Goal: Task Accomplishment & Management: Manage account settings

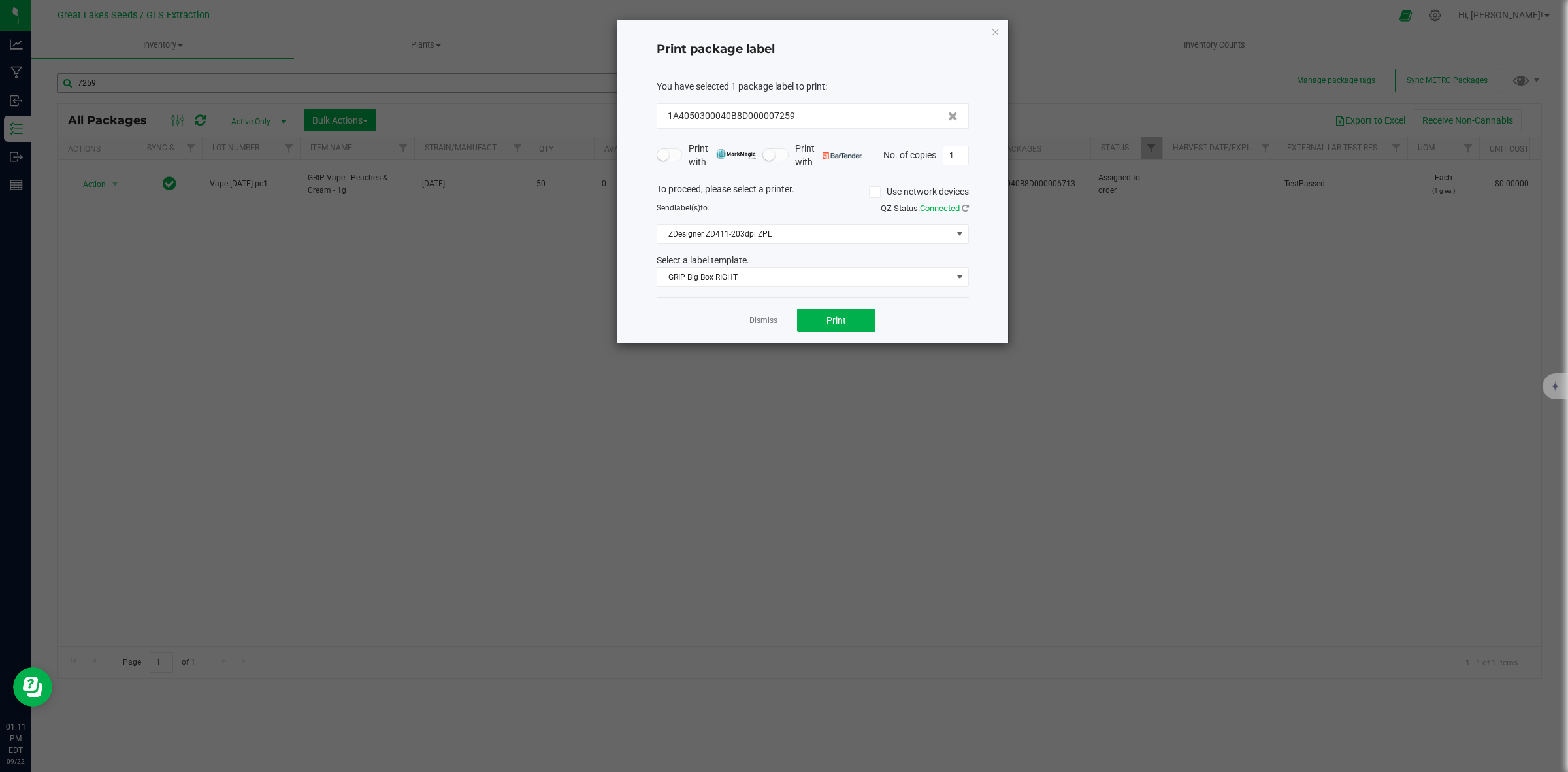
drag, startPoint x: 765, startPoint y: 325, endPoint x: 67, endPoint y: 89, distance: 736.8
click at [762, 322] on link "Dismiss" at bounding box center [763, 320] width 28 height 11
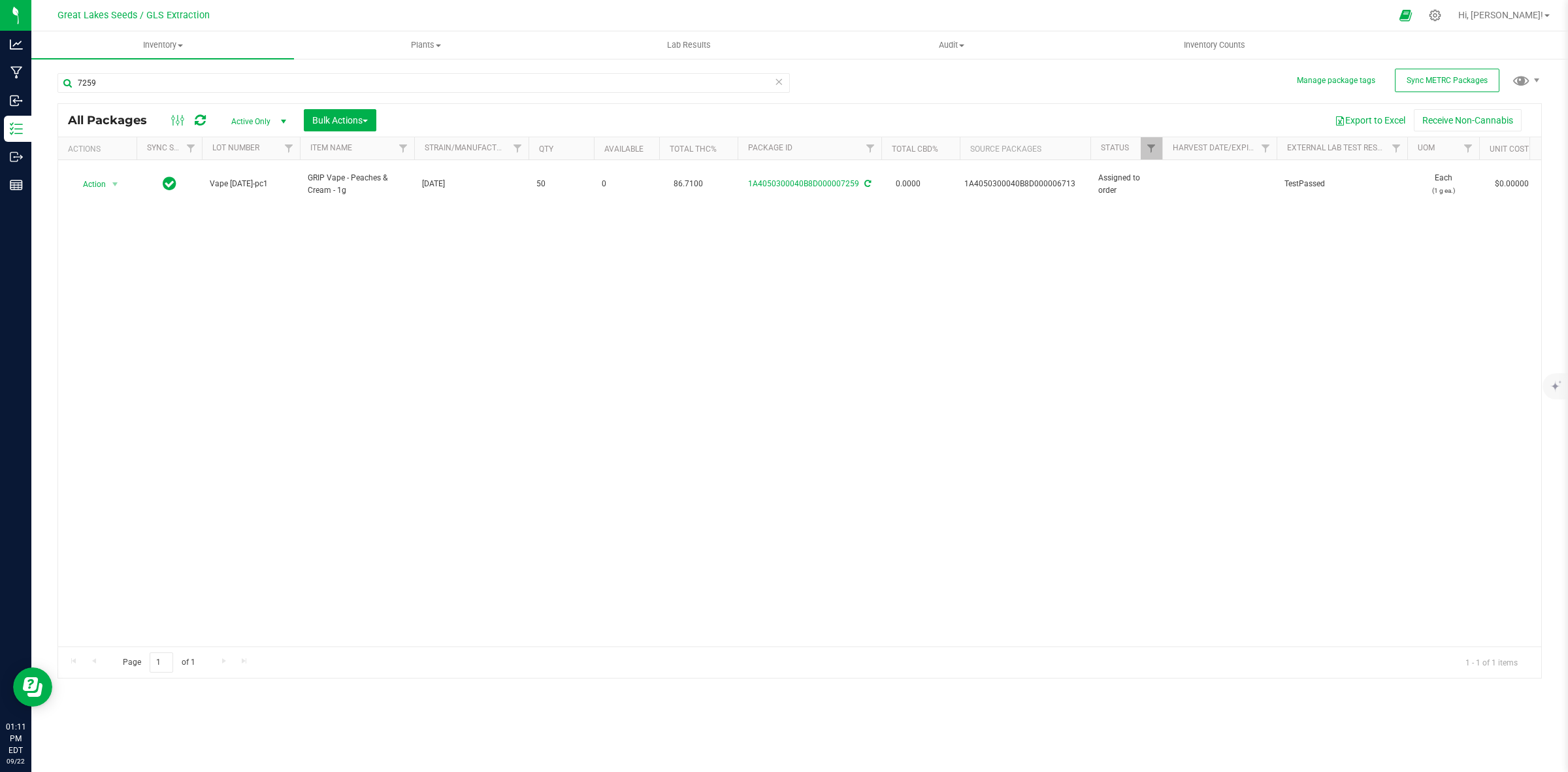
drag, startPoint x: 149, startPoint y: 93, endPoint x: 89, endPoint y: 95, distance: 60.0
click at [83, 95] on div "7259" at bounding box center [424, 88] width 732 height 30
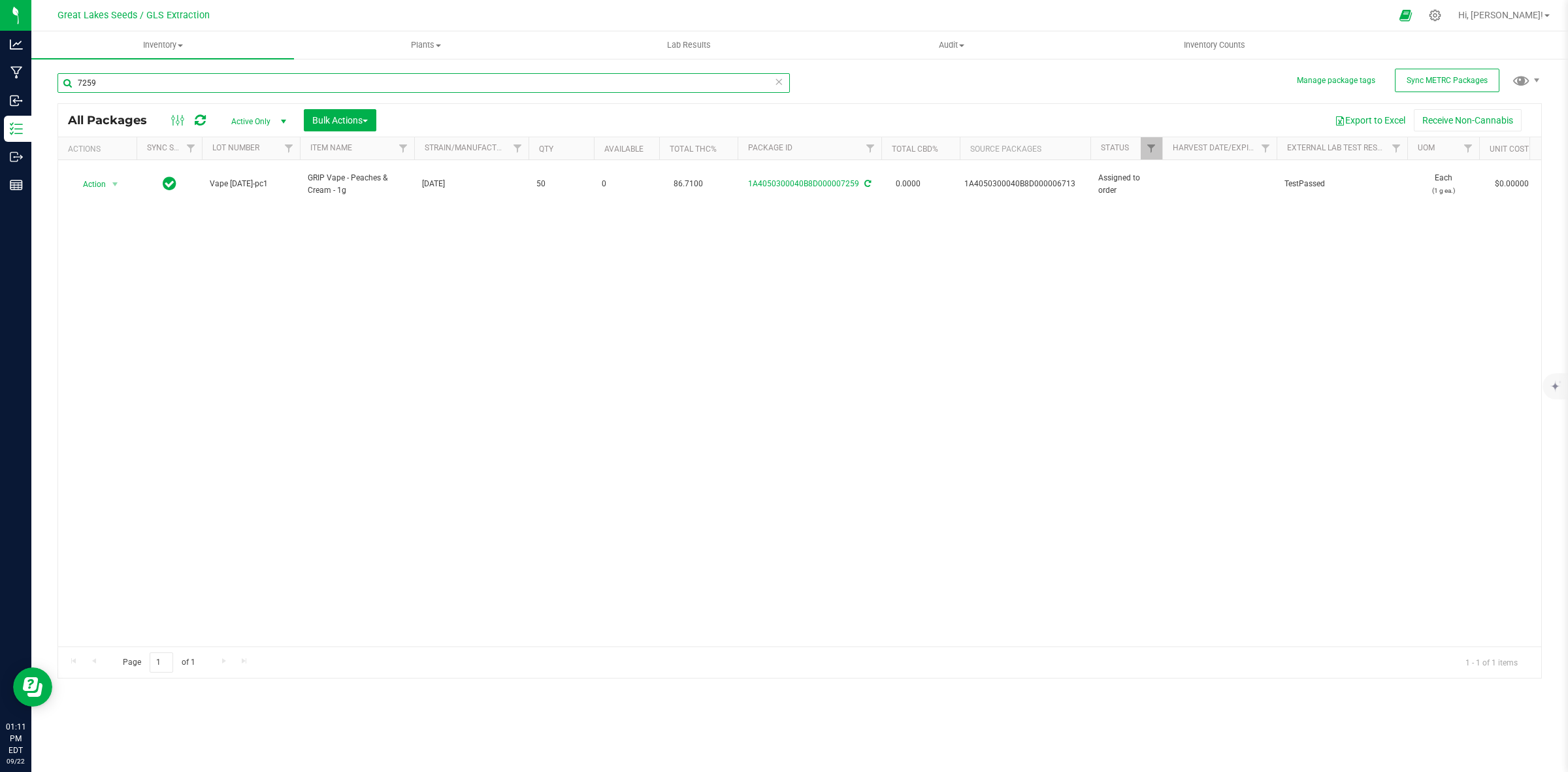
drag, startPoint x: 89, startPoint y: 85, endPoint x: 67, endPoint y: 86, distance: 22.0
click at [67, 86] on input "7259" at bounding box center [424, 83] width 732 height 20
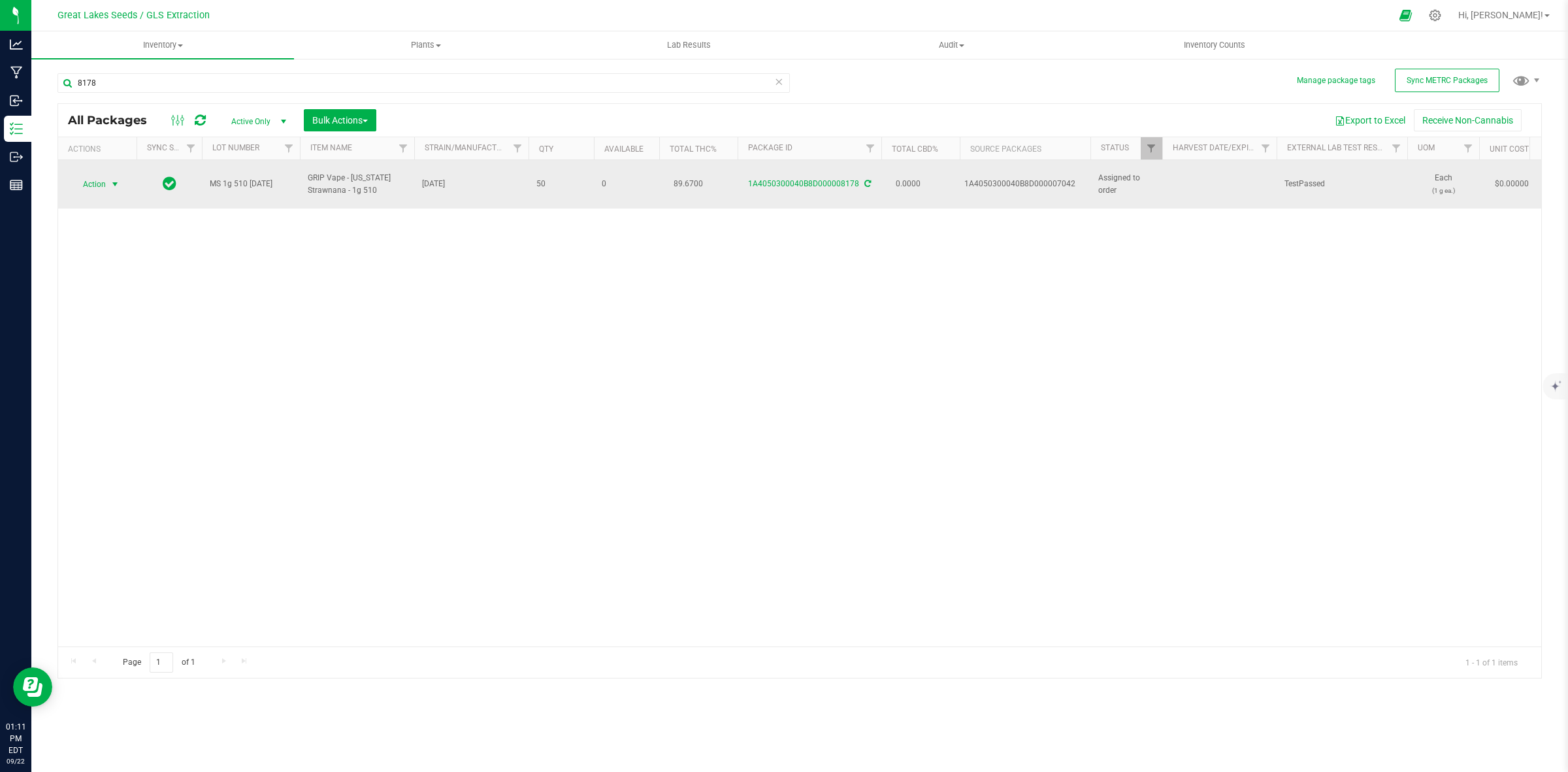
click at [101, 175] on span "Action" at bounding box center [89, 184] width 35 height 18
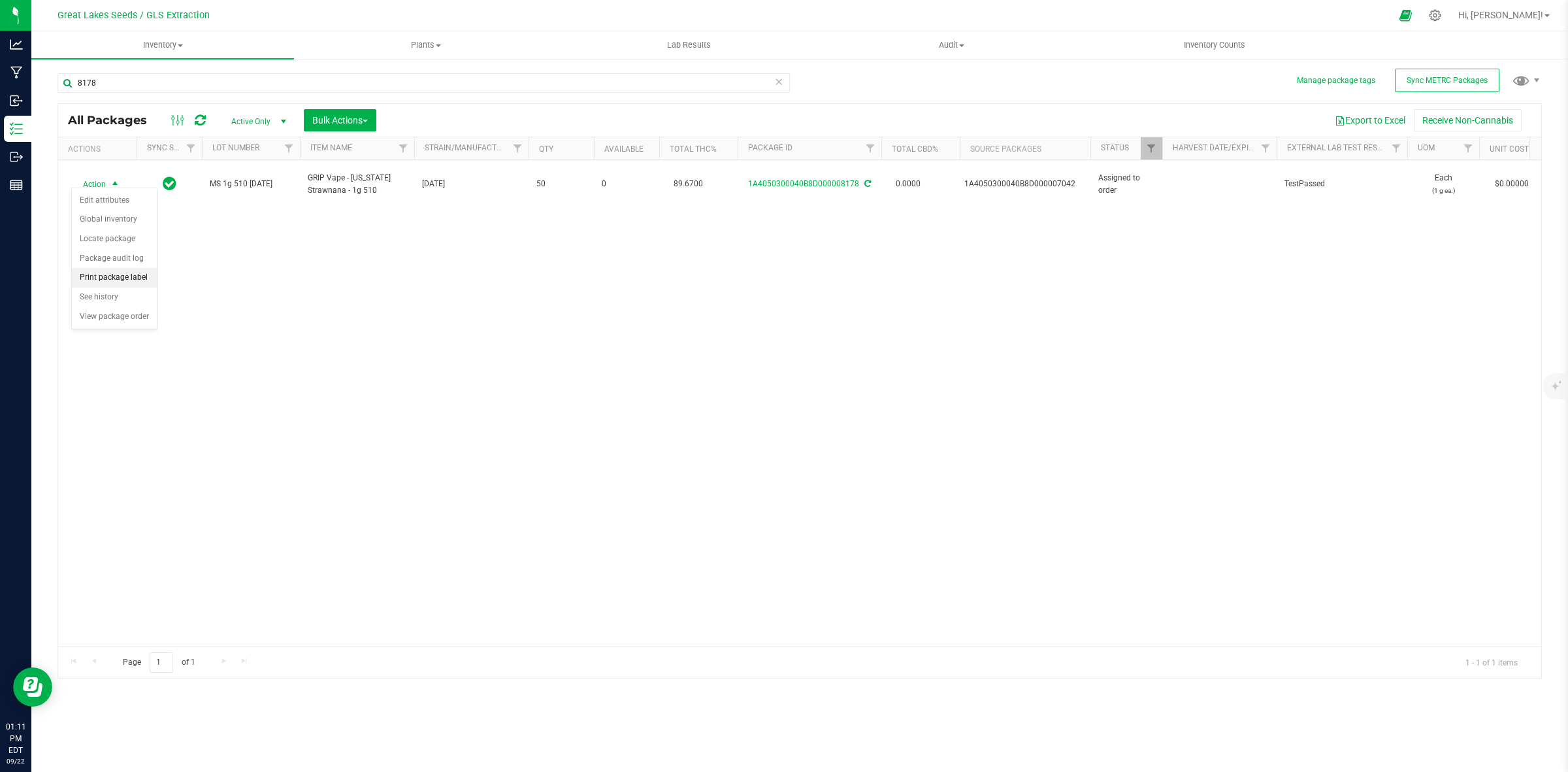
click at [113, 281] on li "Print package label" at bounding box center [114, 277] width 85 height 20
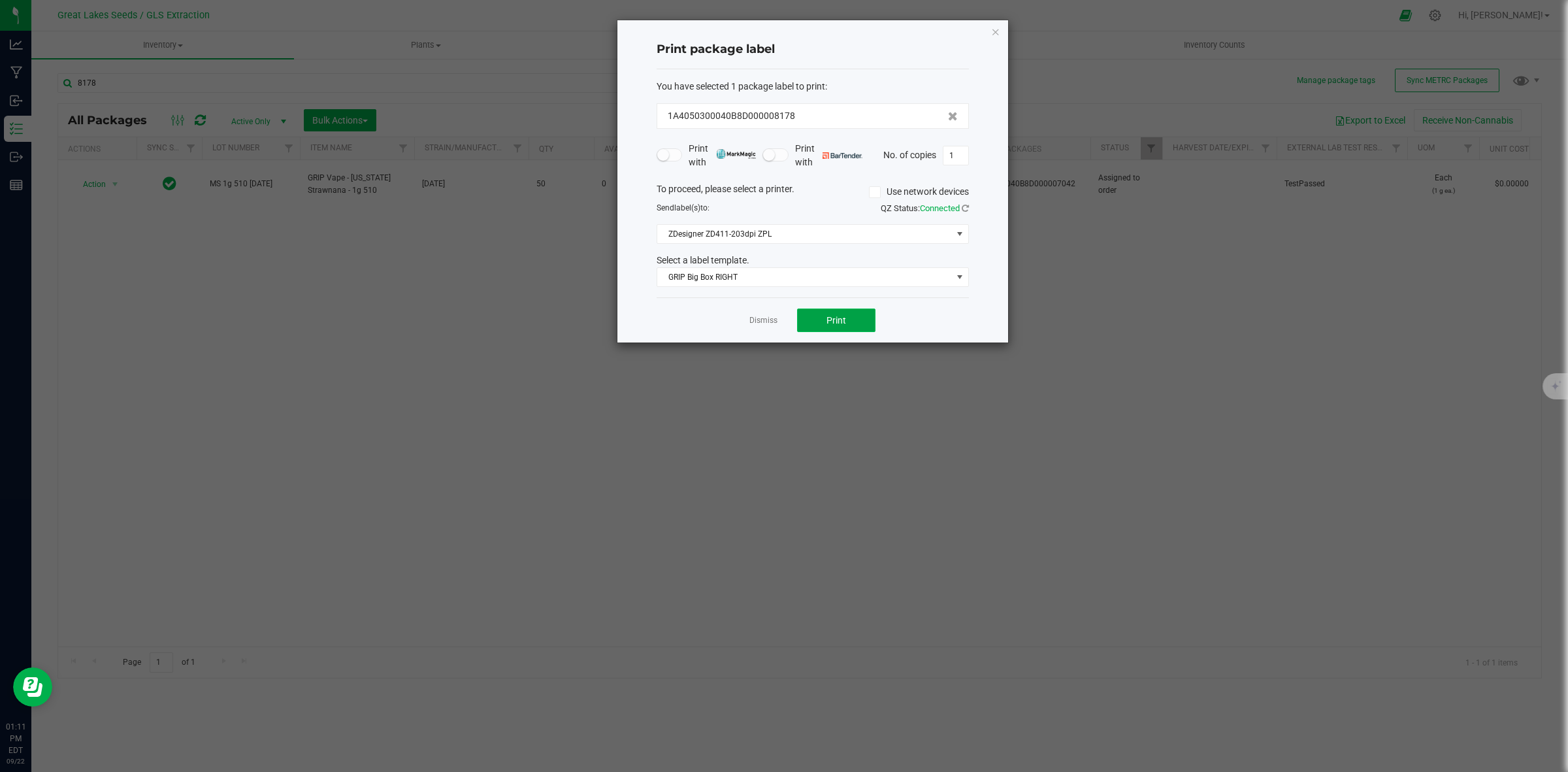
click at [844, 317] on span "Print" at bounding box center [836, 320] width 20 height 10
click at [768, 322] on link "Dismiss" at bounding box center [763, 320] width 28 height 11
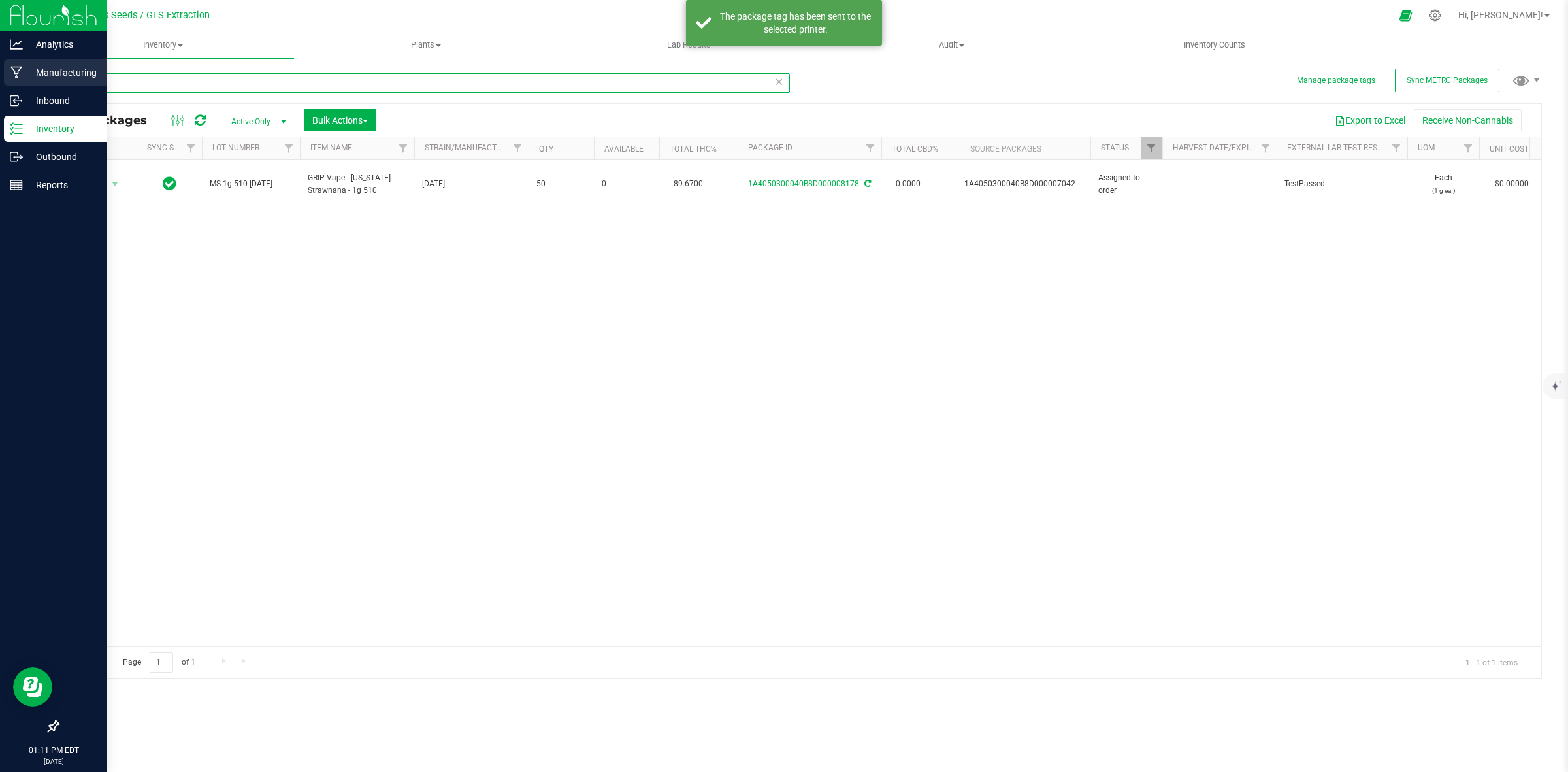
drag, startPoint x: 165, startPoint y: 85, endPoint x: 0, endPoint y: 82, distance: 165.0
click at [0, 82] on div "Analytics Manufacturing Inbound Inventory Outbound Reports 01:11 PM EDT [DATE] …" at bounding box center [784, 386] width 1568 height 772
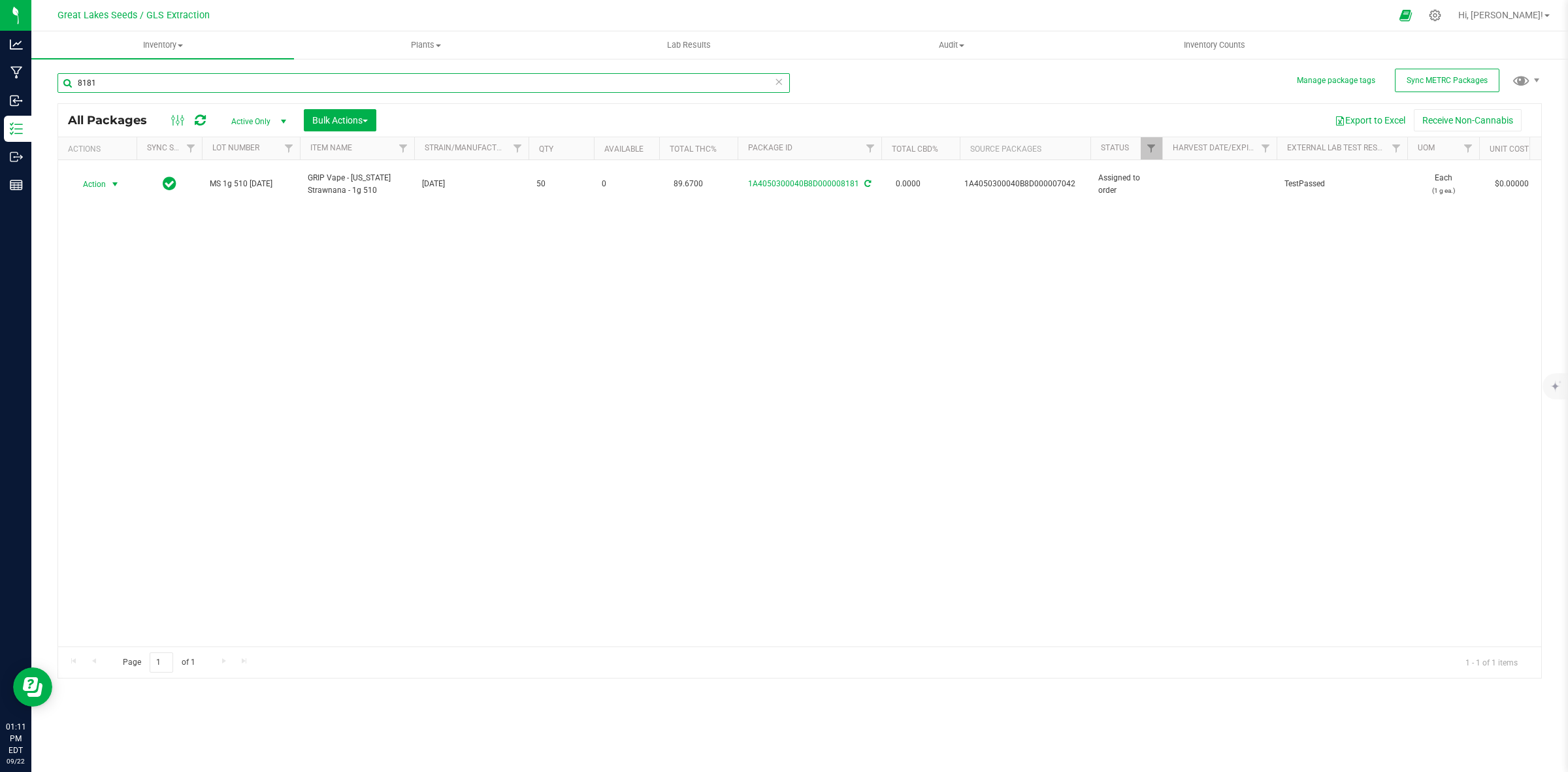
type input "8181"
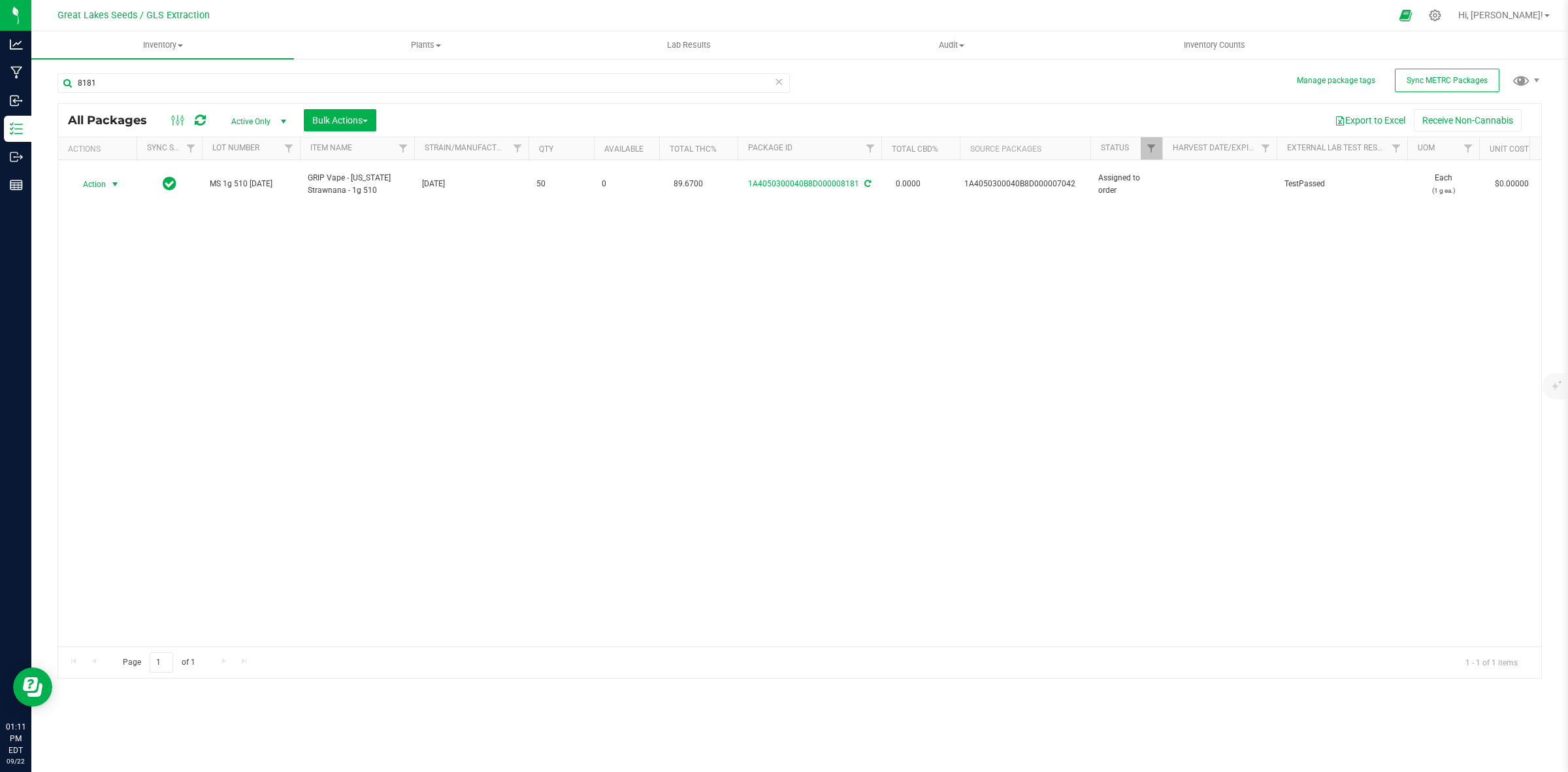
click at [102, 180] on span "Action" at bounding box center [89, 184] width 35 height 18
click at [108, 274] on li "Print package label" at bounding box center [114, 277] width 85 height 20
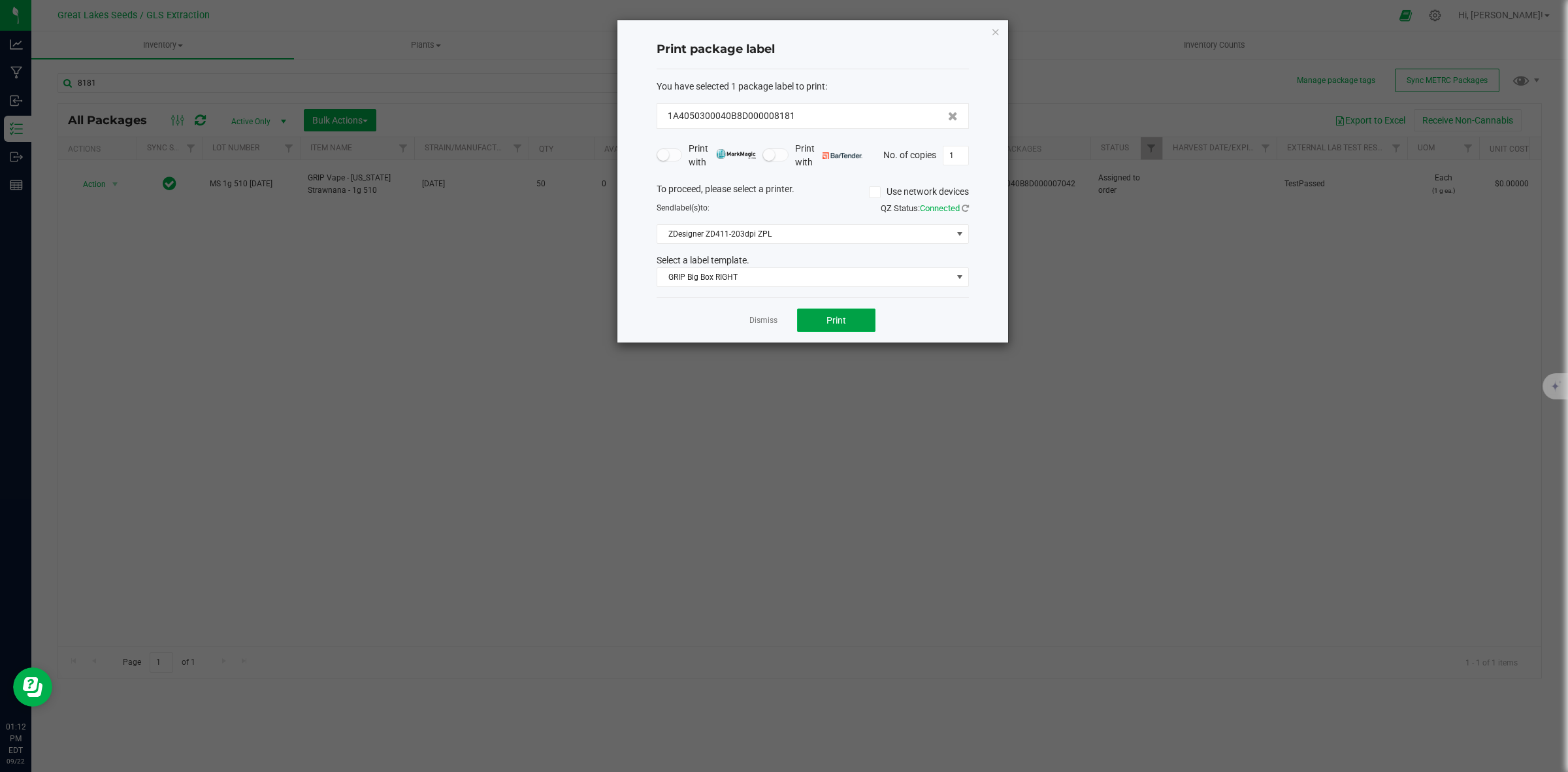
click at [798, 319] on button "Print" at bounding box center [836, 320] width 78 height 23
click at [994, 33] on icon "button" at bounding box center [996, 31] width 10 height 15
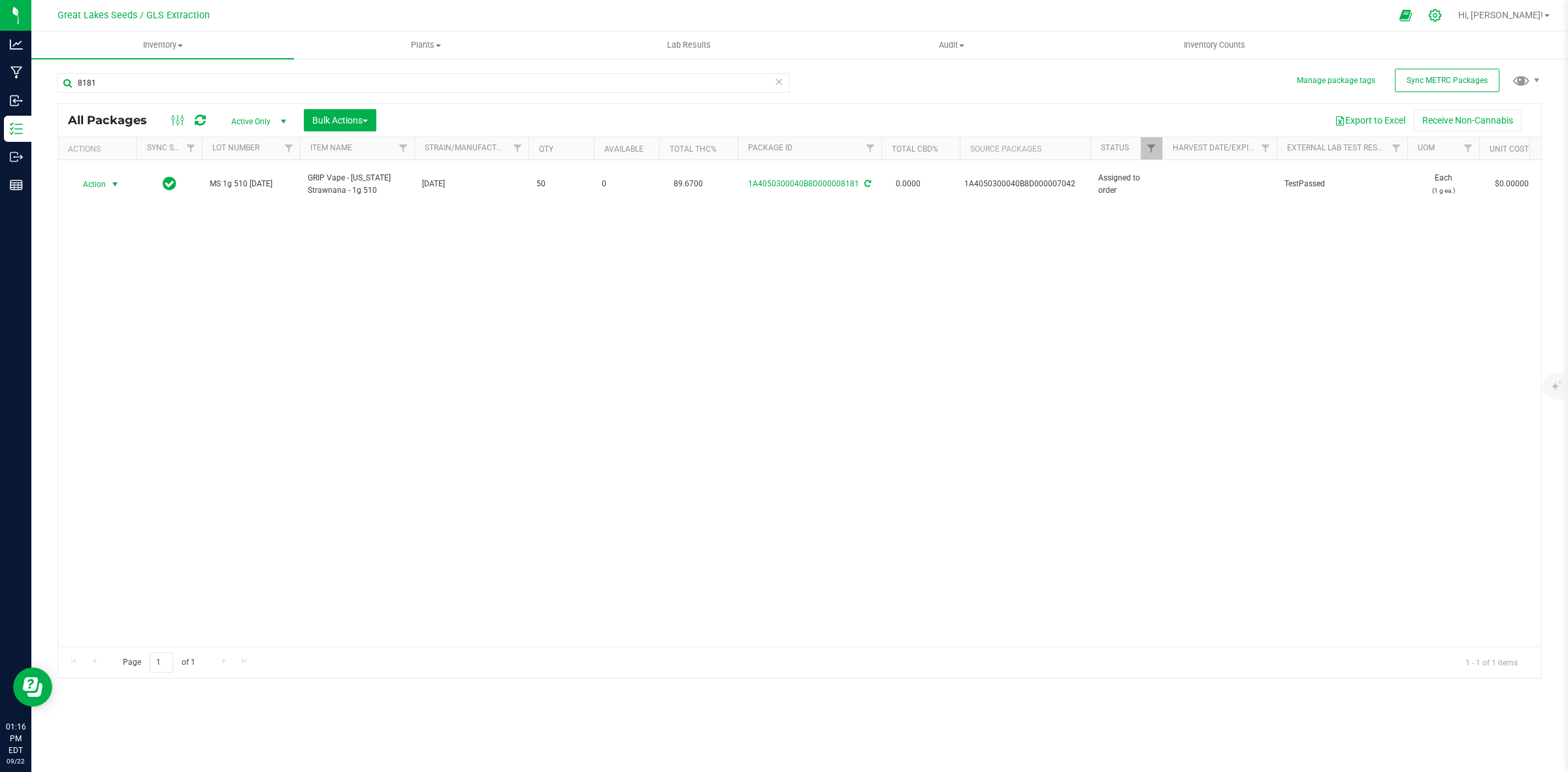
click at [1442, 15] on icon at bounding box center [1435, 15] width 14 height 14
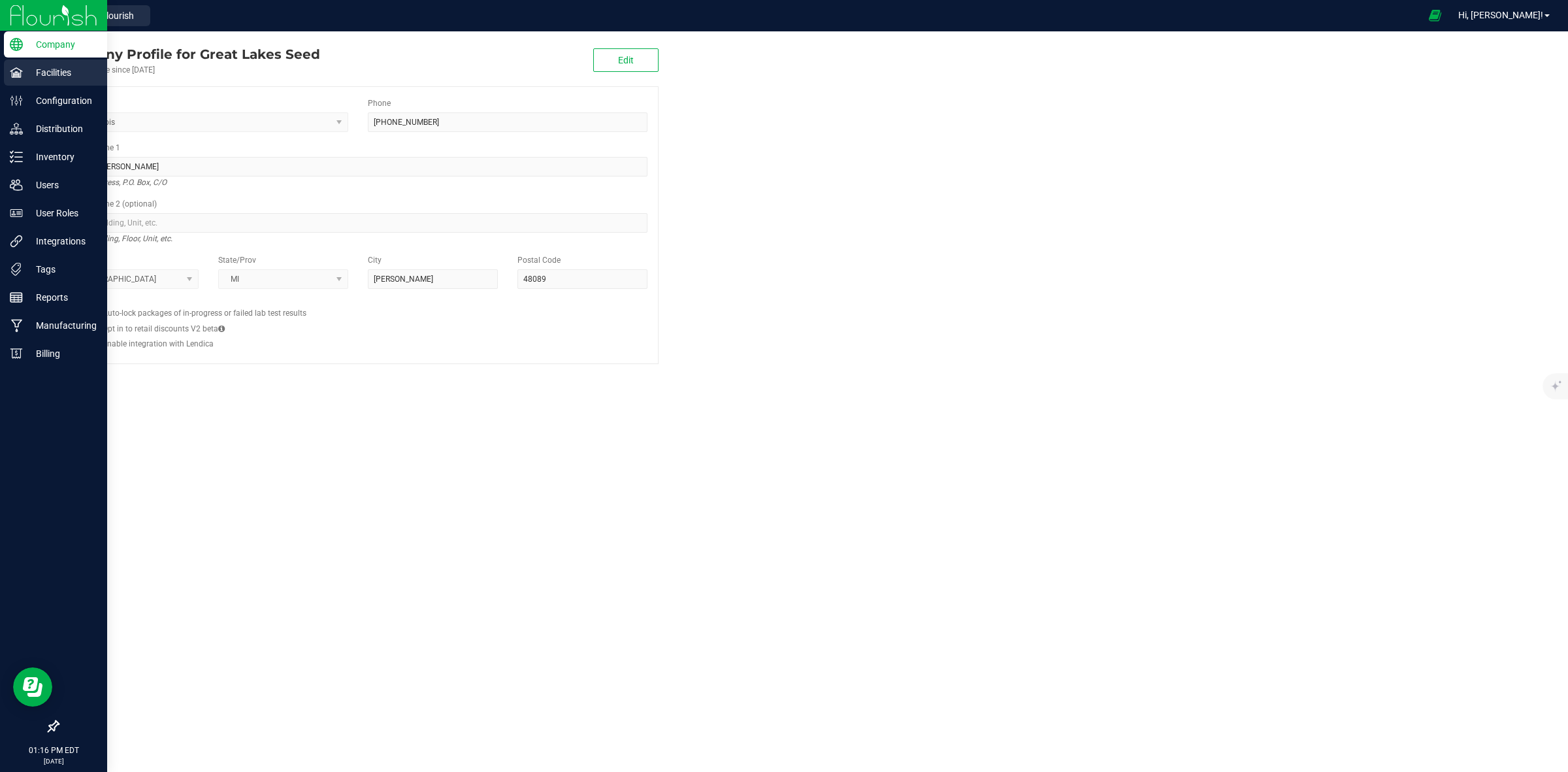
click at [53, 70] on p "Facilities" at bounding box center [61, 72] width 78 height 15
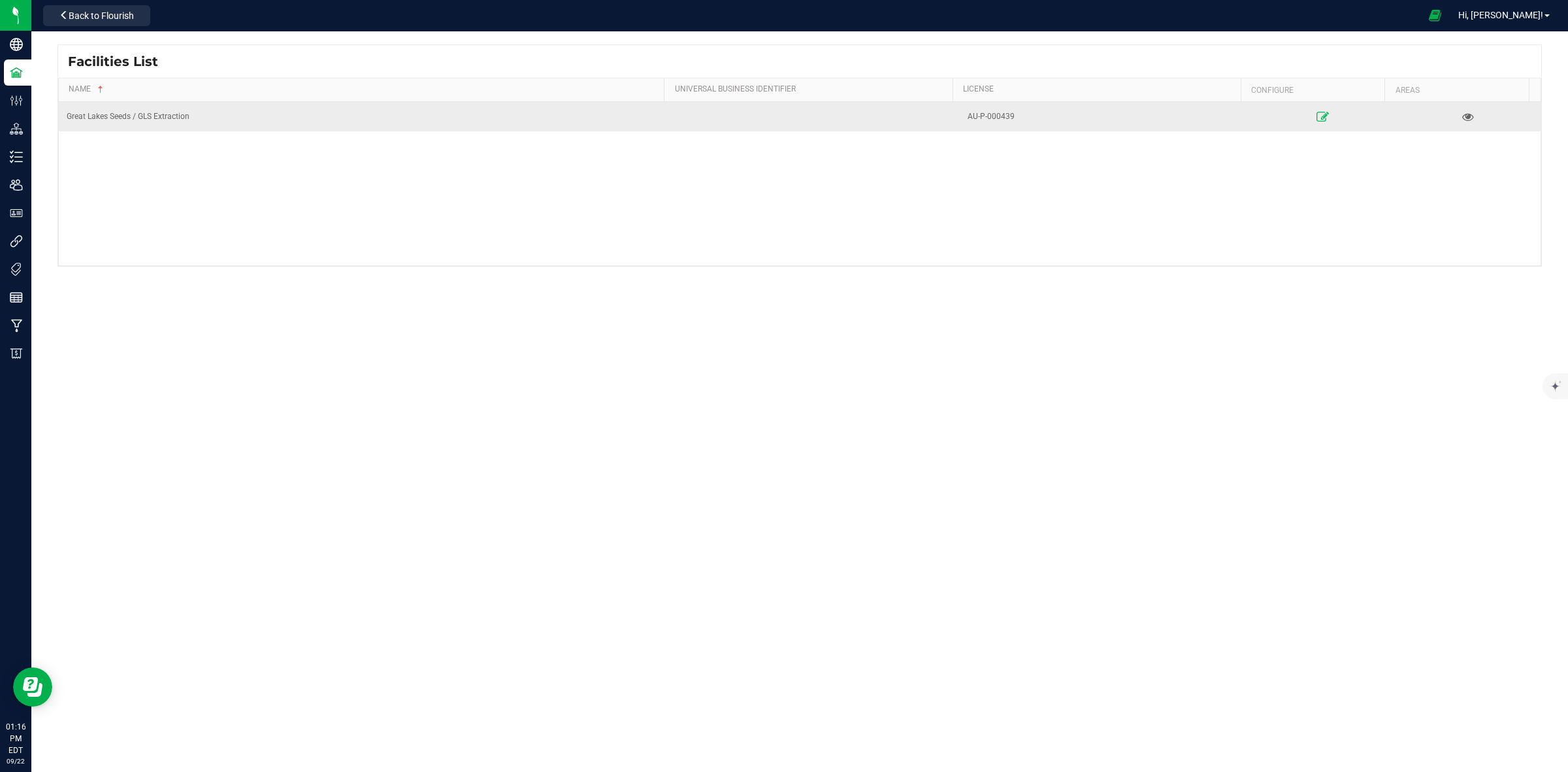
click at [1316, 115] on icon at bounding box center [1322, 116] width 12 height 10
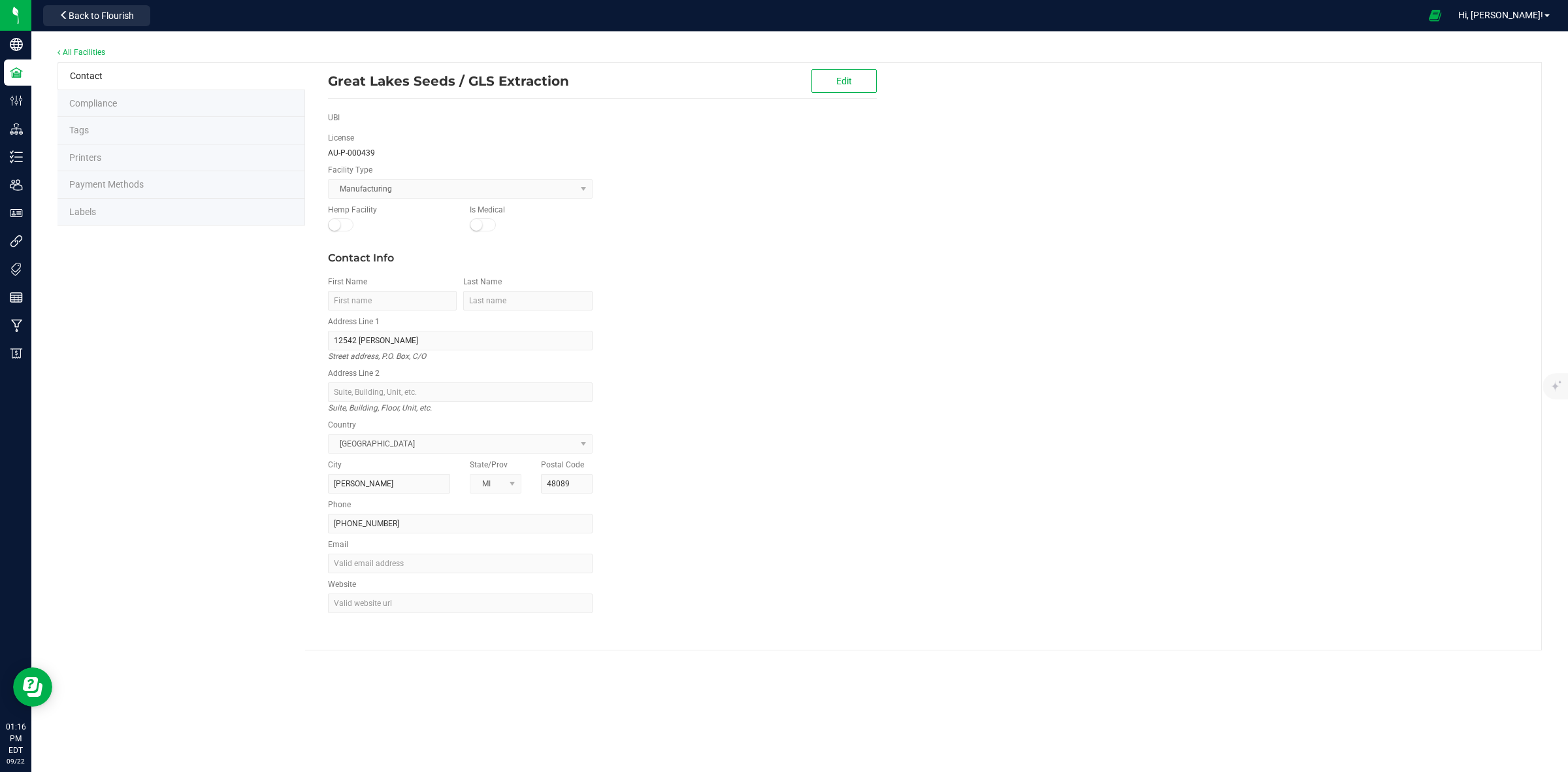
click at [136, 217] on li "Labels" at bounding box center [181, 212] width 247 height 28
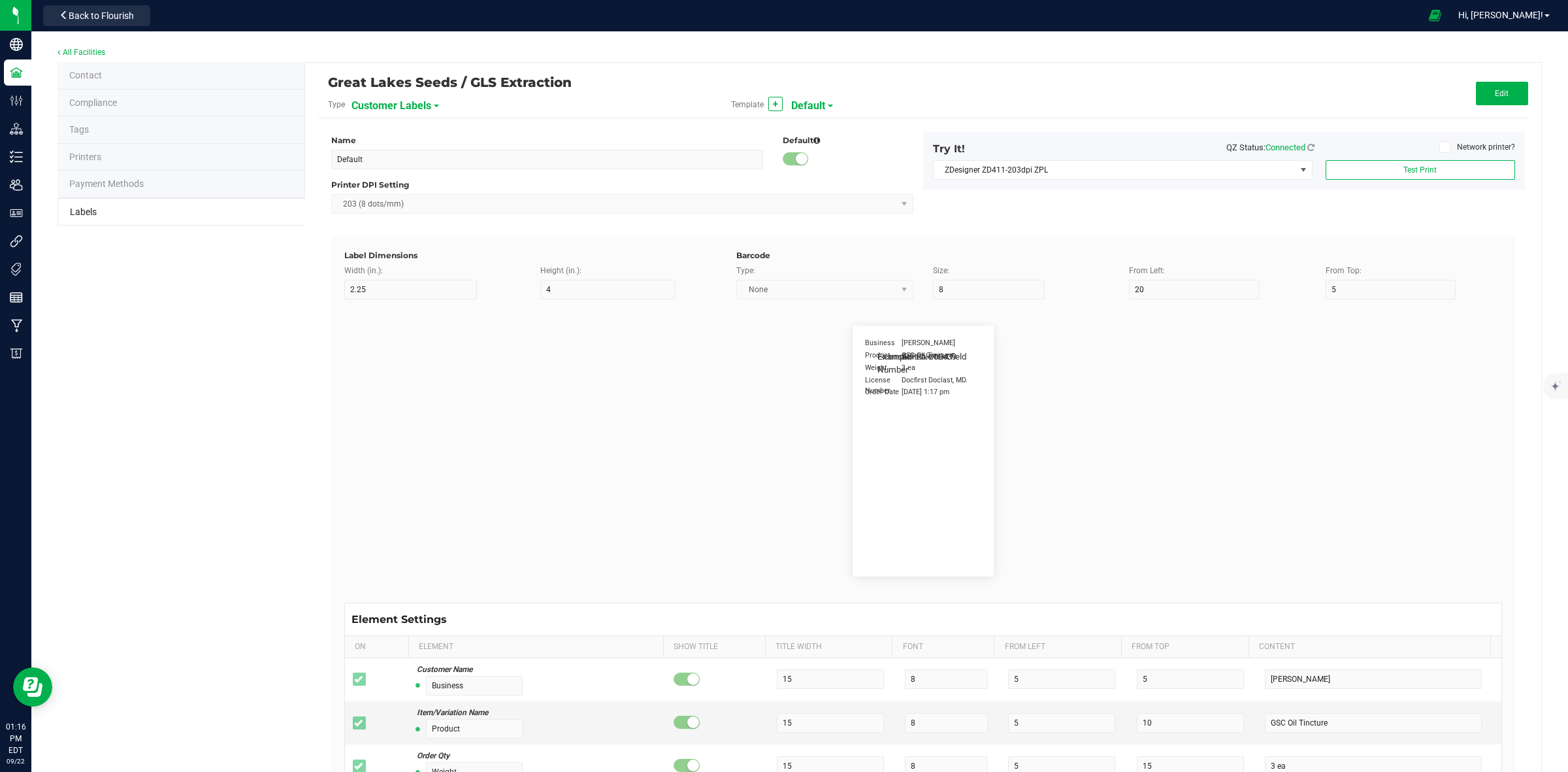
click at [394, 102] on span "Customer Labels" at bounding box center [391, 105] width 80 height 22
click at [431, 178] on li "Package Labels" at bounding box center [414, 182] width 130 height 23
type input "GRIP Big Box RIGHT"
type input "1.25"
type input "15"
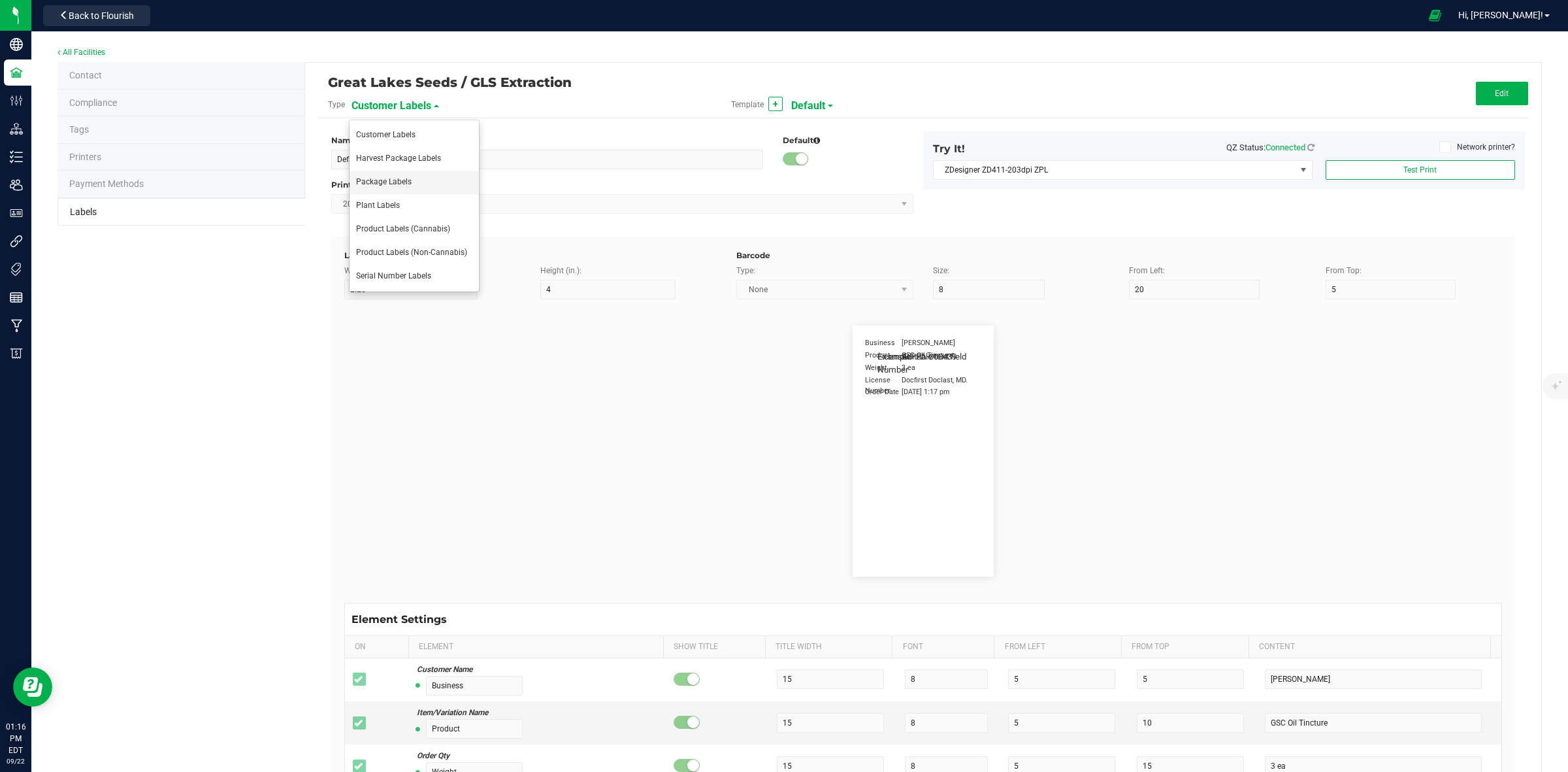
type input "10"
type input "30"
type input "METRC"
type input "14"
type input "11.5"
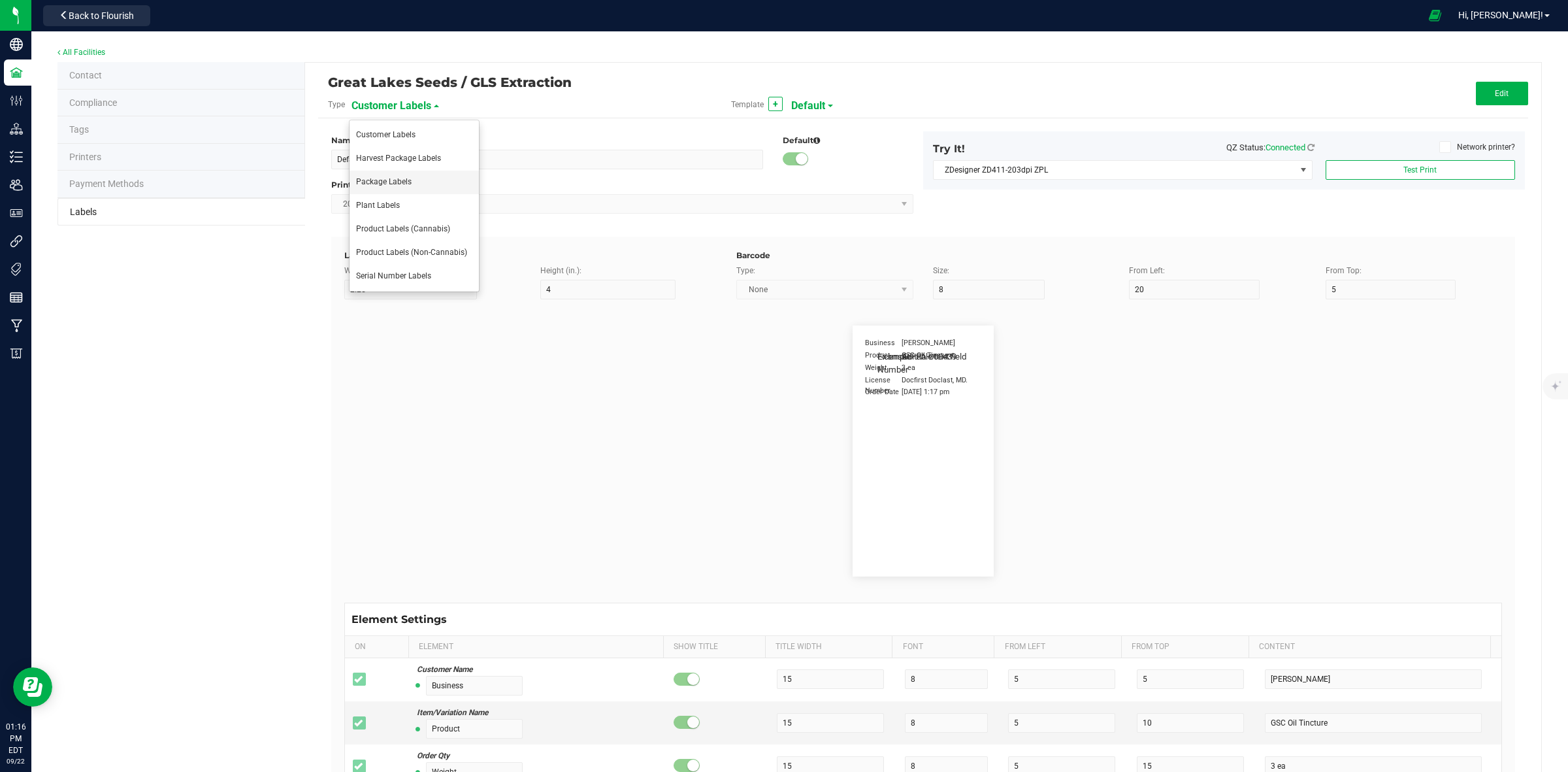
type input "CADMODS-20200420-096"
type input "Size"
type input "25"
type input "10"
type input "14"
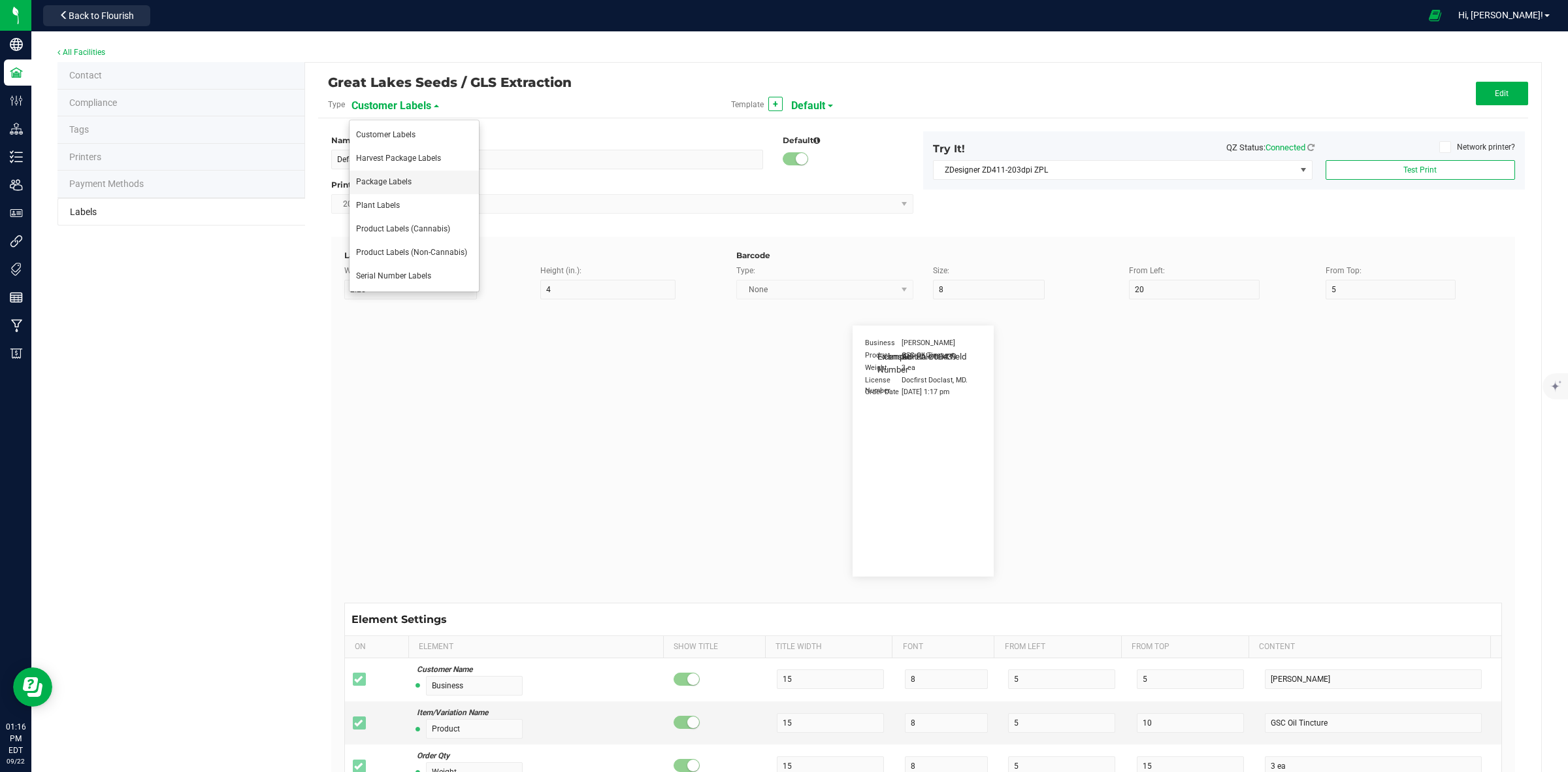
type input "50 each"
type input "GLS"
type input "8"
type input "12"
type input "10"
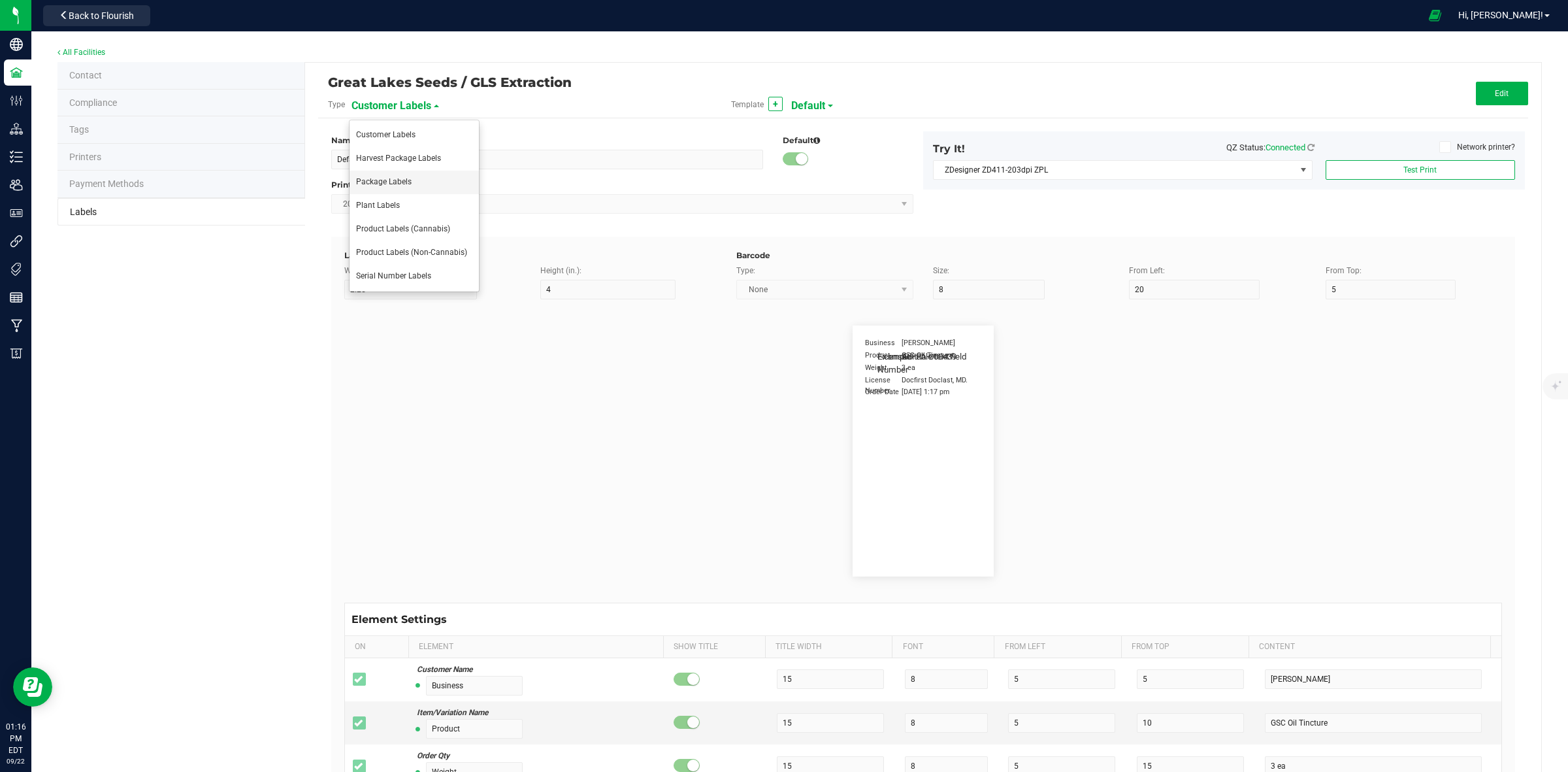
type input "AU-P-000439"
type input "SKU Name"
type input "25"
type input "18"
type input "Gelato Pen"
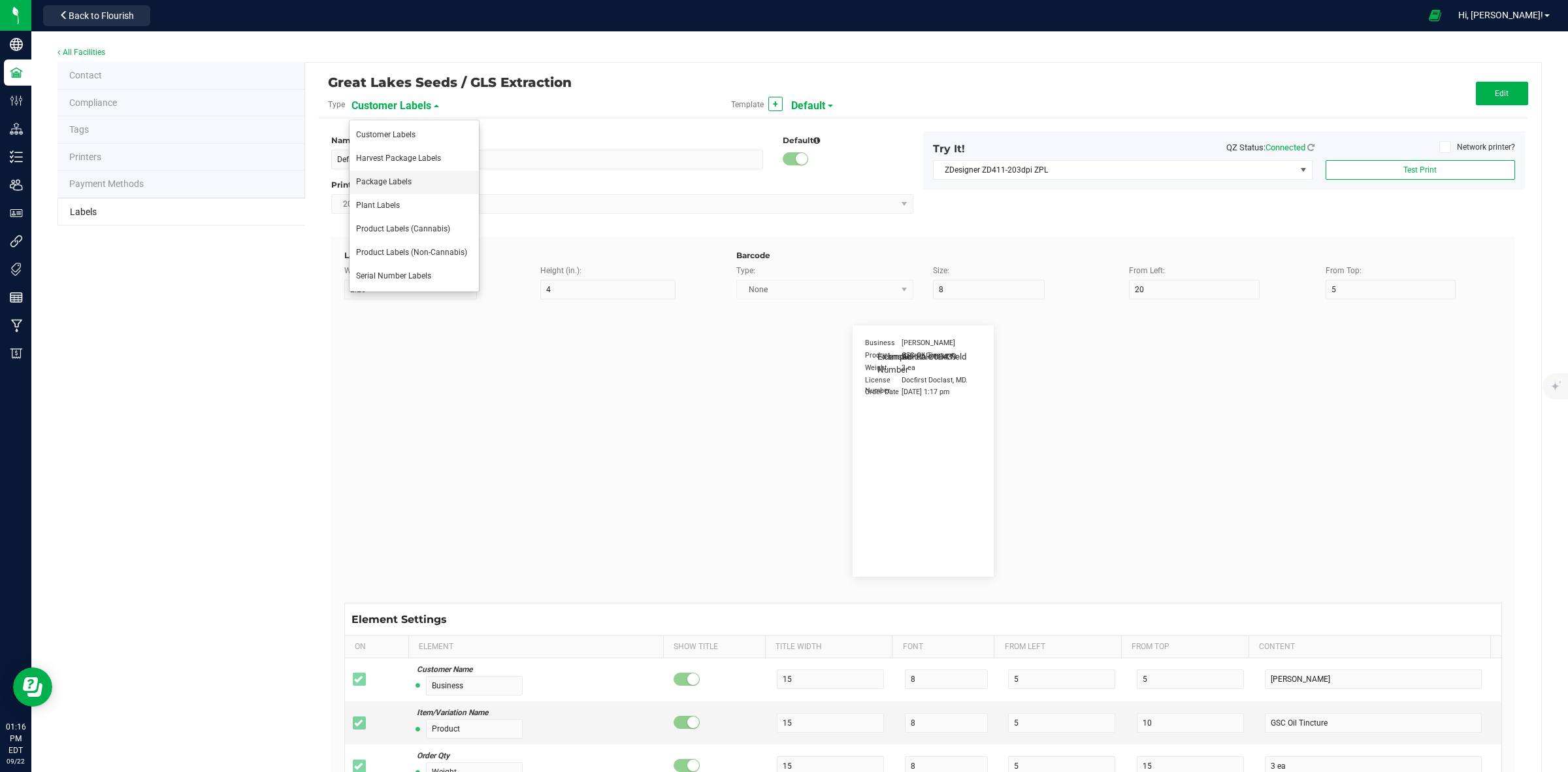
type input "Strain"
type input "25"
type input "10"
type input "15"
type input "Gelato"
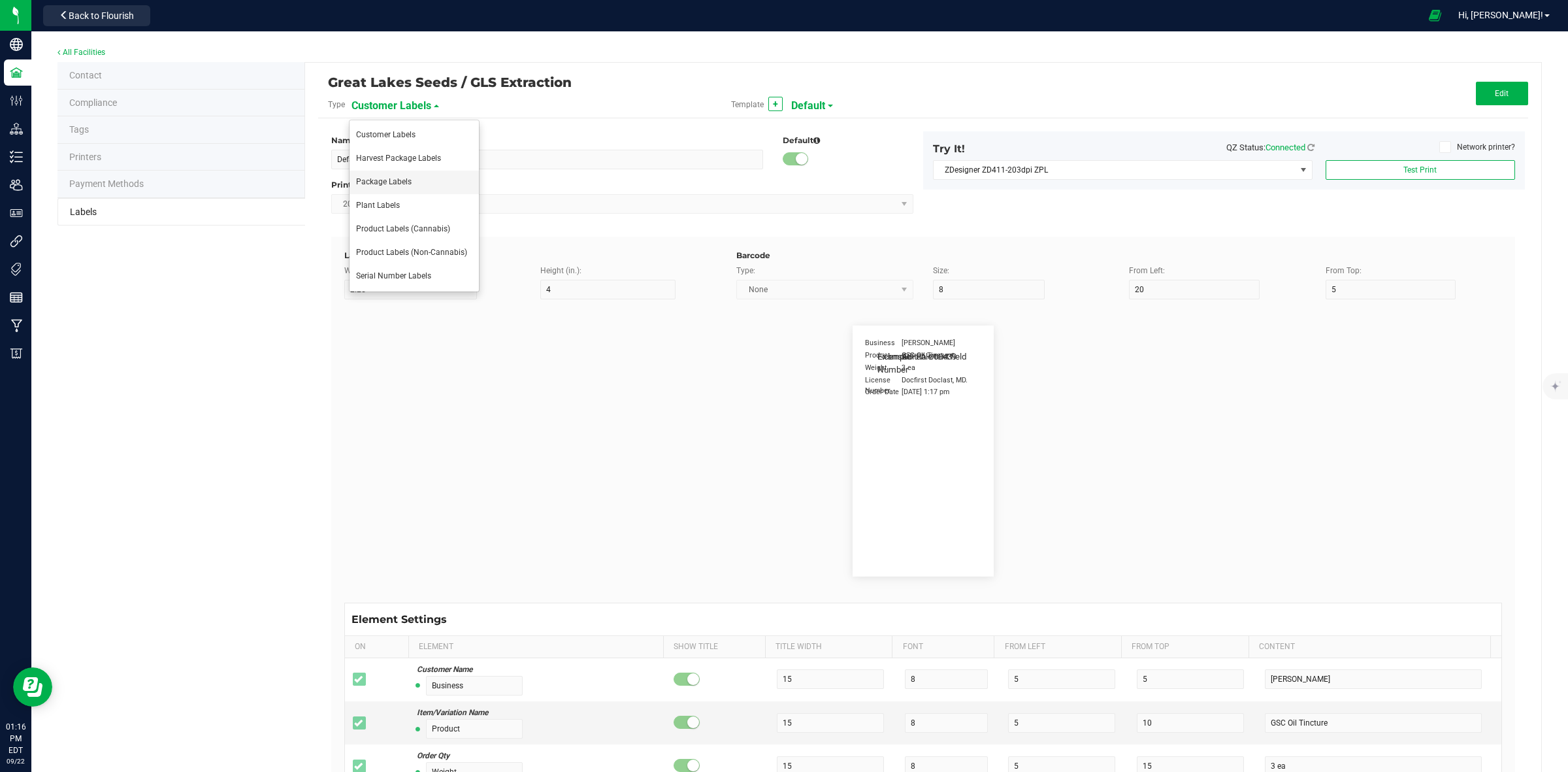
type input "Package Date"
type input "25"
type input "5"
type input "25"
type input "[DATE] 10:14pm"
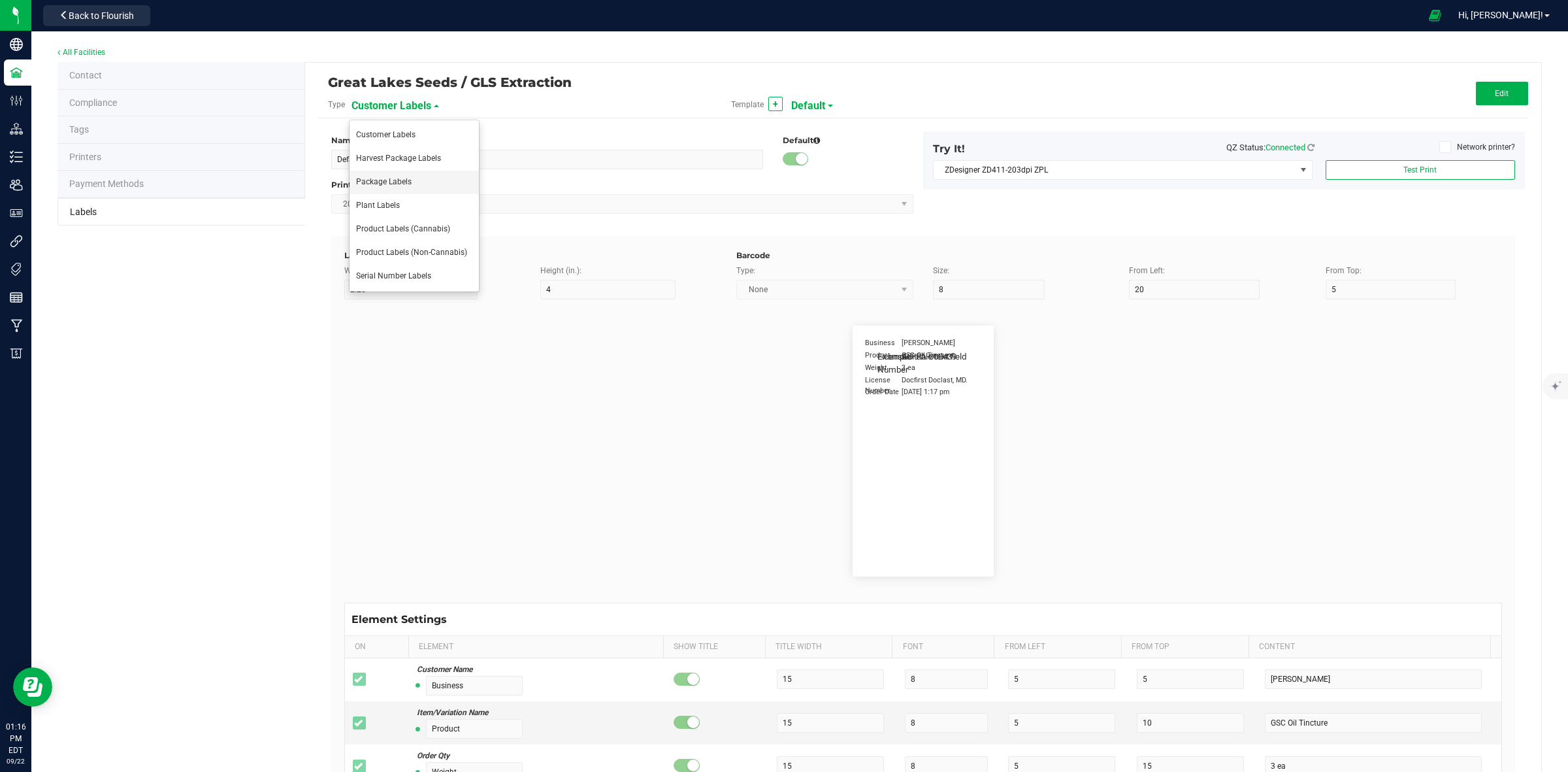
type input "Lot Number"
type input "25"
type input "5"
type input "30"
type input "LOT918234"
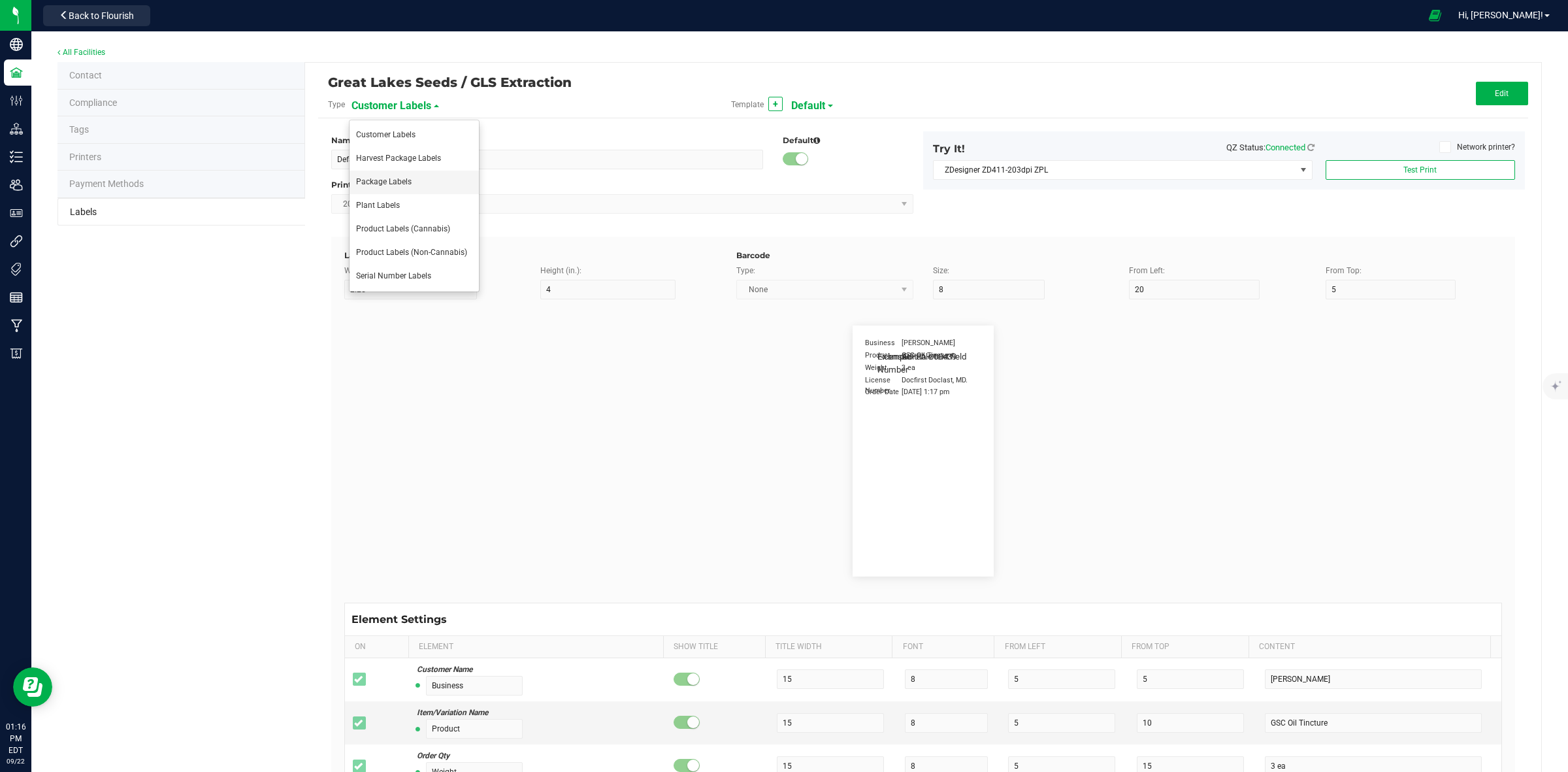
type input "SKU"
type input "25"
type input "10"
type input "30"
type input "42P017"
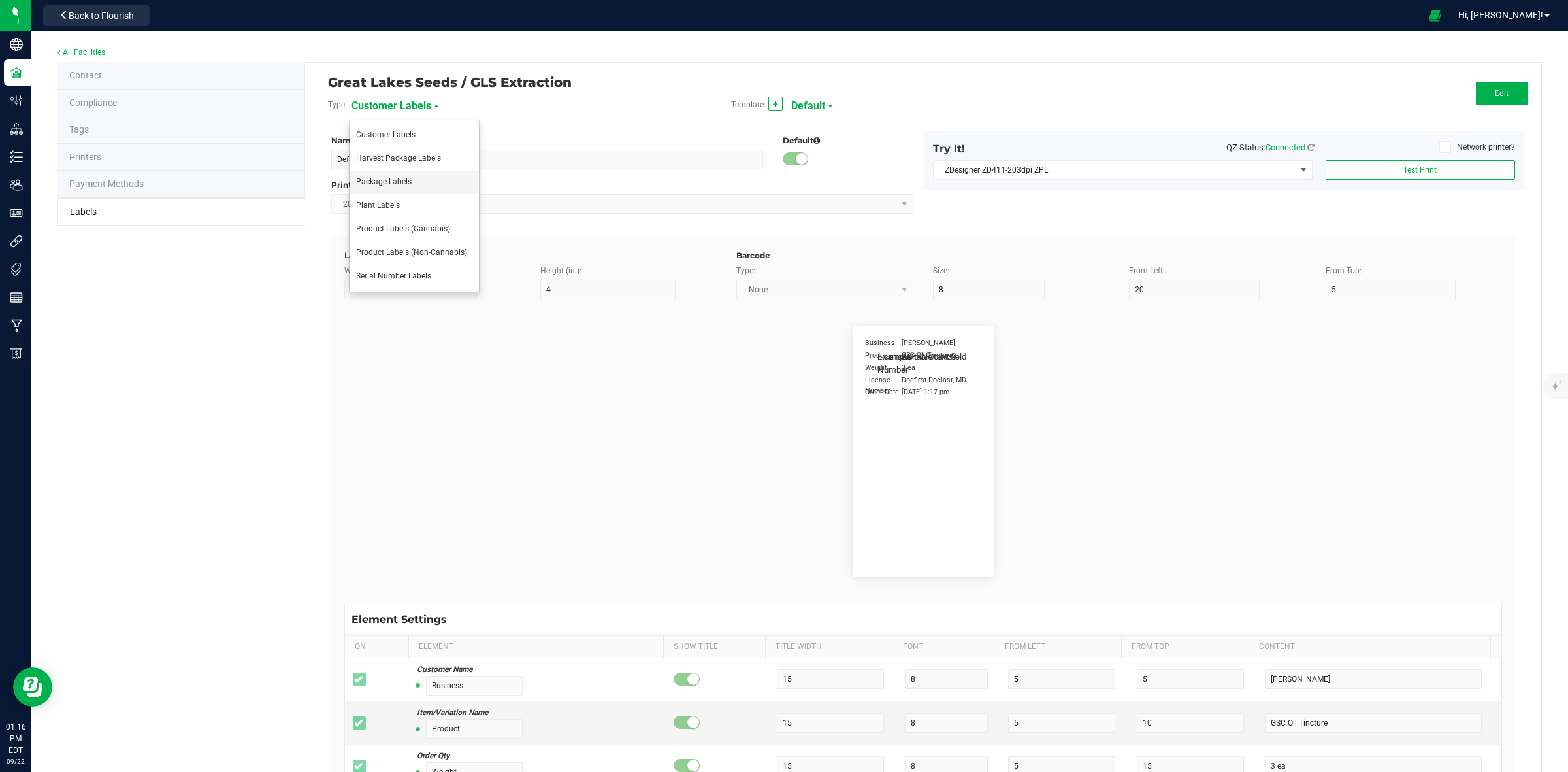
type input "Ref Field 1"
type input "25"
type input "10"
type input "35"
type input "Ref Field 1 Value"
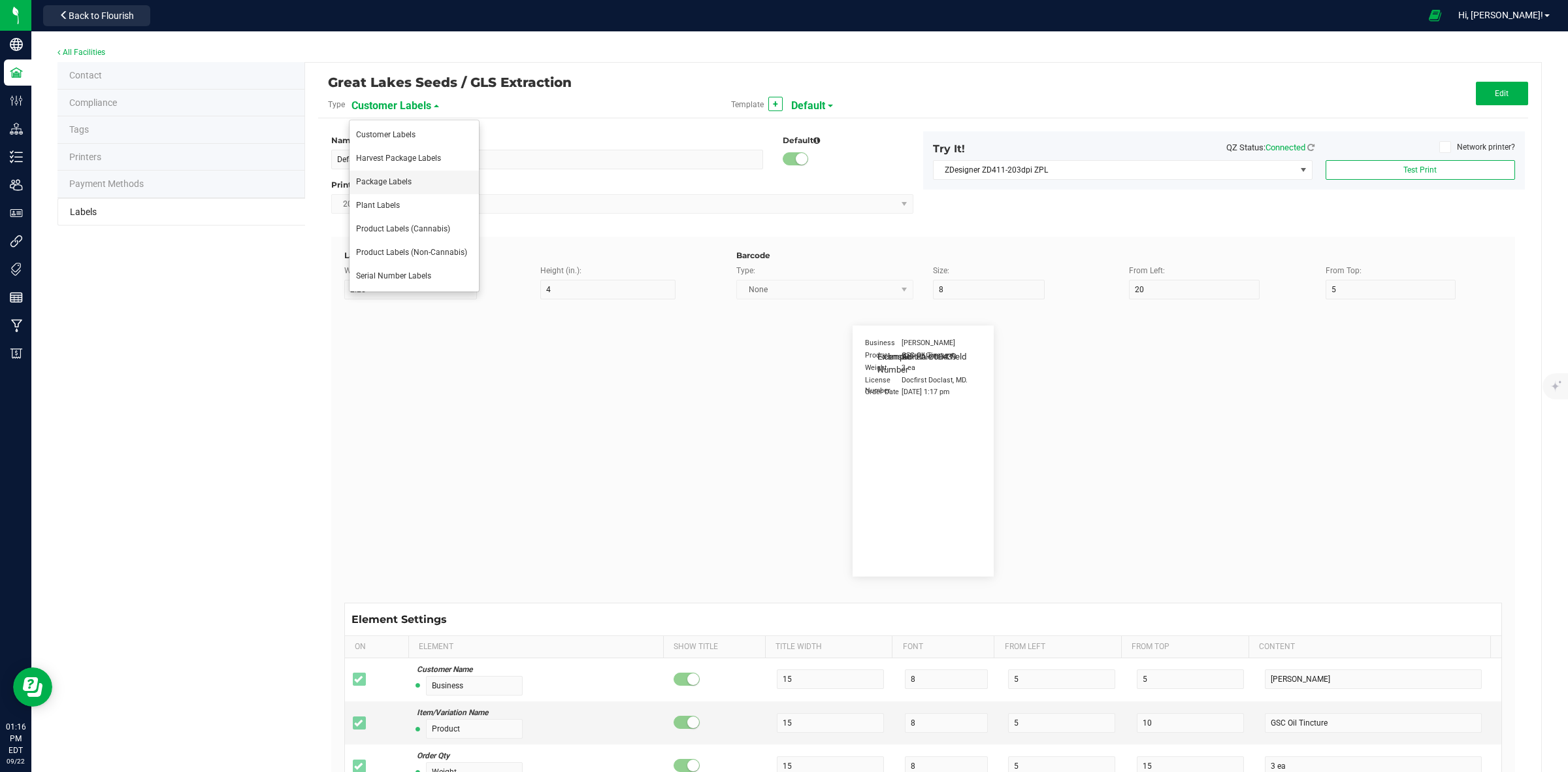
type input "Ref Field 2"
type input "25"
type input "10"
type input "35"
type input "Ref Field 2 Value"
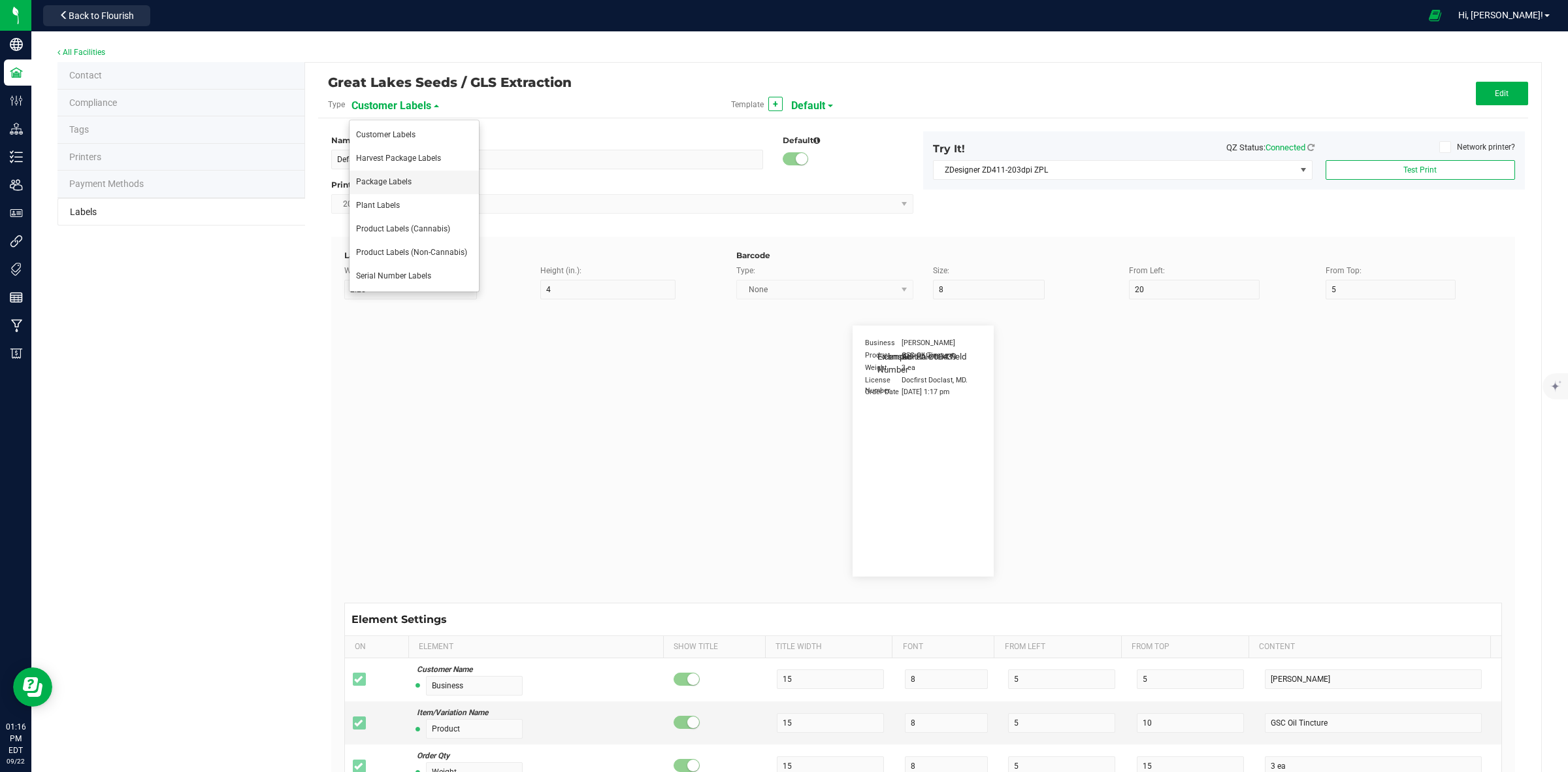
type input "Ref Field 3"
type input "25"
type input "10"
type input "35"
type input "Ref Field 3 Value"
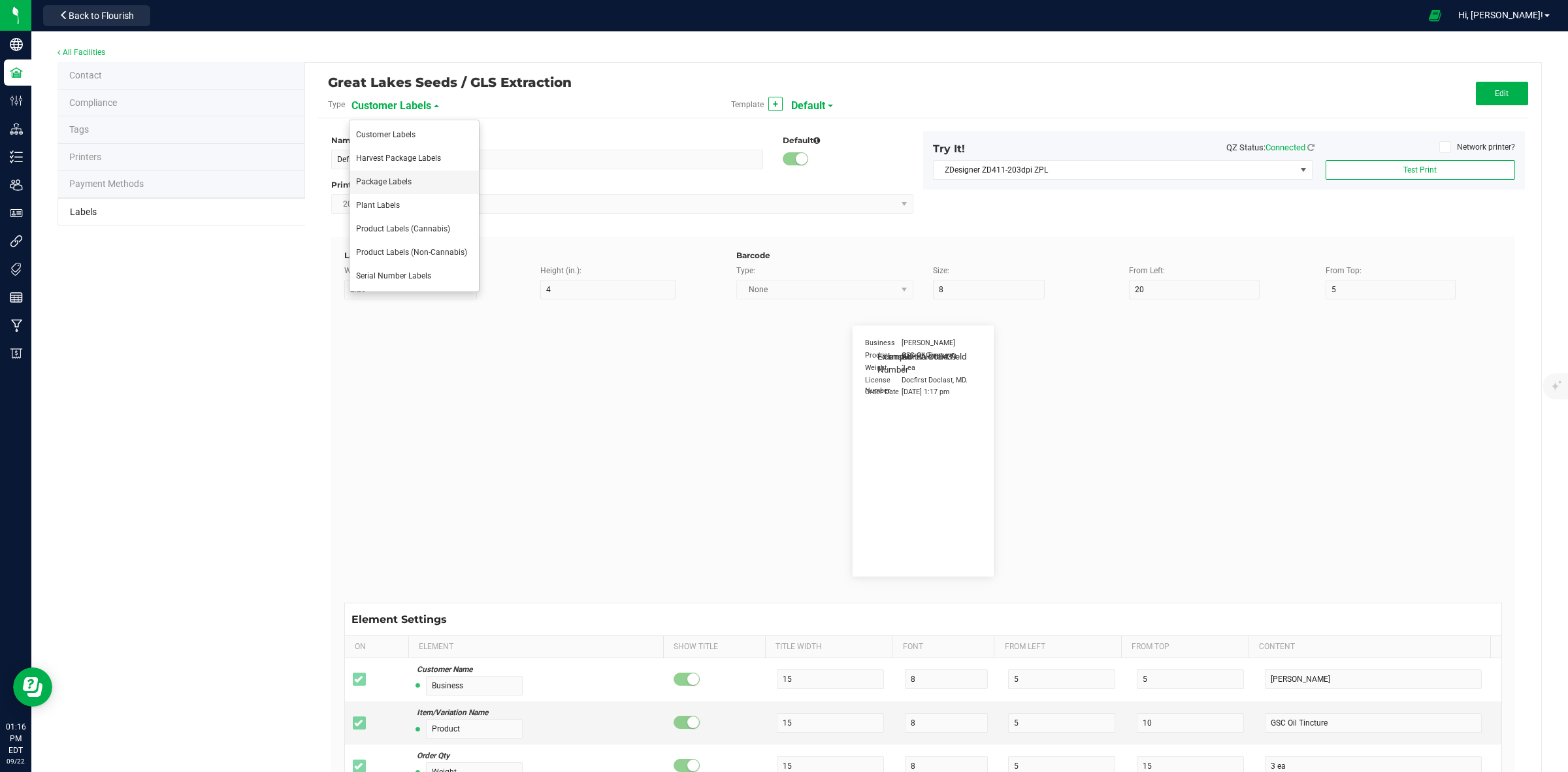
type input "Item Ref Field 1"
type input "25"
type input "10"
type input "35"
type input "Item Ref Field 1 Value"
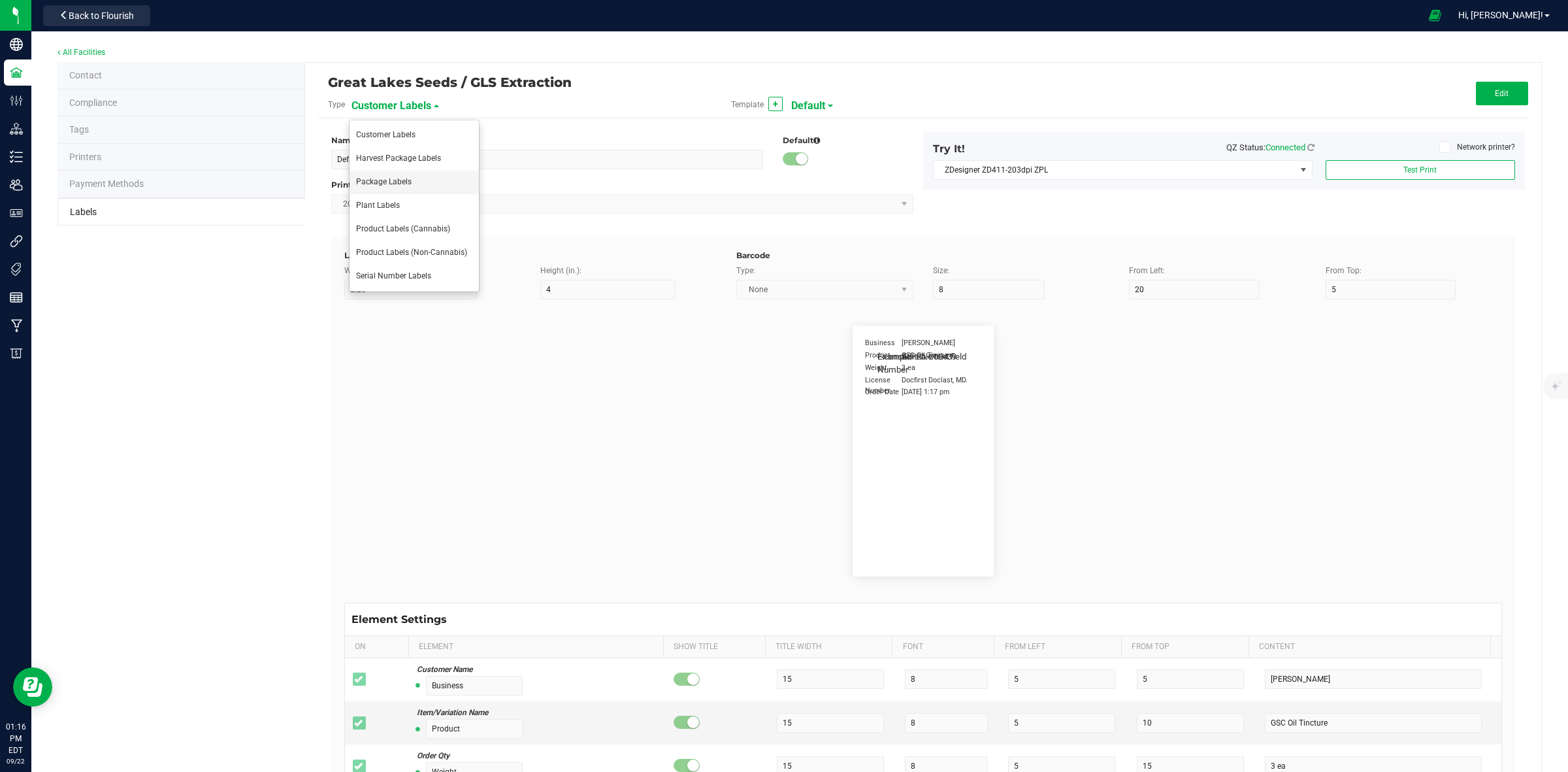
type input "Item Ref Field 2"
type input "25"
type input "10"
type input "35"
type input "Item Ref Field 2 Value"
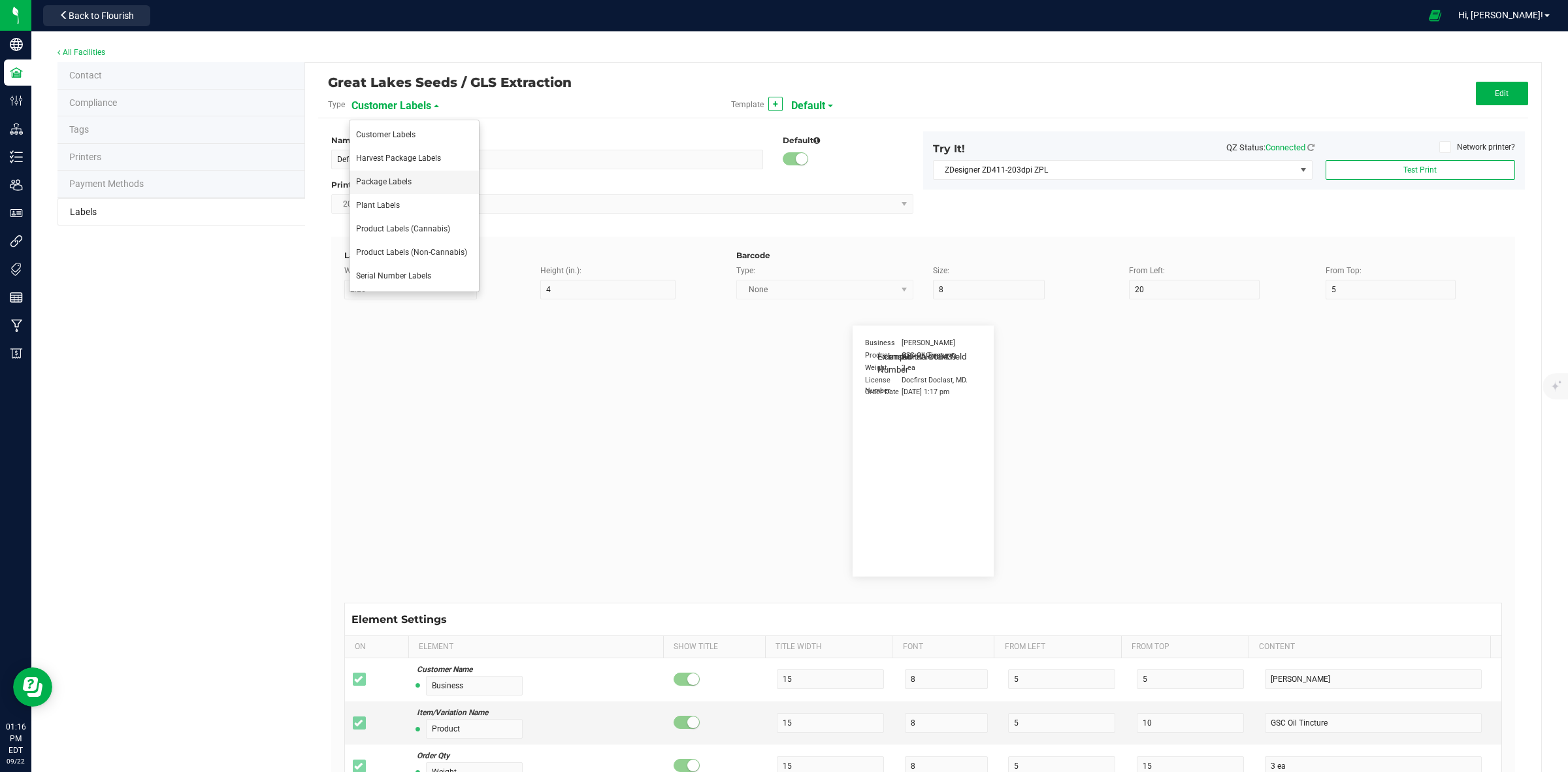
type input "Item Ref Field 3"
type input "25"
type input "10"
type input "35"
type input "Item Ref Field 3 Value"
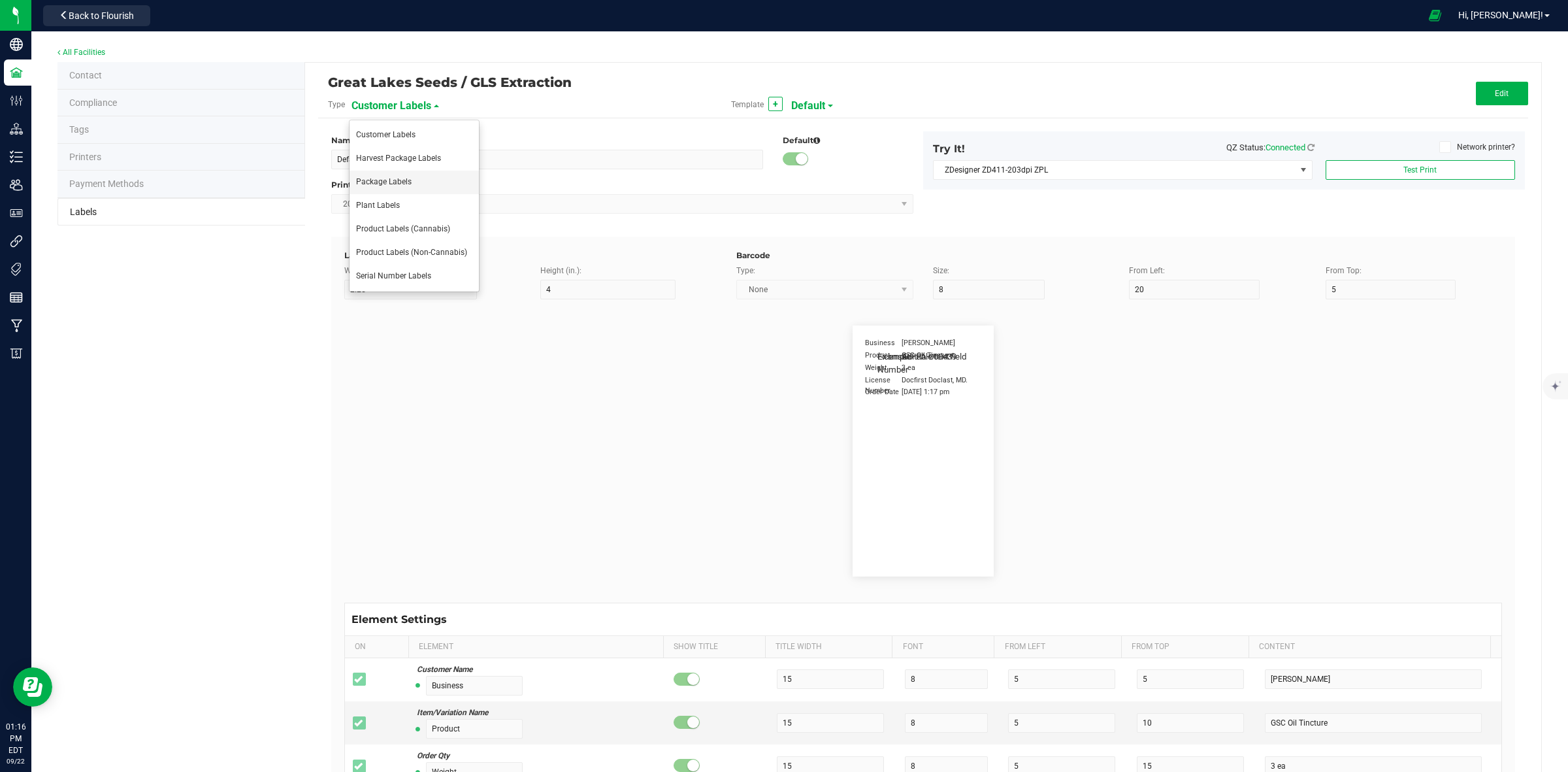
type input "Item Ref Field 4"
type input "25"
type input "10"
type input "35"
type input "Item Ref Field 4 Value"
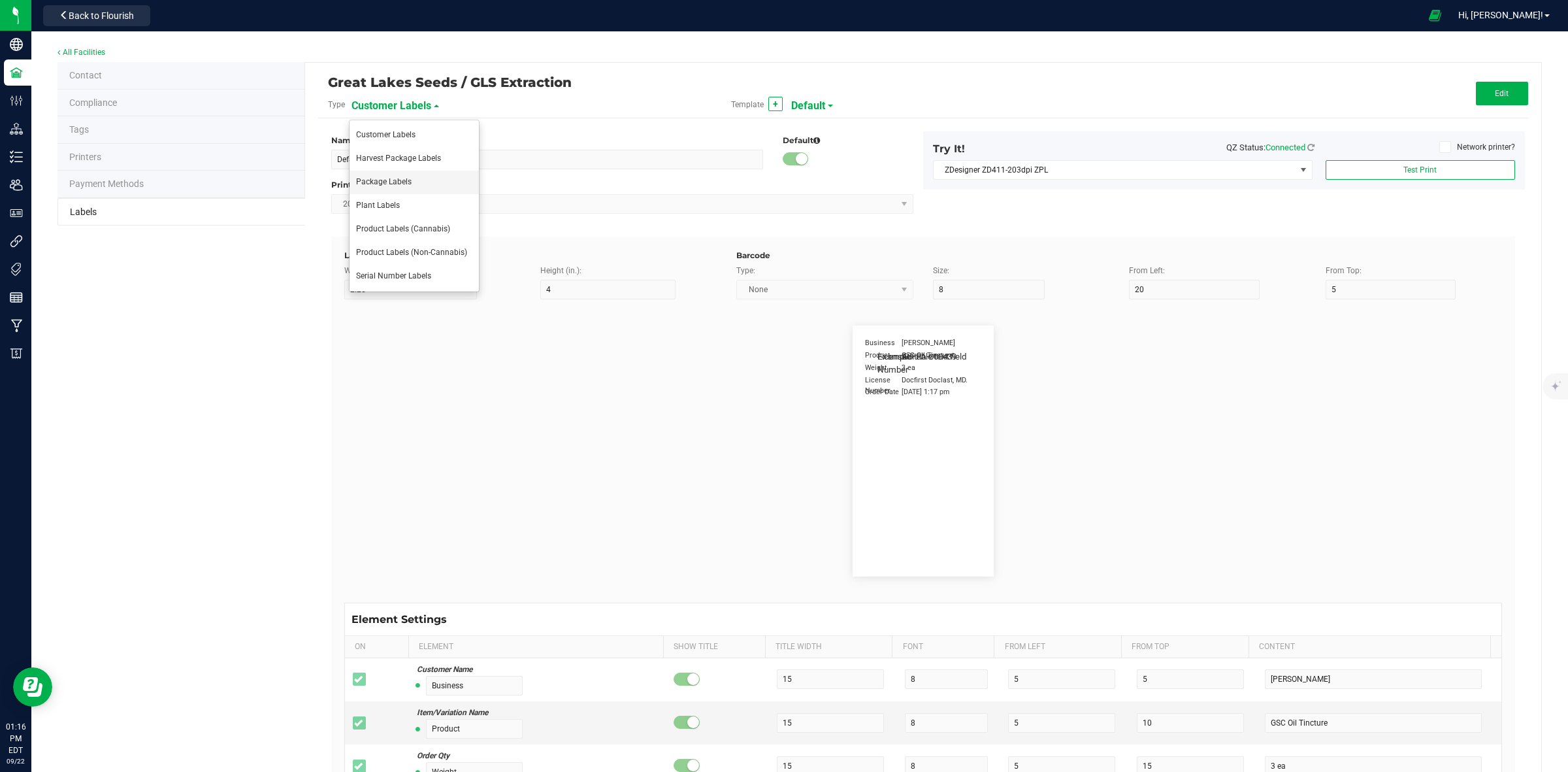
type input "Item Ref Field 5"
type input "25"
type input "10"
type input "35"
type input "Item Ref Field 5 Value"
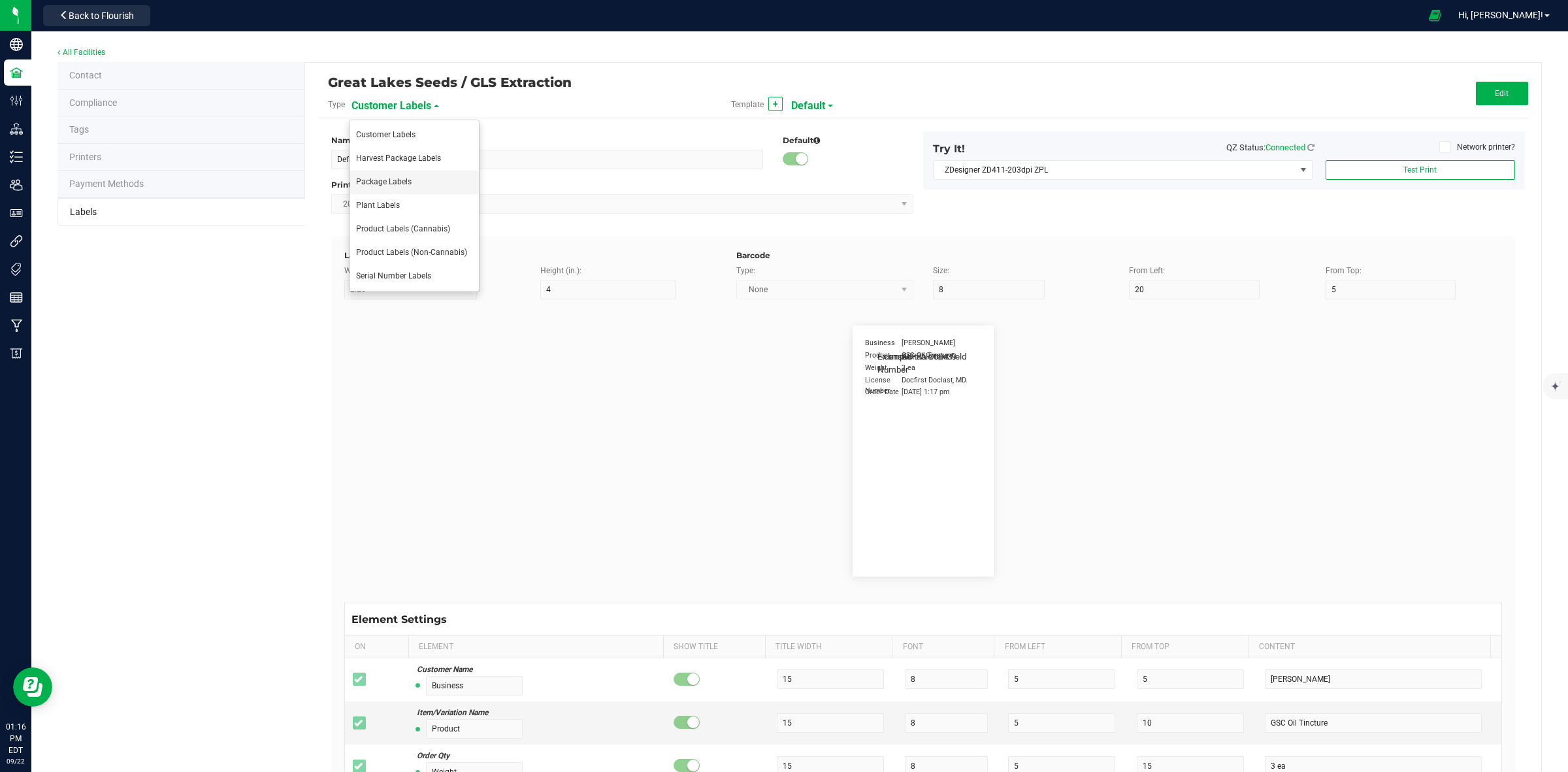
type input "NDC Number"
type input "25"
type input "10"
type input "35"
type input "[PHONE_NUMBER]"
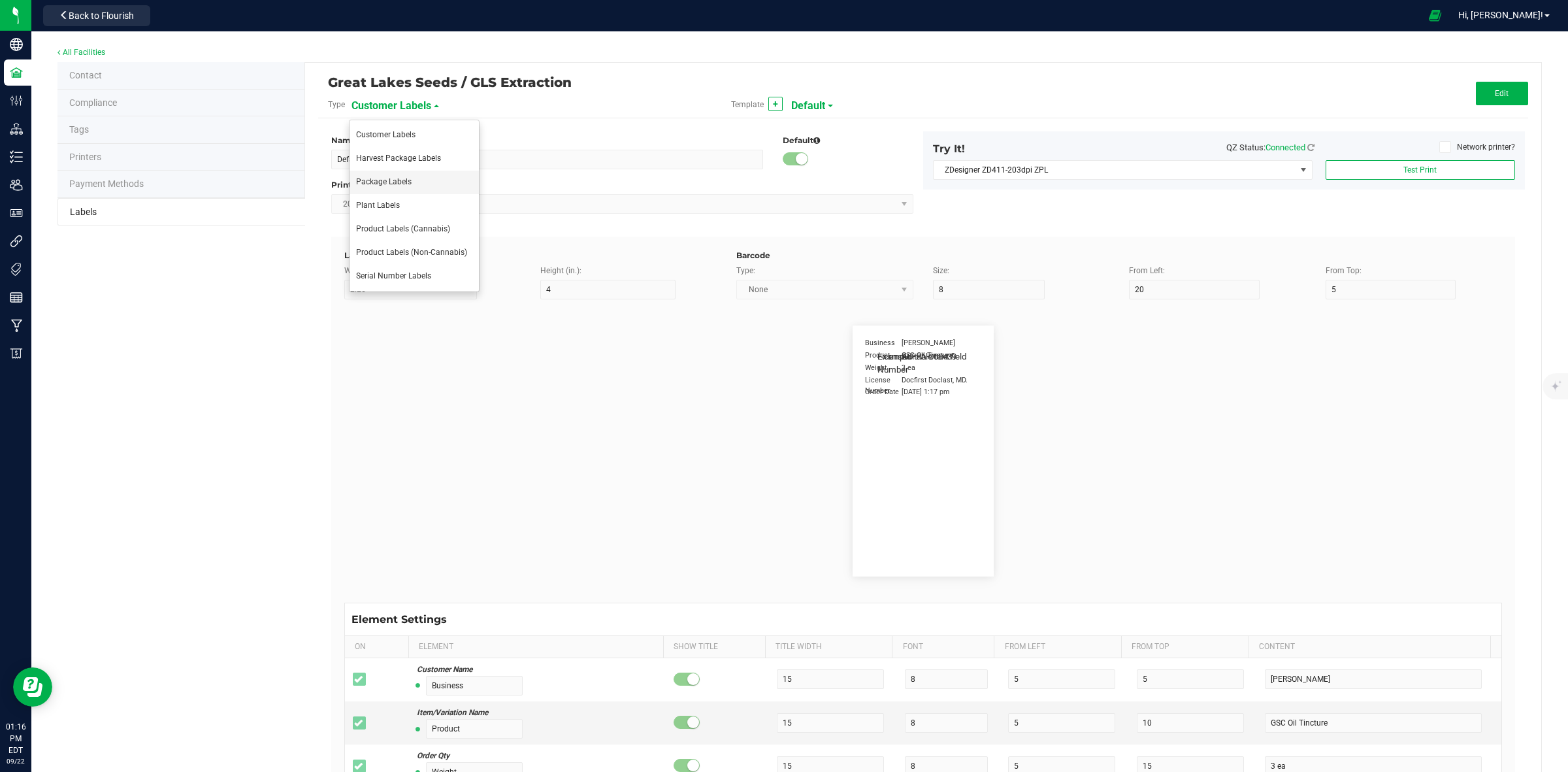
type input "Number of Servings"
type input "25"
type input "10"
type input "35"
type input "4 servings/item"
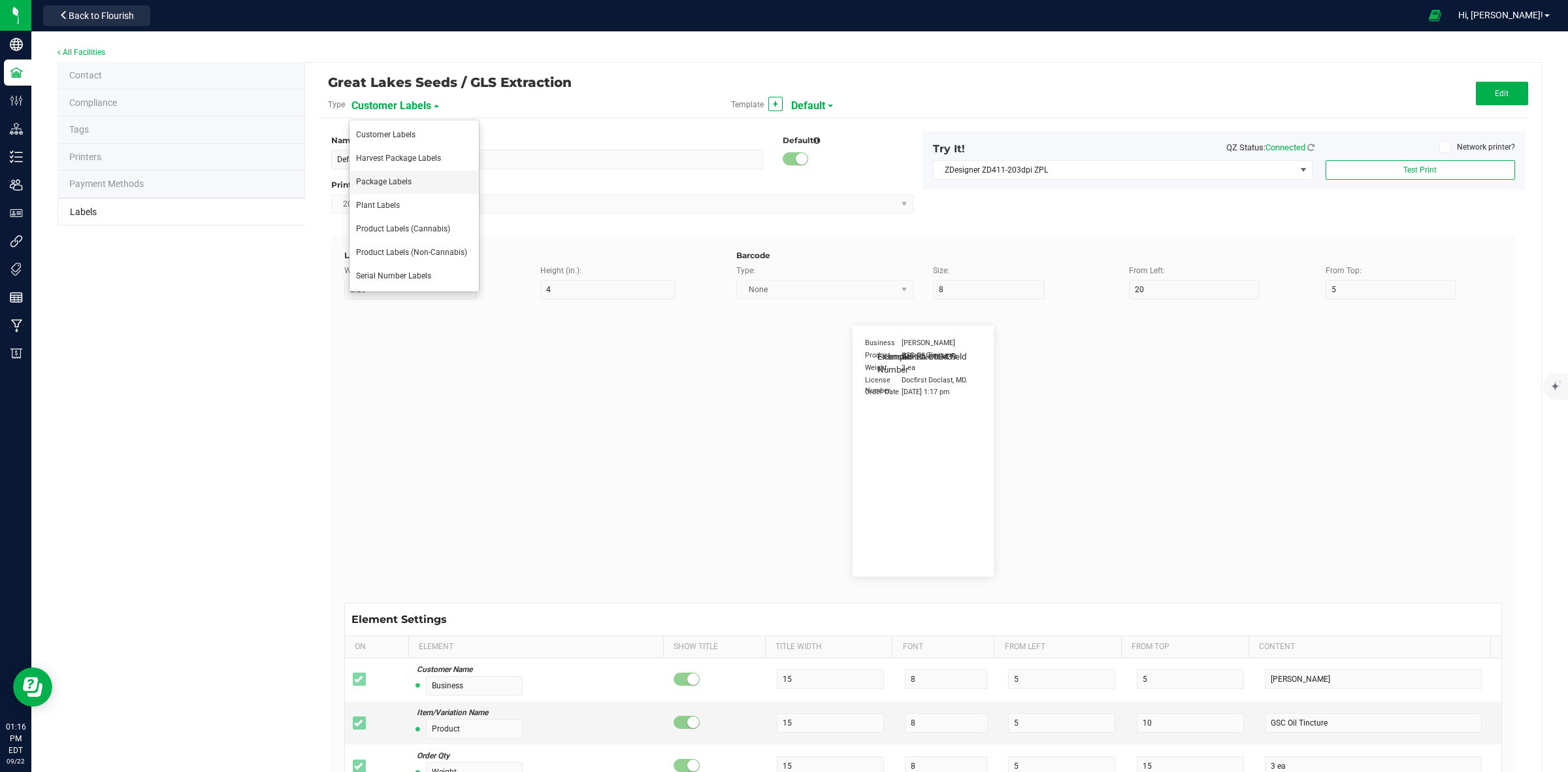
type input "Serving Size"
type input "25"
type input "10"
type input "35"
type input "1 cup"
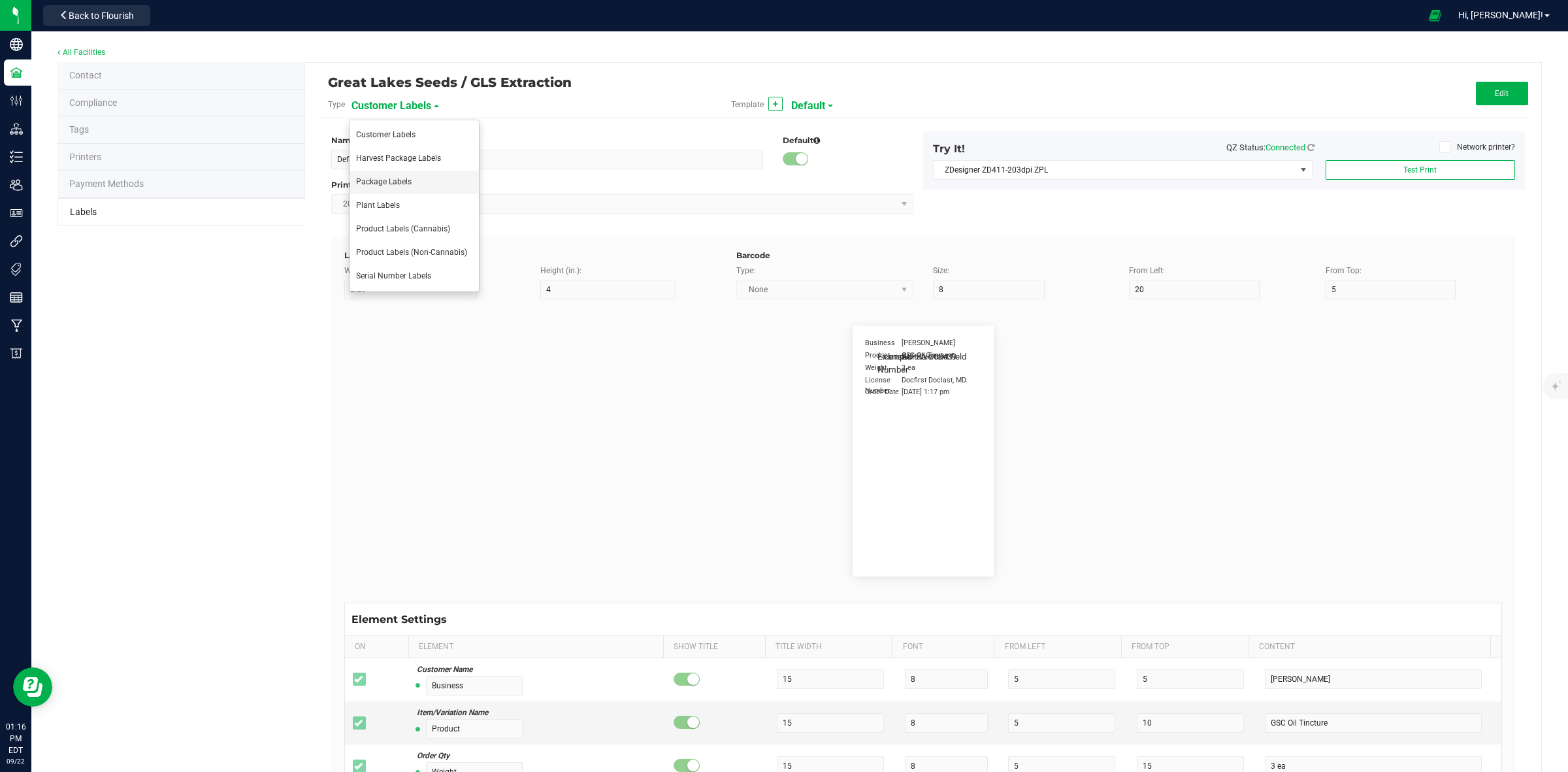
type input "Serving Size (Grams)"
type input "25"
type input "10"
type input "35"
type input "4 g"
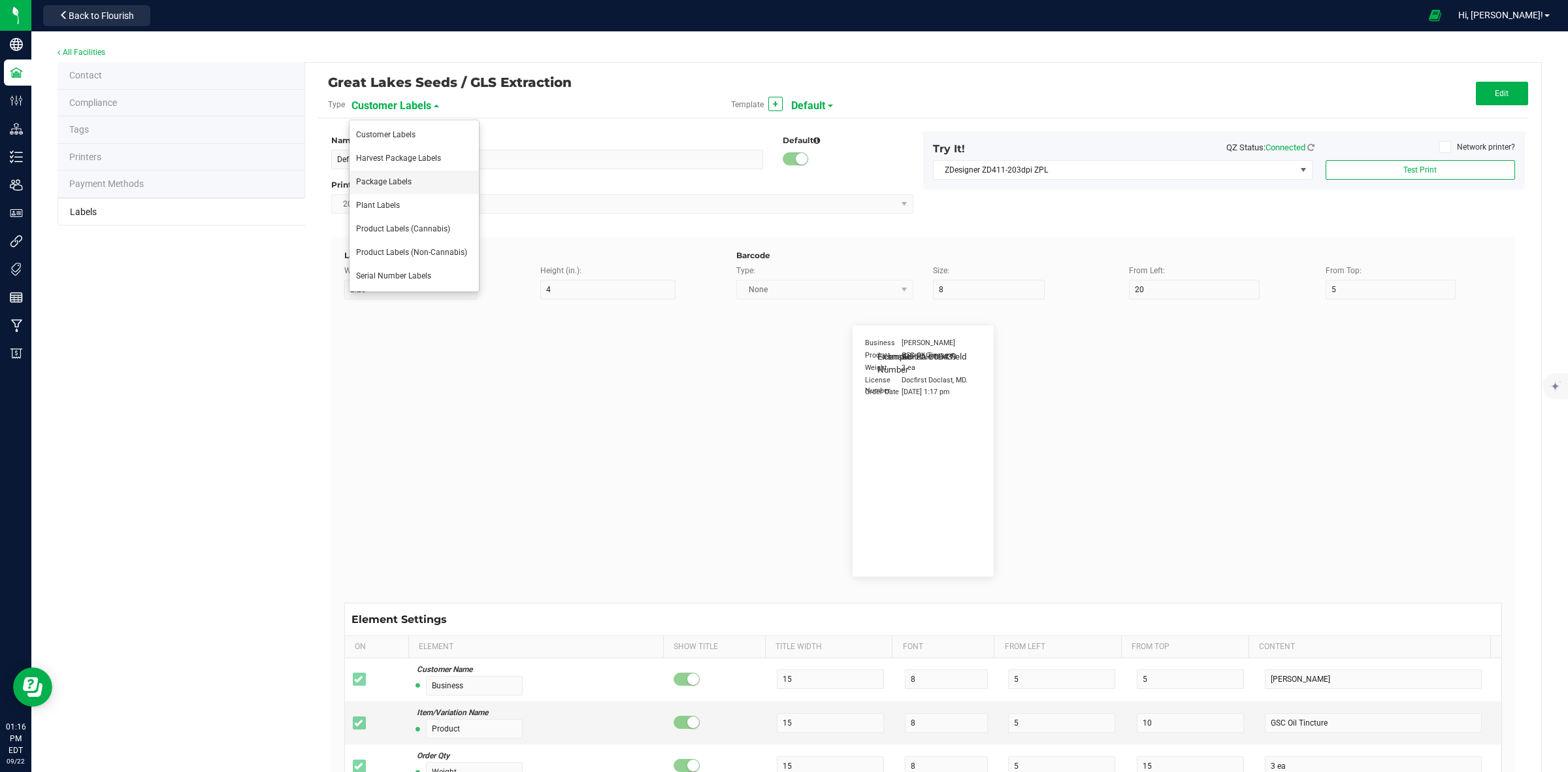
type input "Doses Per Unit"
type input "25"
type input "10"
type input "35"
type input "20"
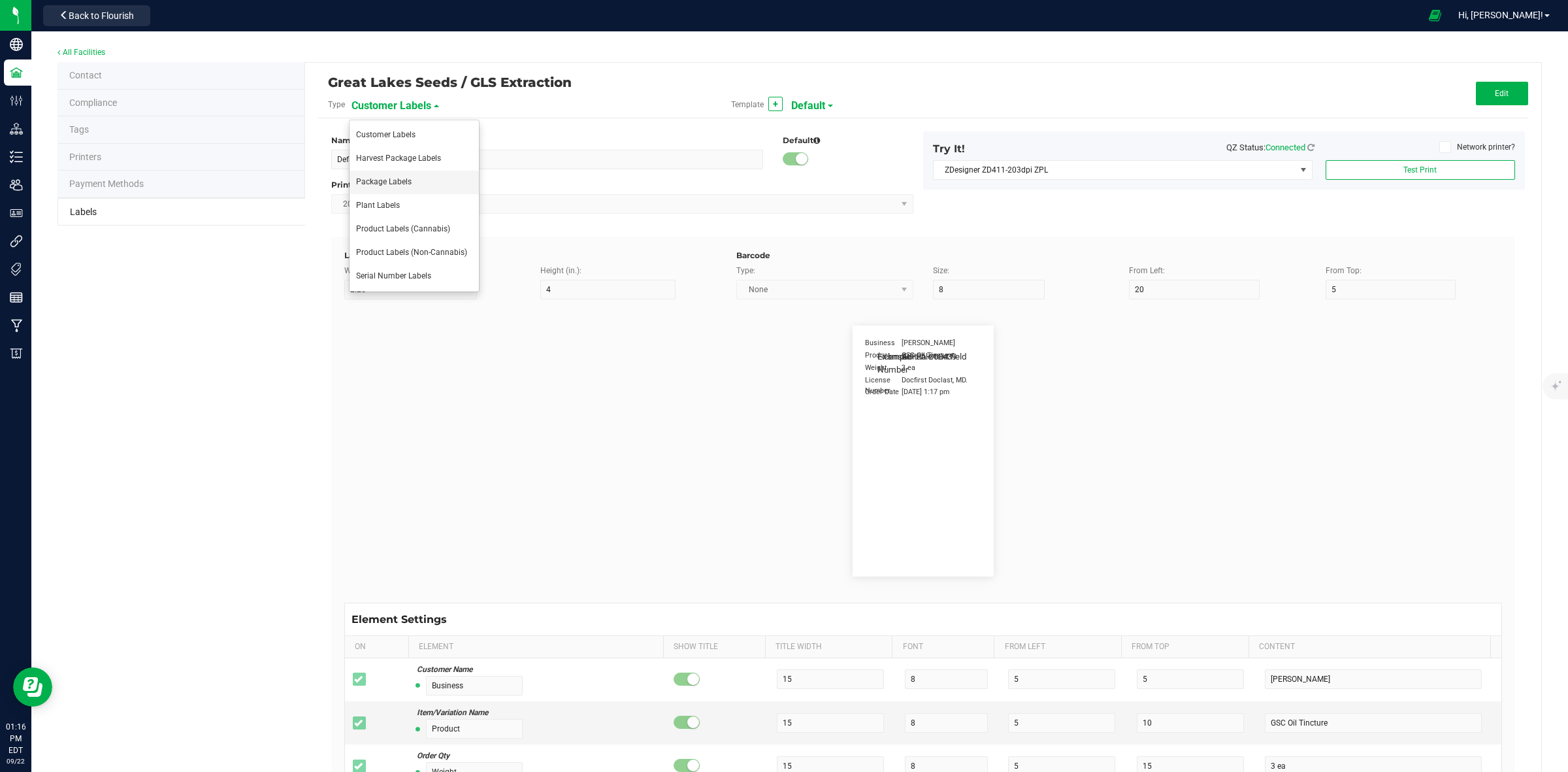
type input "Item Ingredients"
type input "25"
type input "10"
type input "35"
type input "Ingredient one, ingredient two"
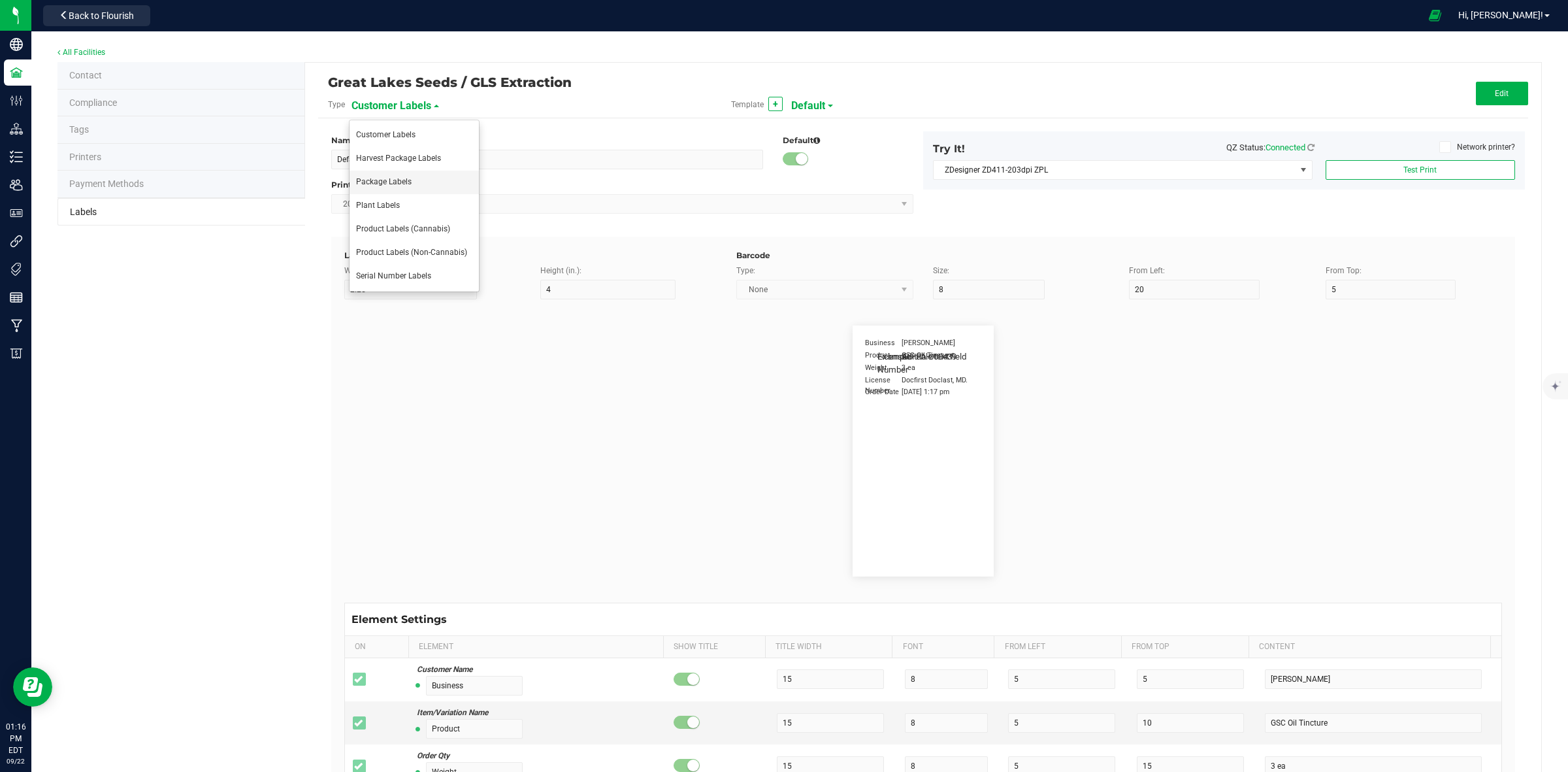
type input "METRC Item Ingredients"
type input "25"
type input "10"
type input "35"
type input "Ingredient one, ingredient two"
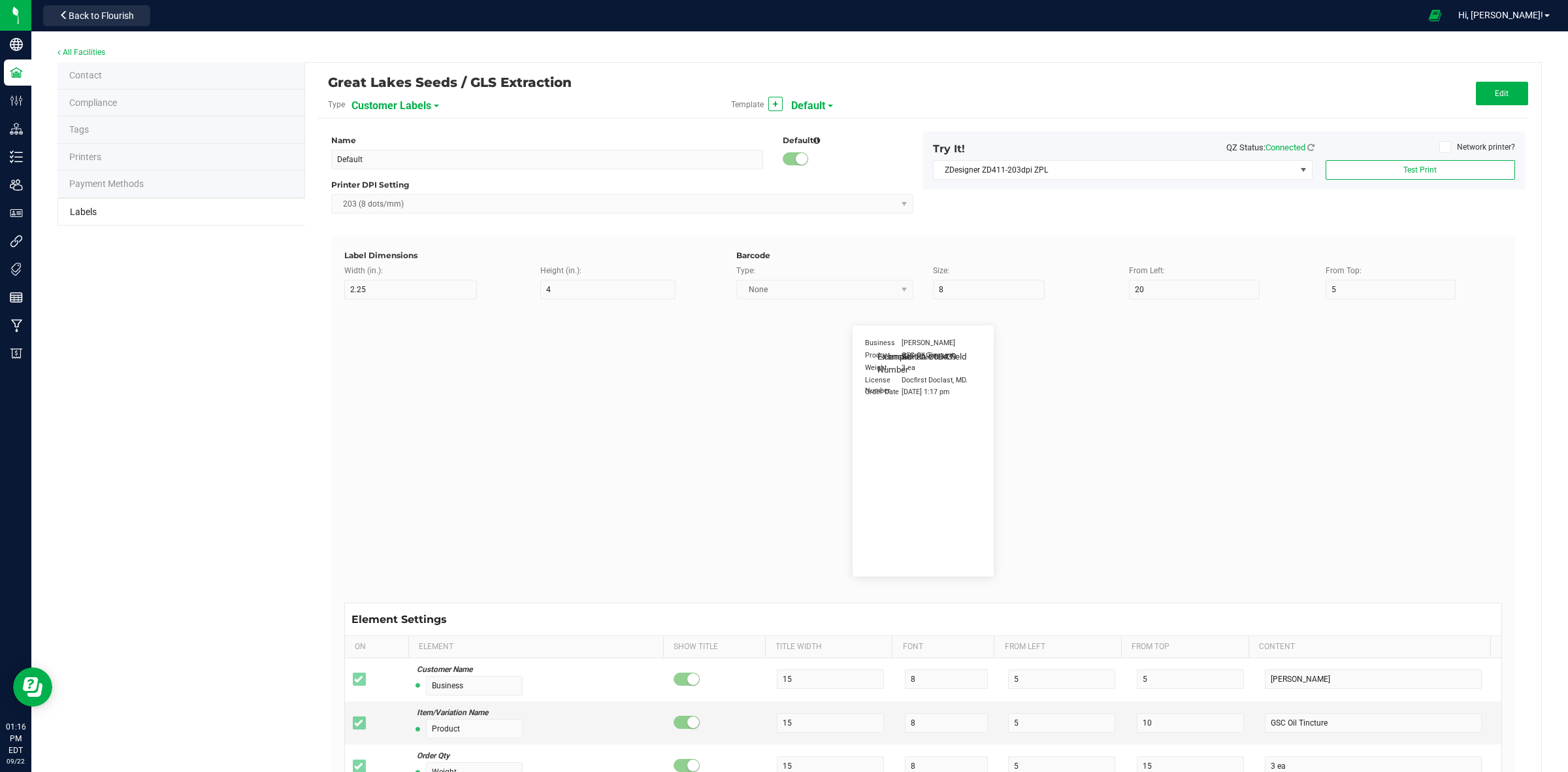
click at [375, 105] on span "Customer Labels" at bounding box center [391, 105] width 80 height 22
click at [419, 190] on li "Package Labels" at bounding box center [414, 182] width 130 height 23
type input "GRIP Big Box RIGHT"
type input "1.25"
type input "15"
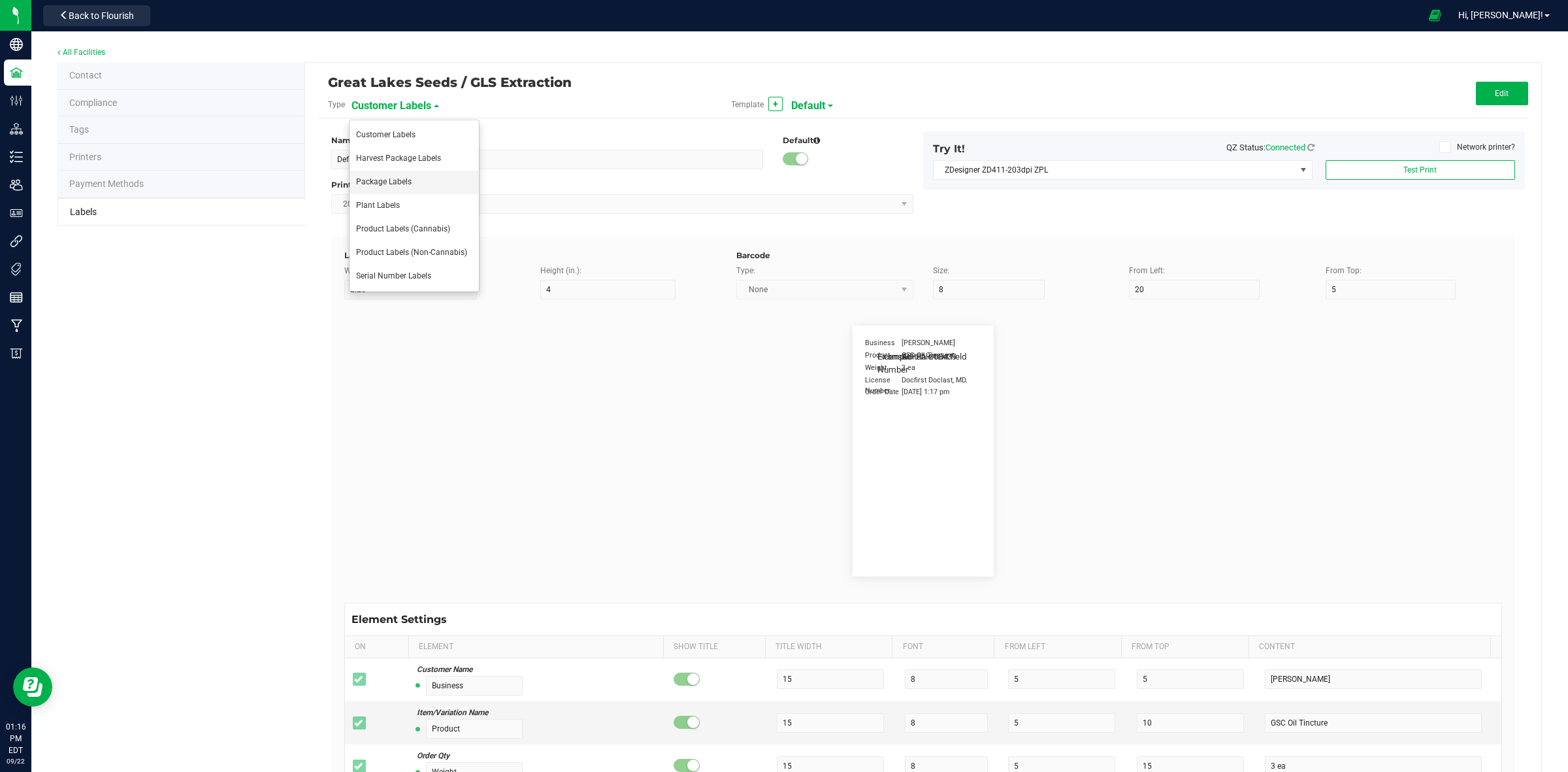
type input "10"
type input "30"
type input "METRC"
type input "14"
type input "11.5"
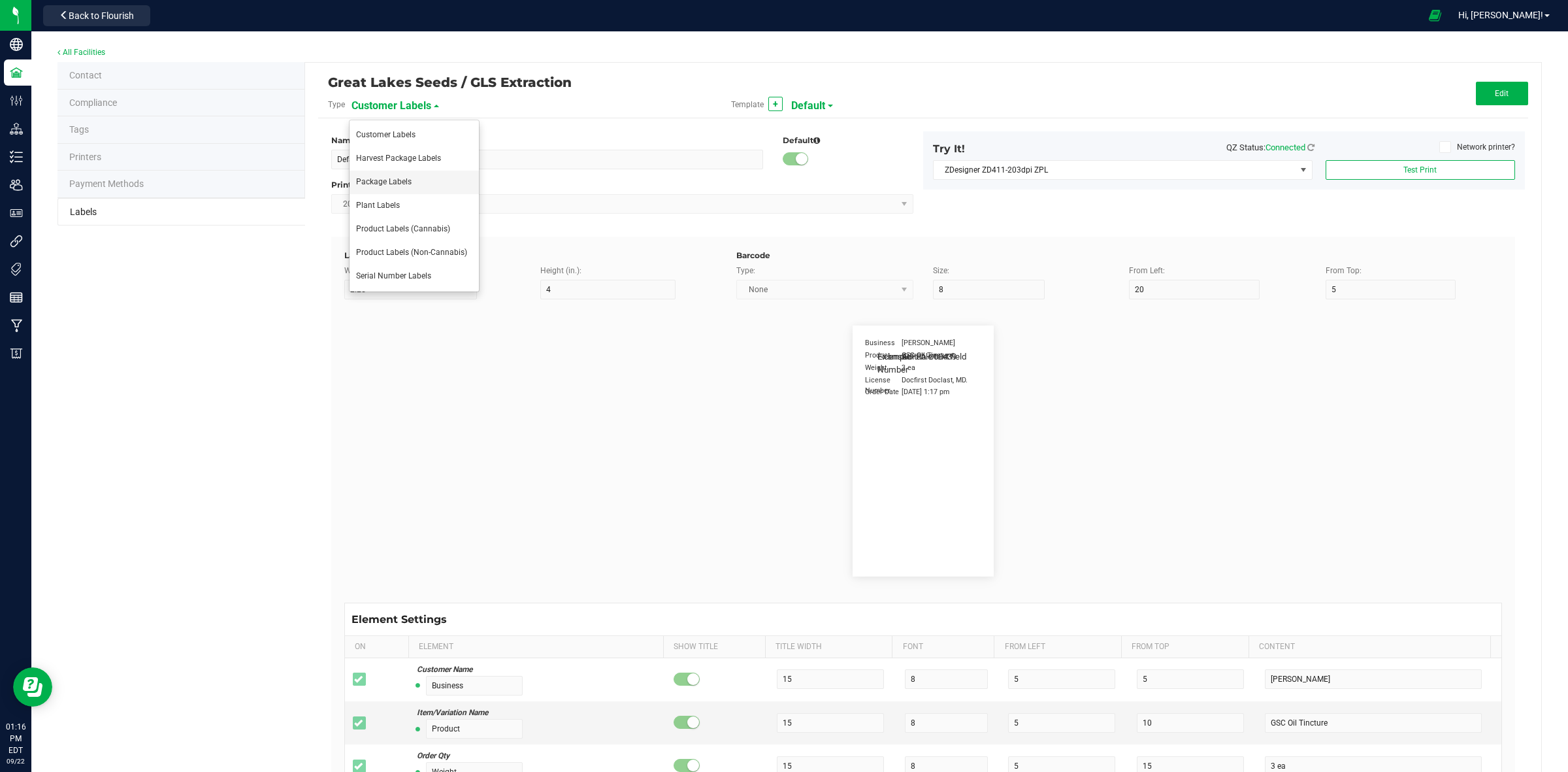
type input "CADMODS-20200420-096"
type input "Size"
type input "25"
type input "10"
type input "14"
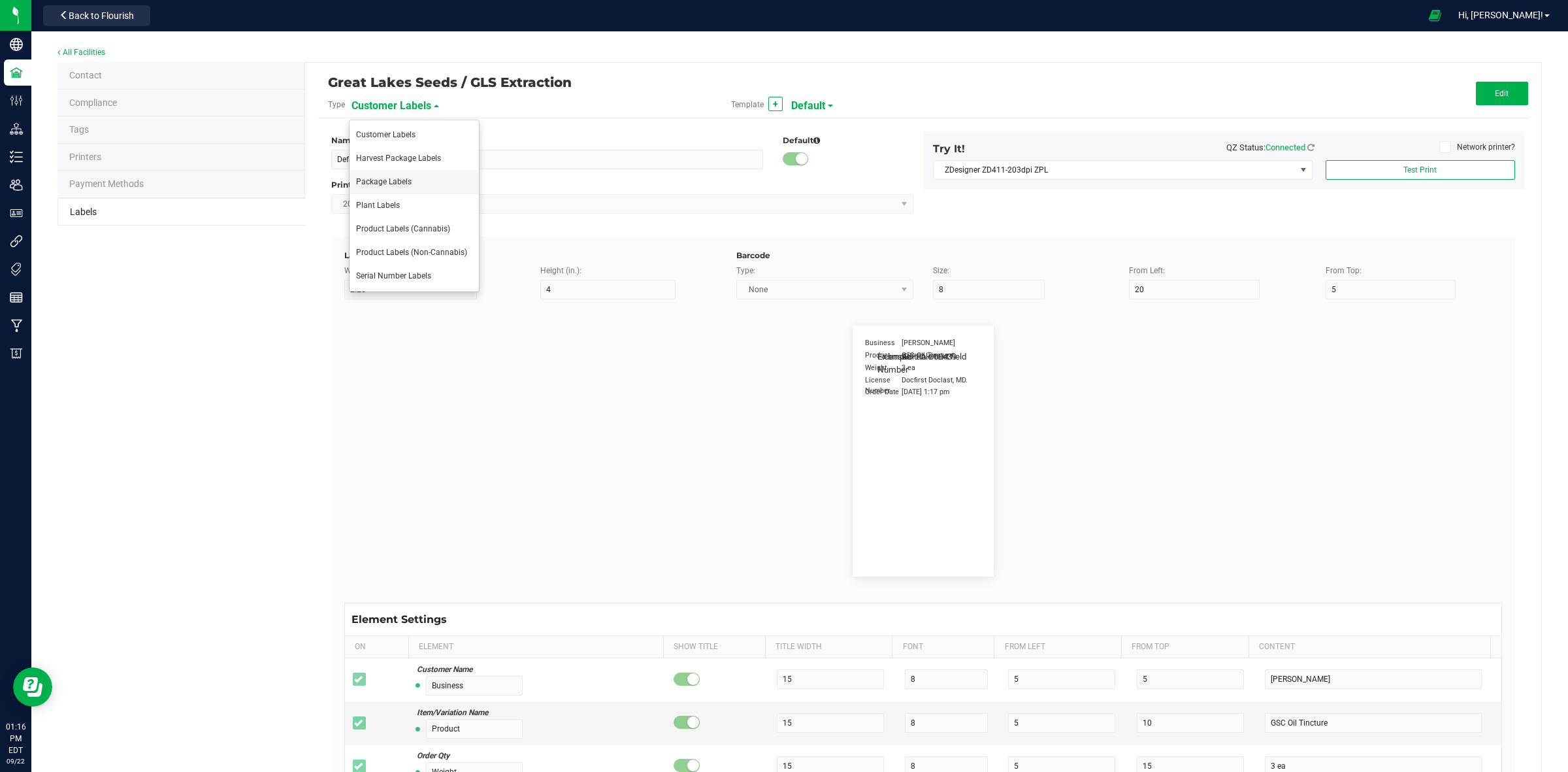
type input "50 each"
type input "GLS"
type input "8"
type input "12"
type input "10"
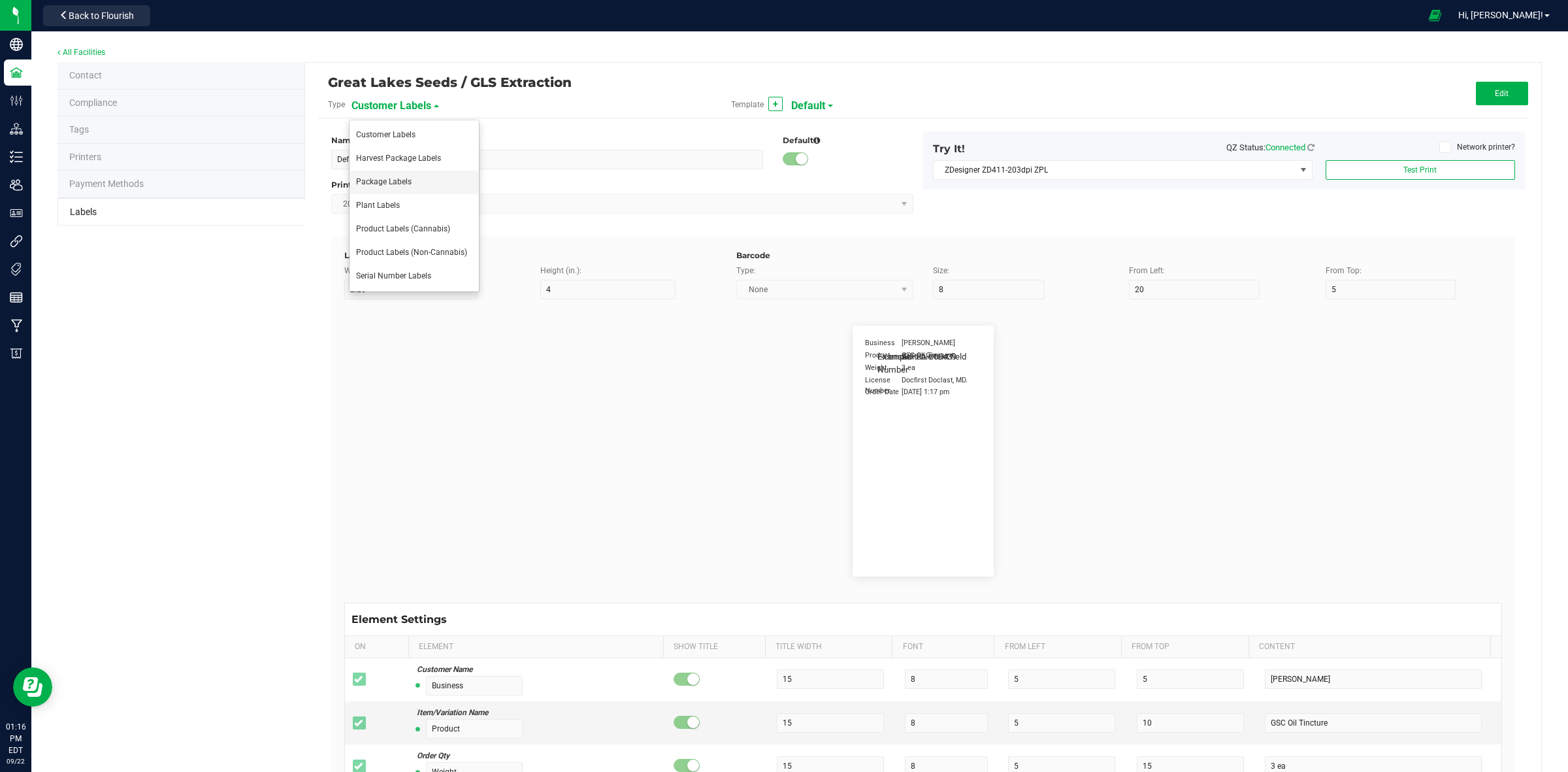
type input "AU-P-000439"
type input "SKU Name"
type input "25"
type input "18"
type input "Gelato Pen"
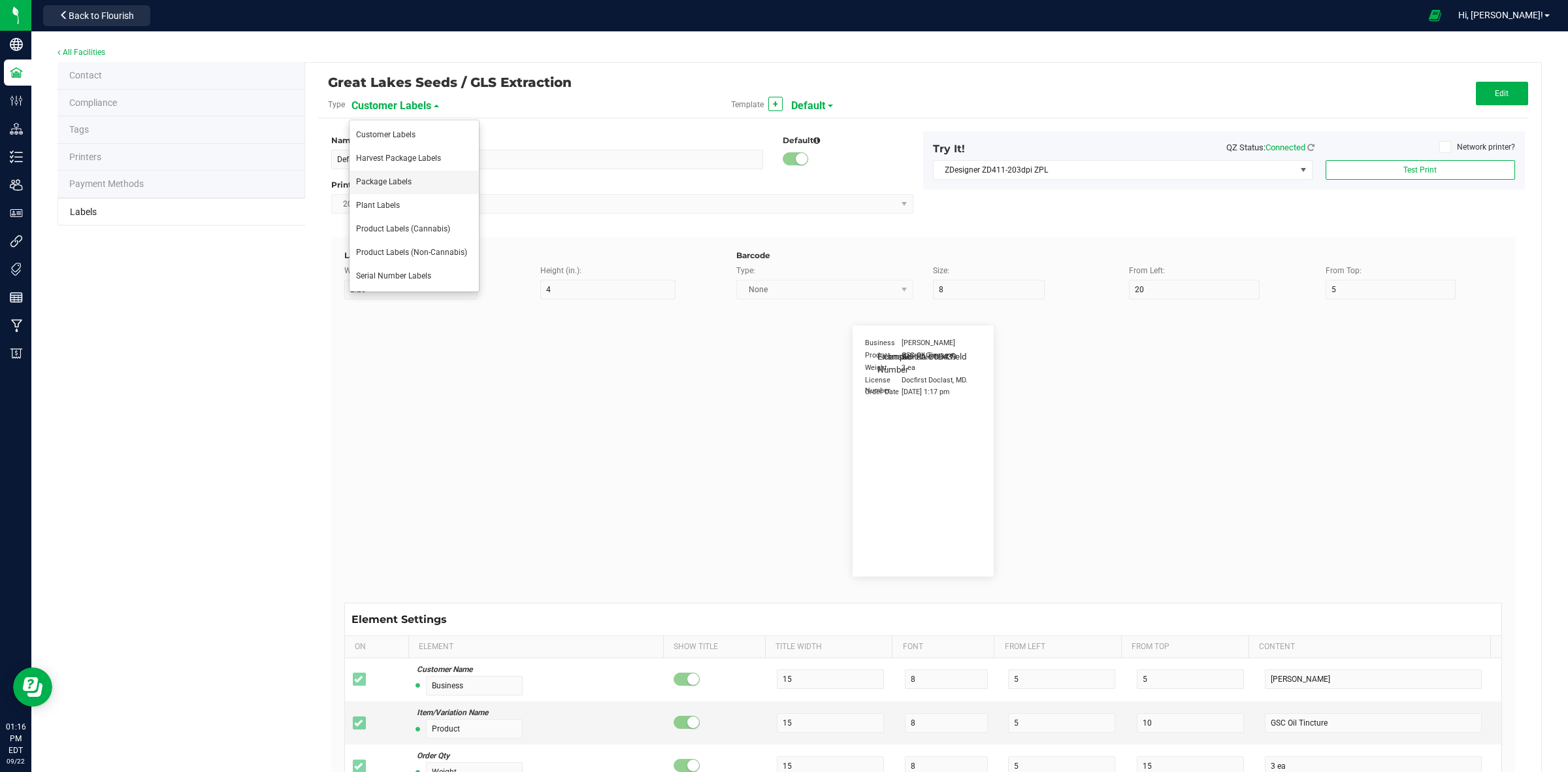
type input "Strain"
type input "25"
type input "10"
type input "15"
type input "Gelato"
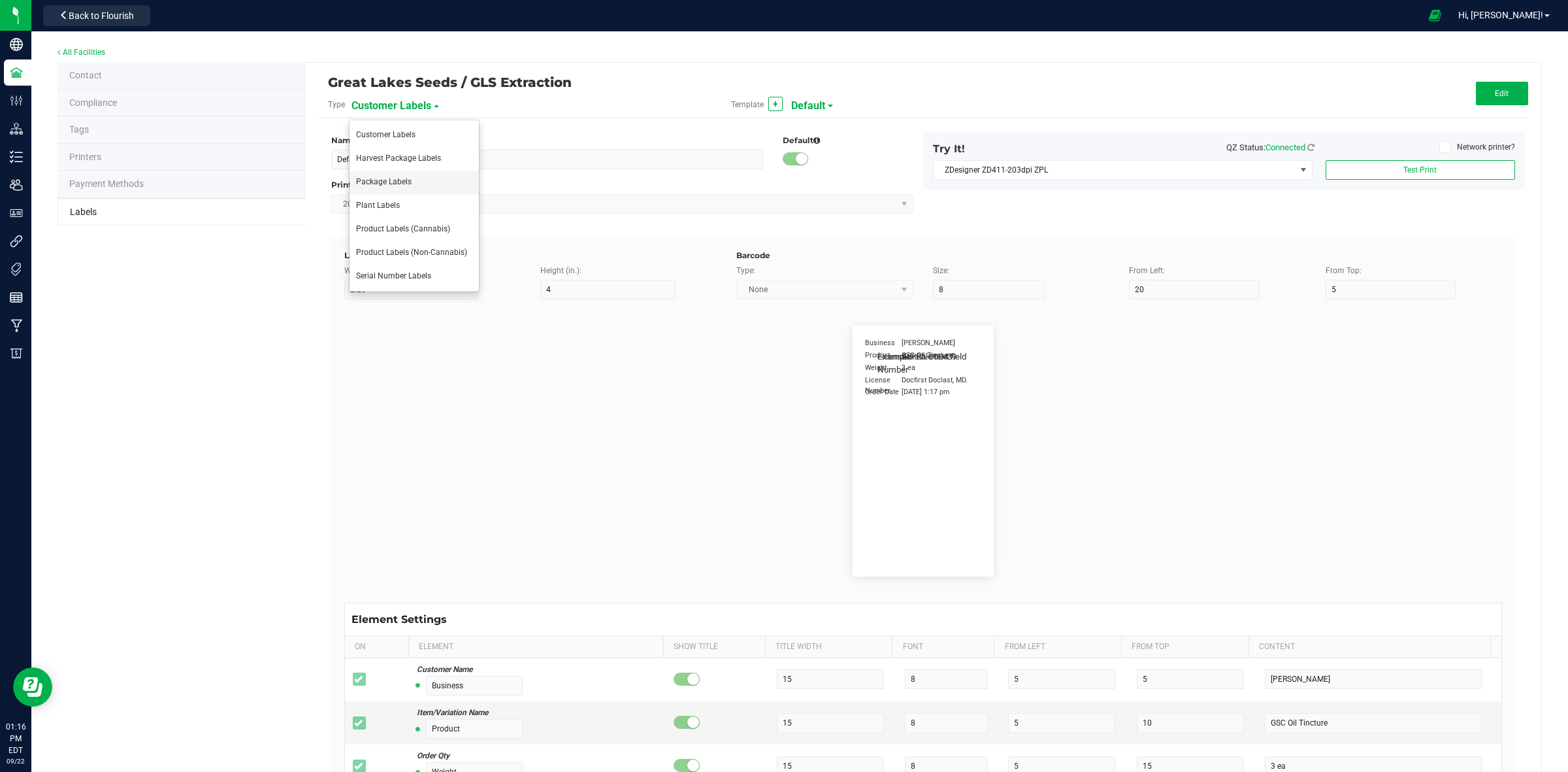
type input "Package Date"
type input "25"
type input "5"
type input "25"
type input "[DATE] 10:14pm"
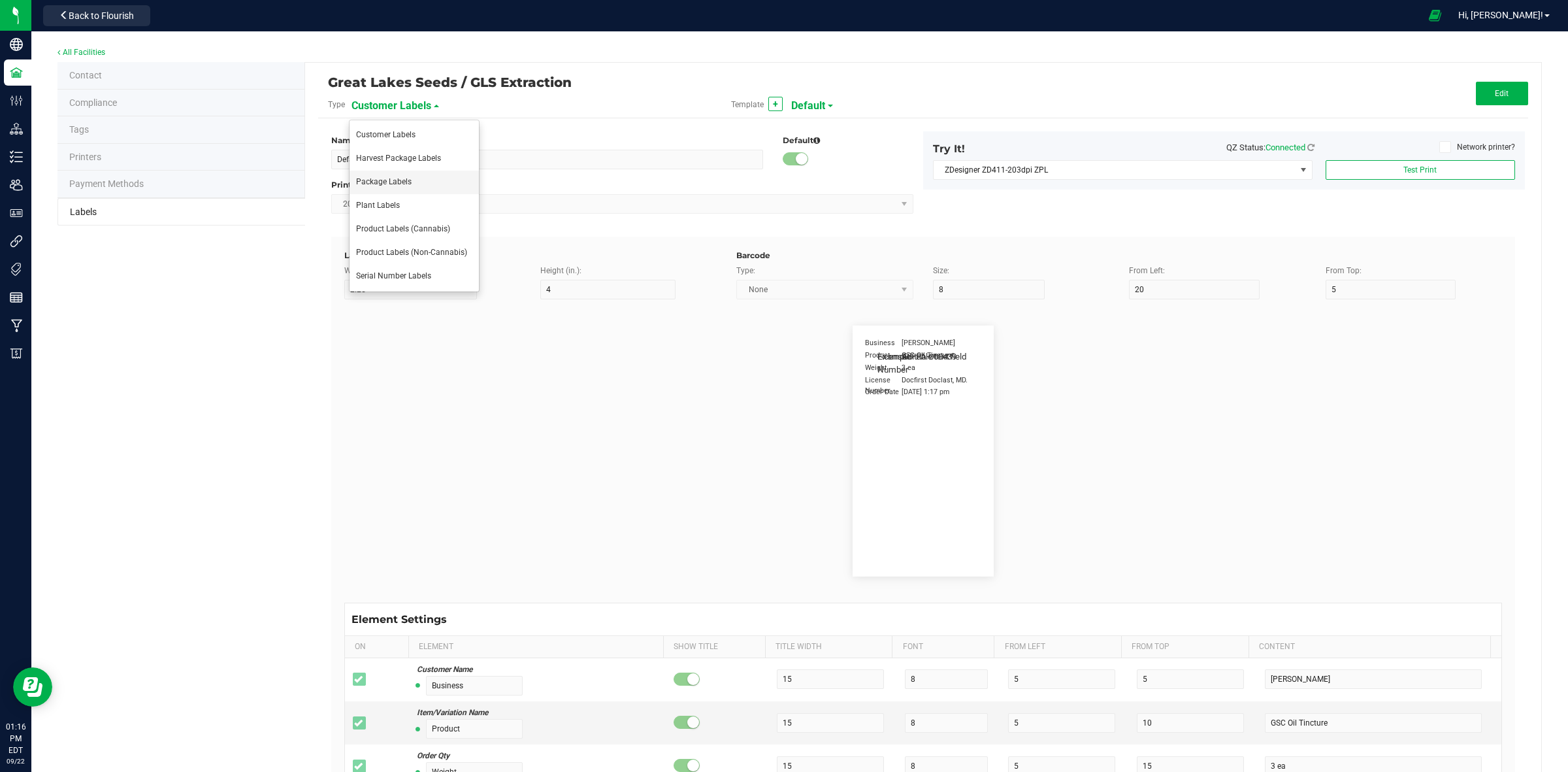
type input "Lot Number"
type input "25"
type input "5"
type input "30"
type input "LOT918234"
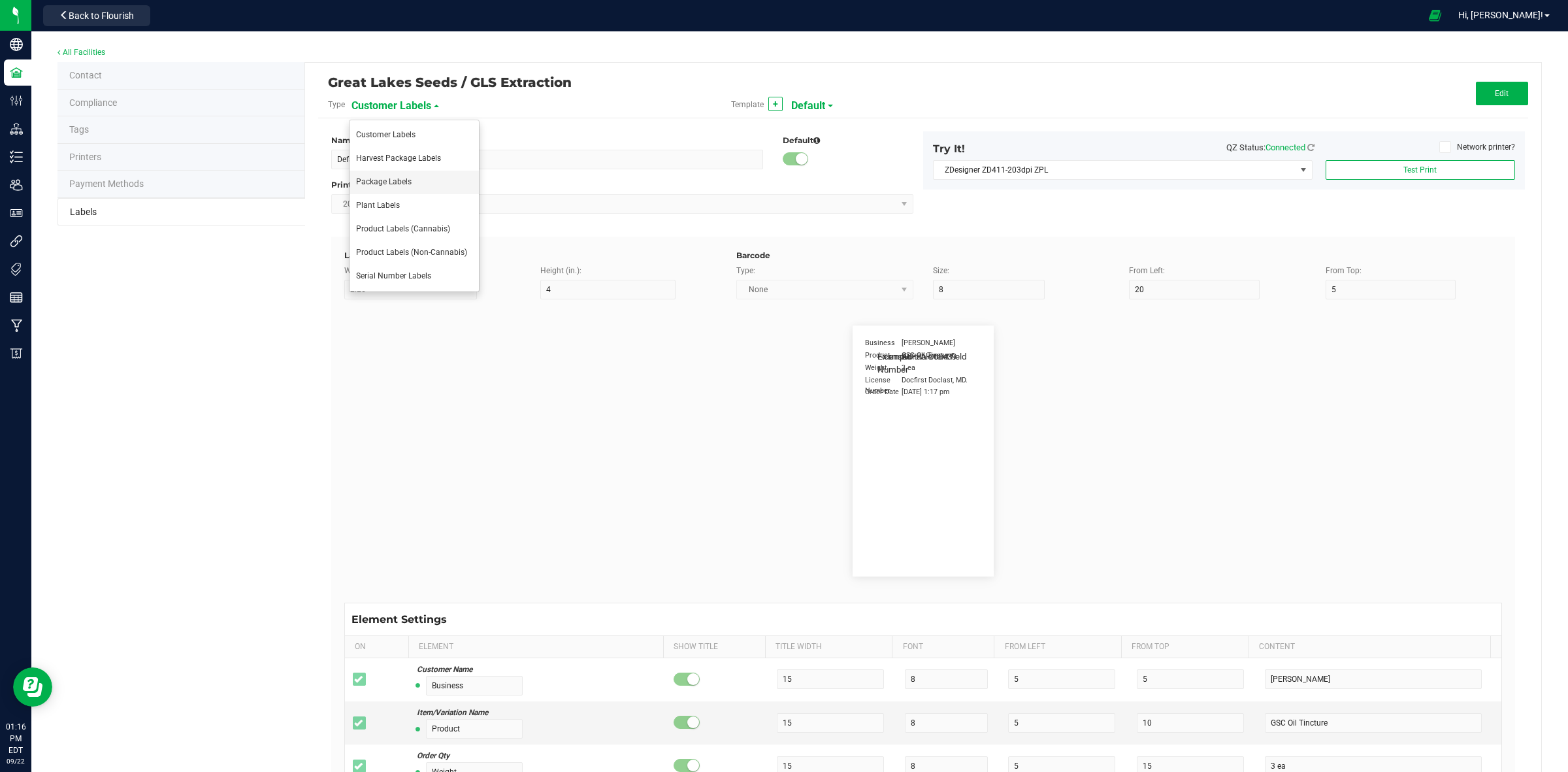
type input "SKU"
type input "25"
type input "10"
type input "30"
type input "42P017"
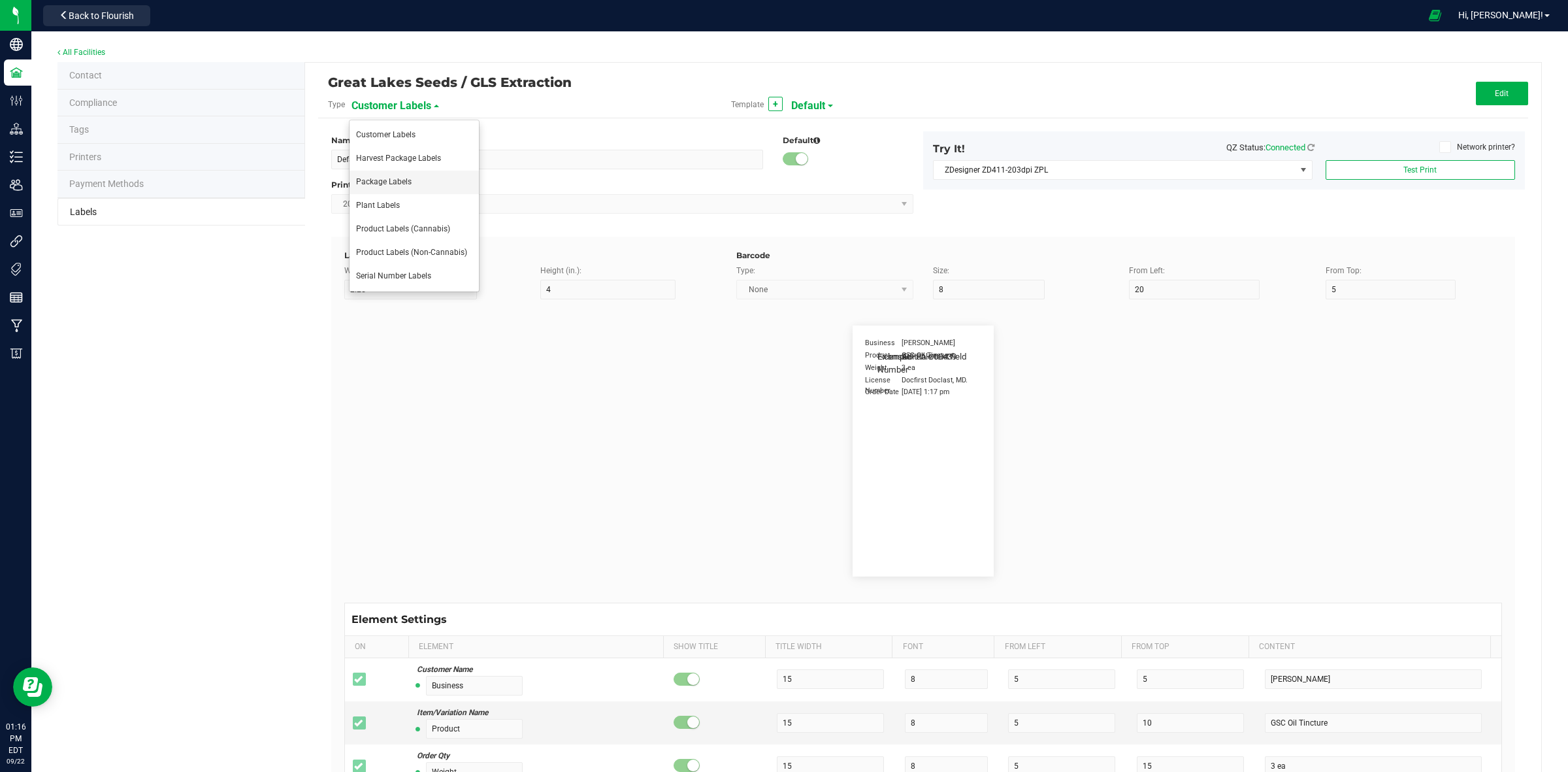
type input "Ref Field 1"
type input "25"
type input "10"
type input "35"
type input "Ref Field 1 Value"
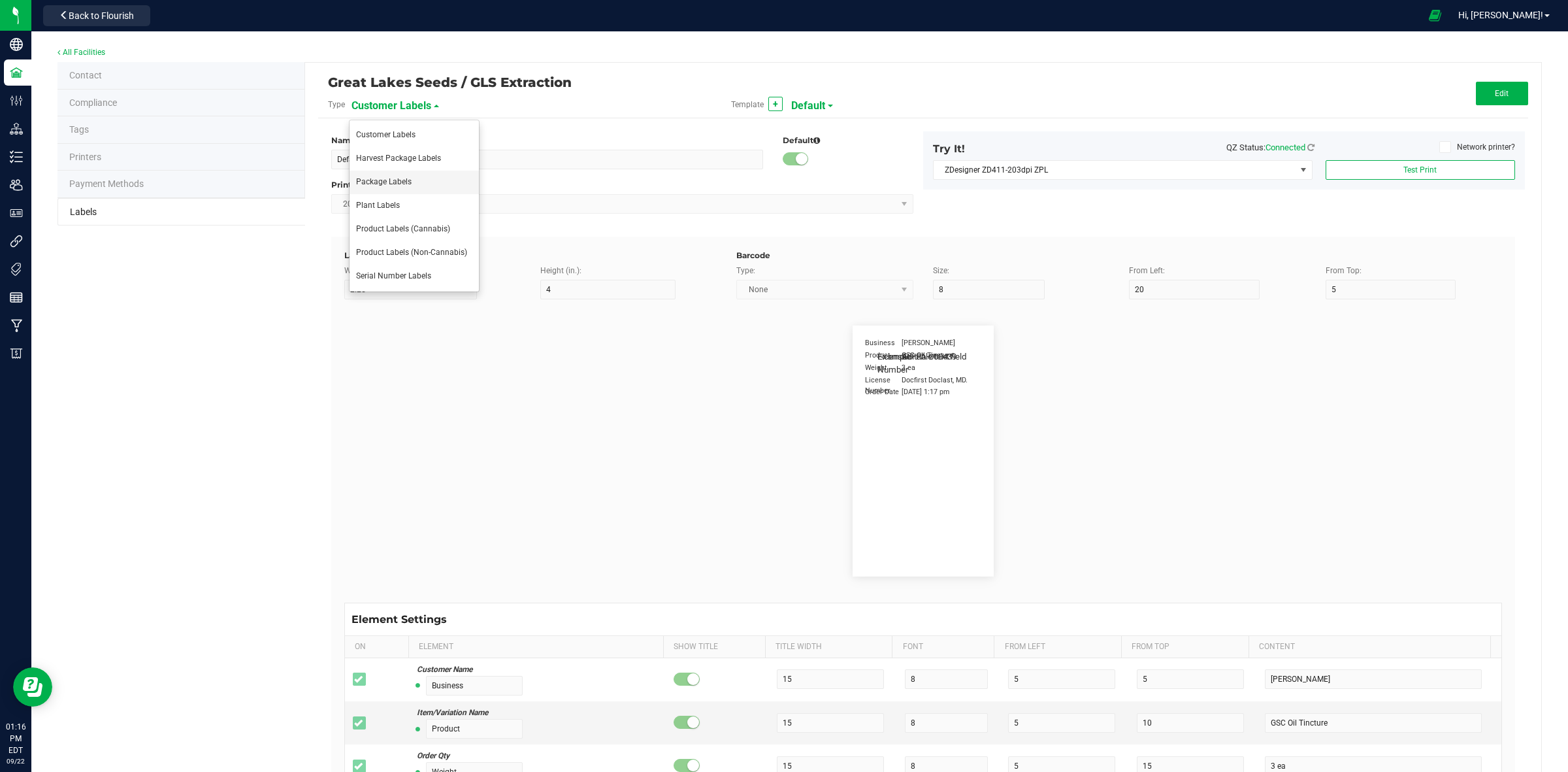
type input "Ref Field 2"
type input "25"
type input "10"
type input "35"
type input "Ref Field 2 Value"
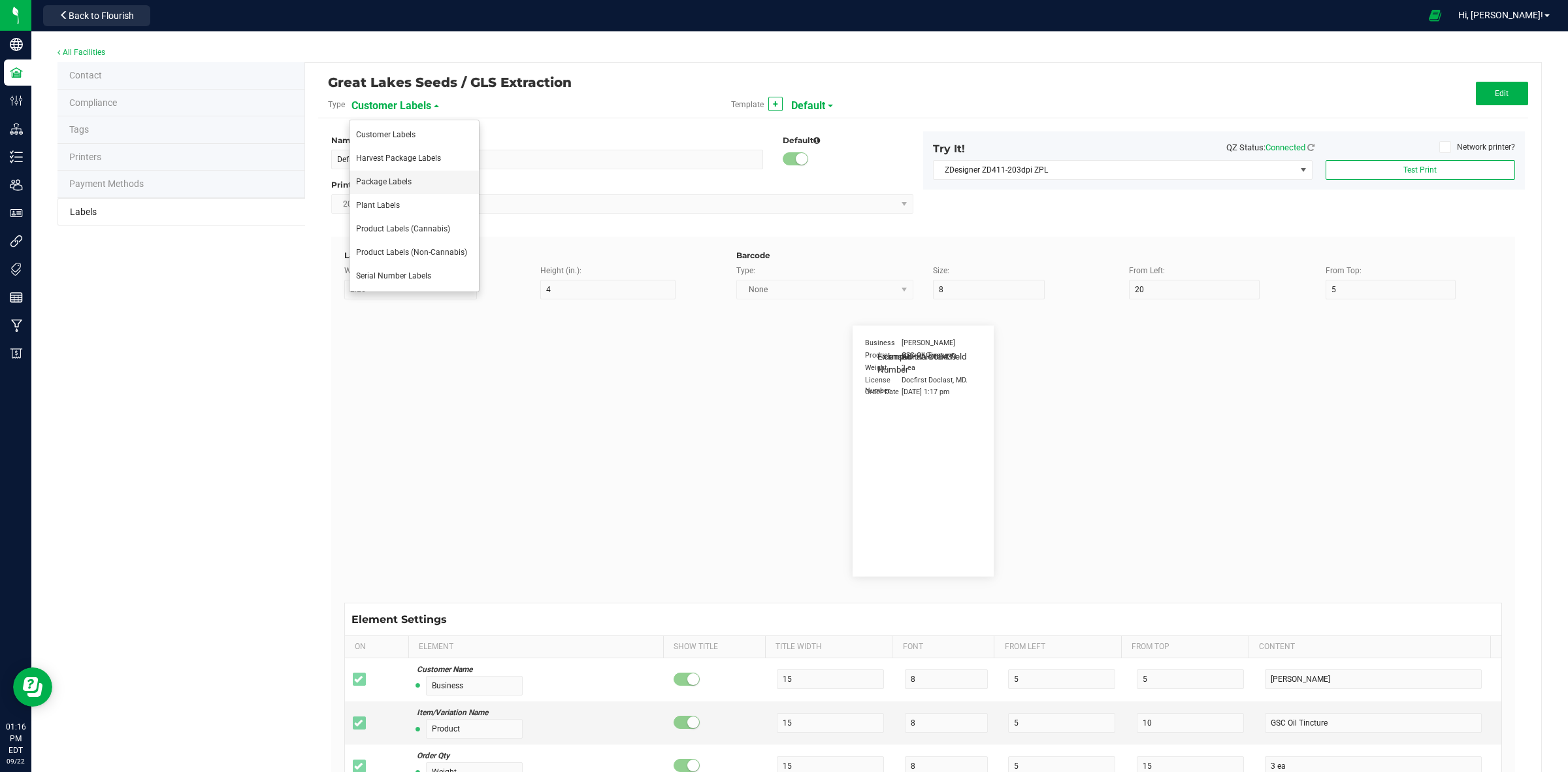
type input "Ref Field 3"
type input "25"
type input "10"
type input "35"
type input "Ref Field 3 Value"
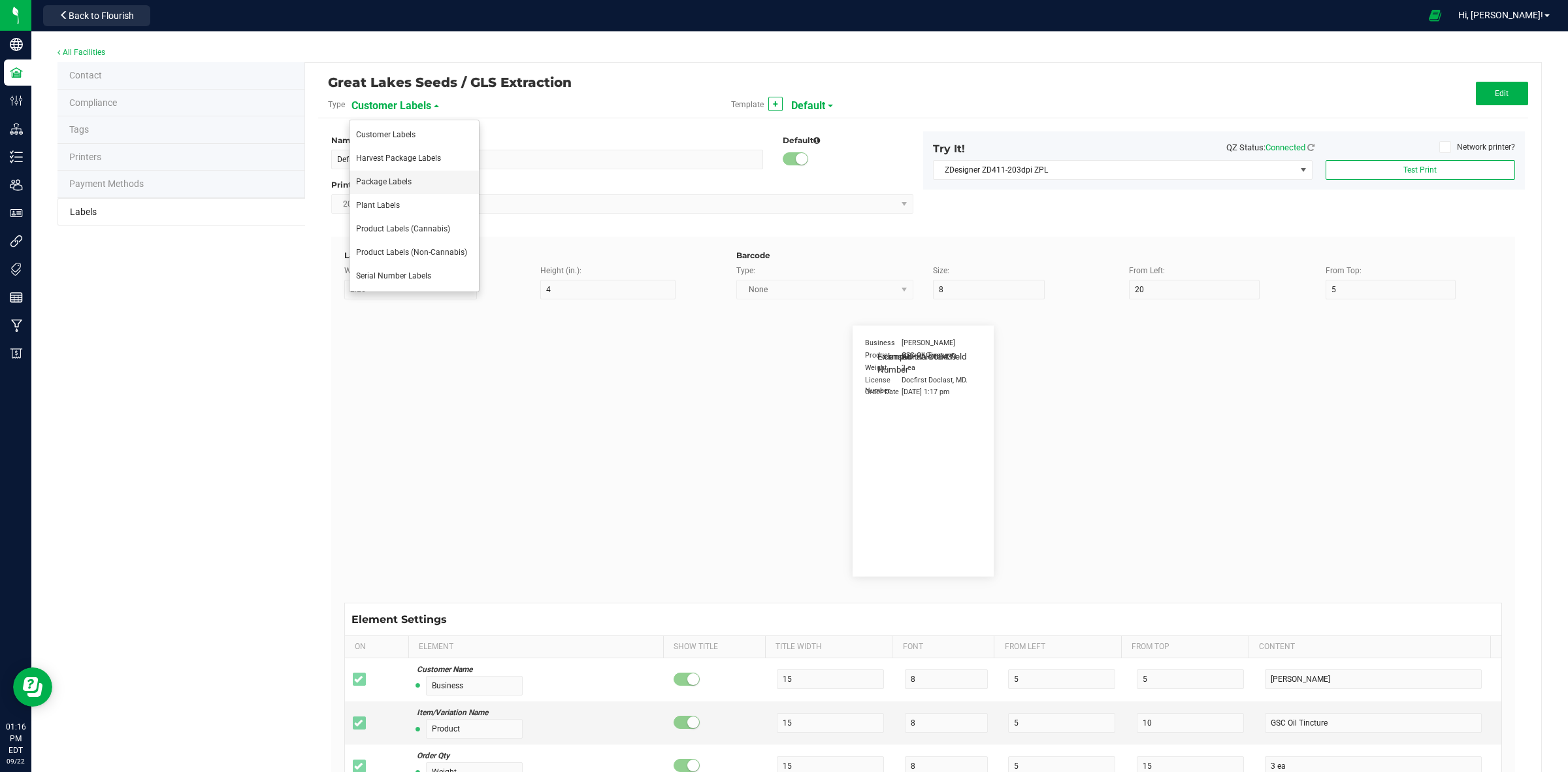
type input "Item Ref Field 1"
type input "25"
type input "10"
type input "35"
type input "Item Ref Field 1 Value"
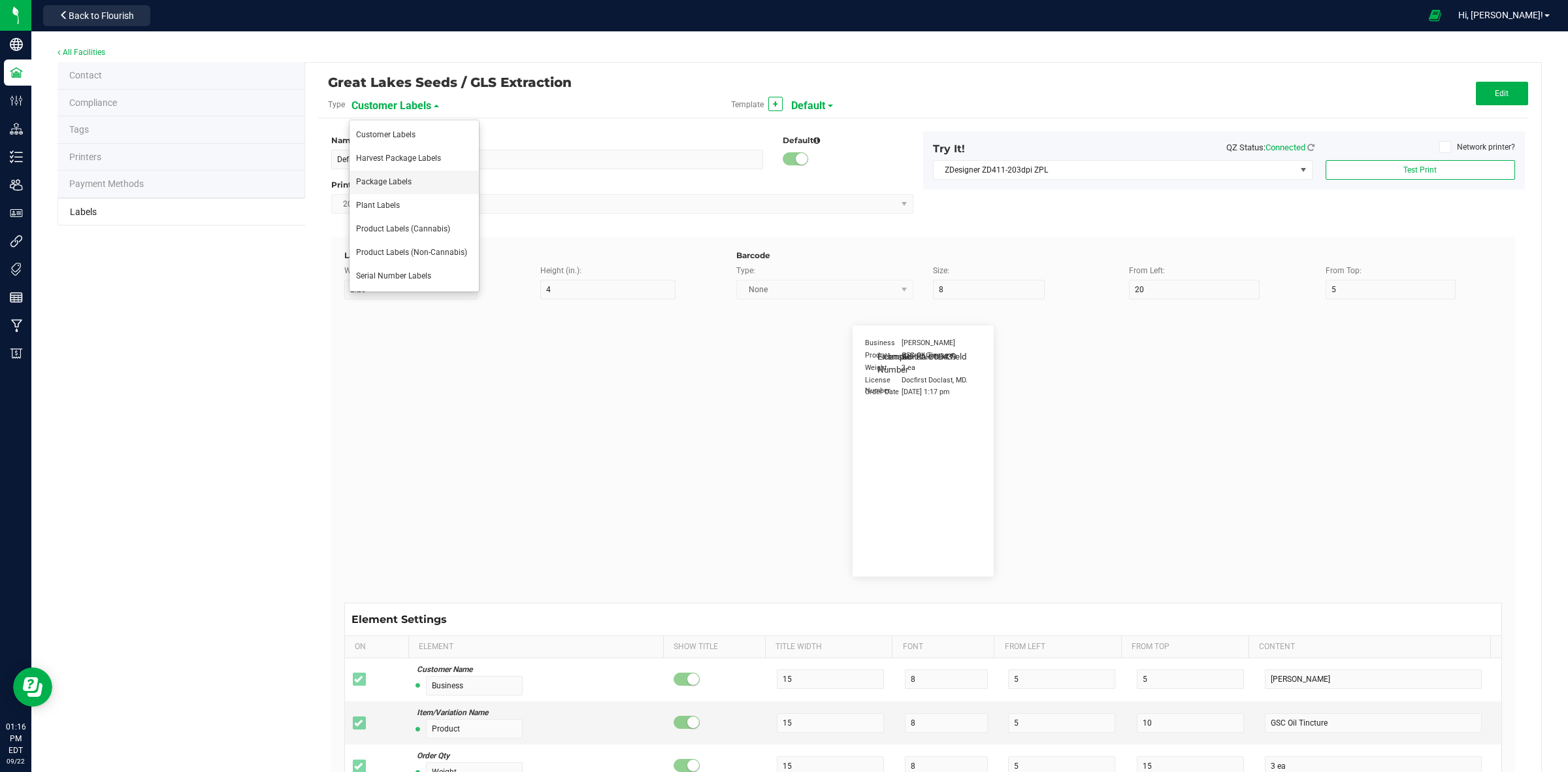
type input "Item Ref Field 2"
type input "25"
type input "10"
type input "35"
type input "Item Ref Field 2 Value"
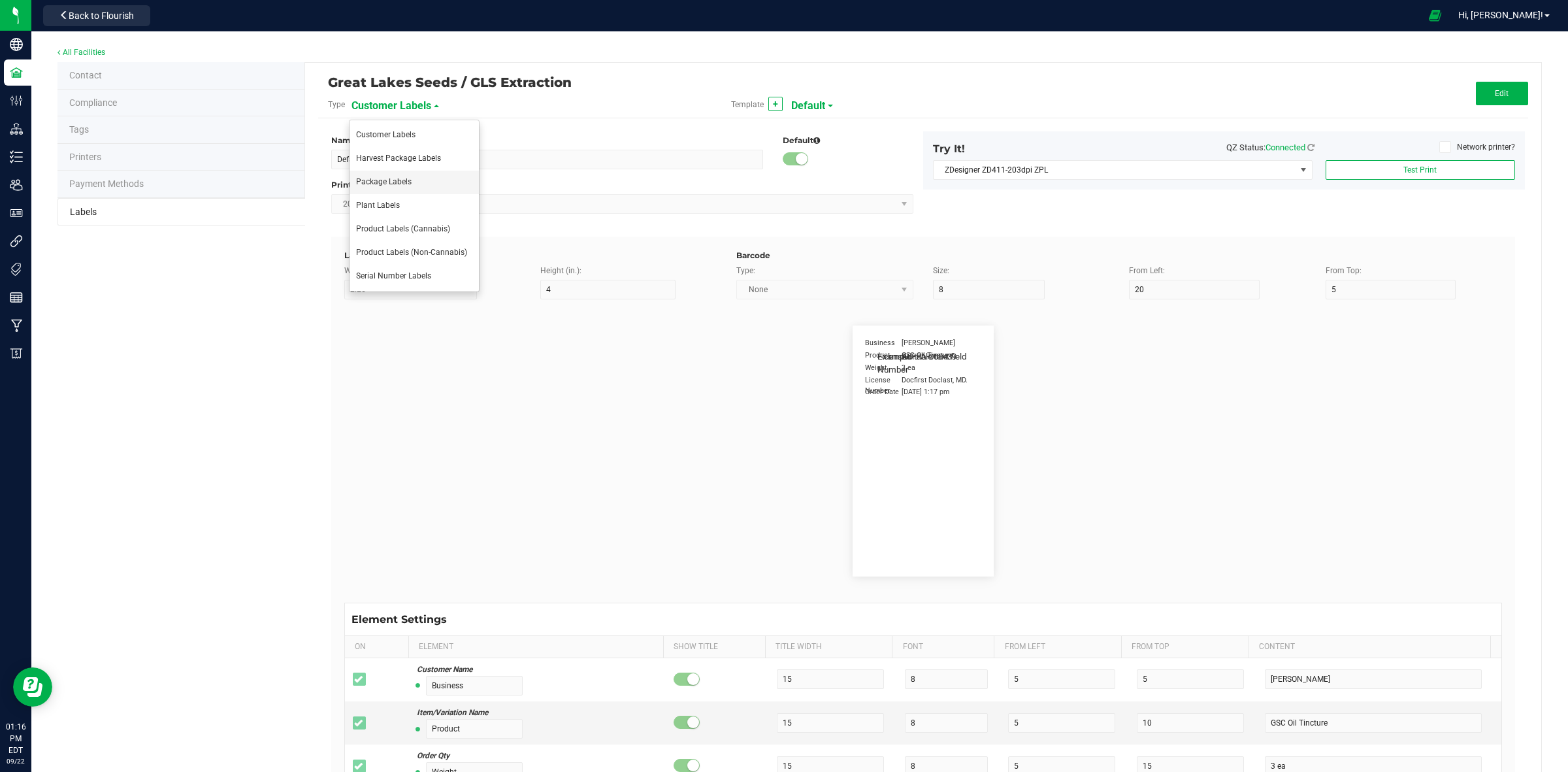
type input "Item Ref Field 3"
type input "25"
type input "10"
type input "35"
type input "Item Ref Field 3 Value"
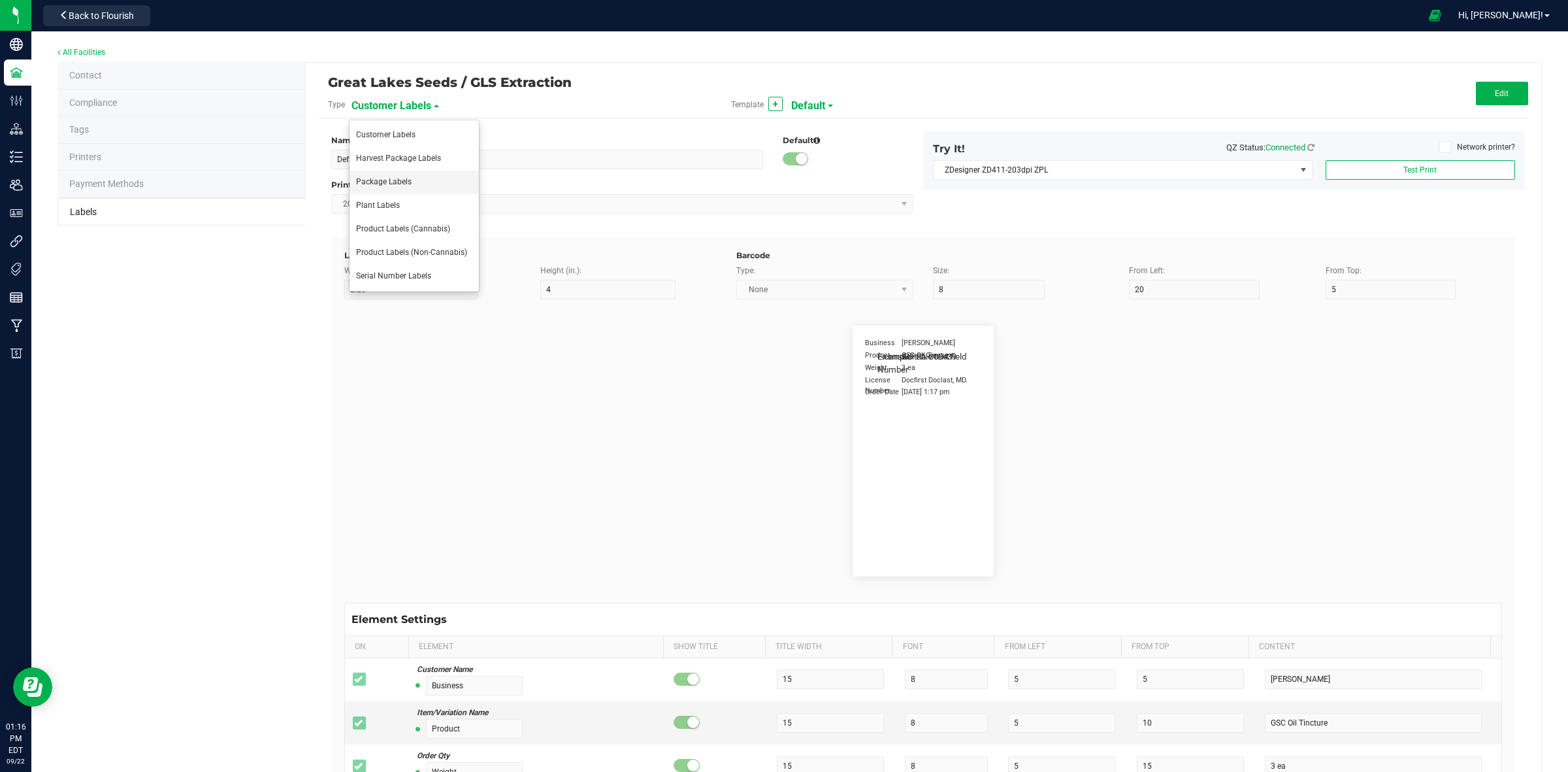
type input "Item Ref Field 4"
type input "25"
type input "10"
type input "35"
type input "Item Ref Field 4 Value"
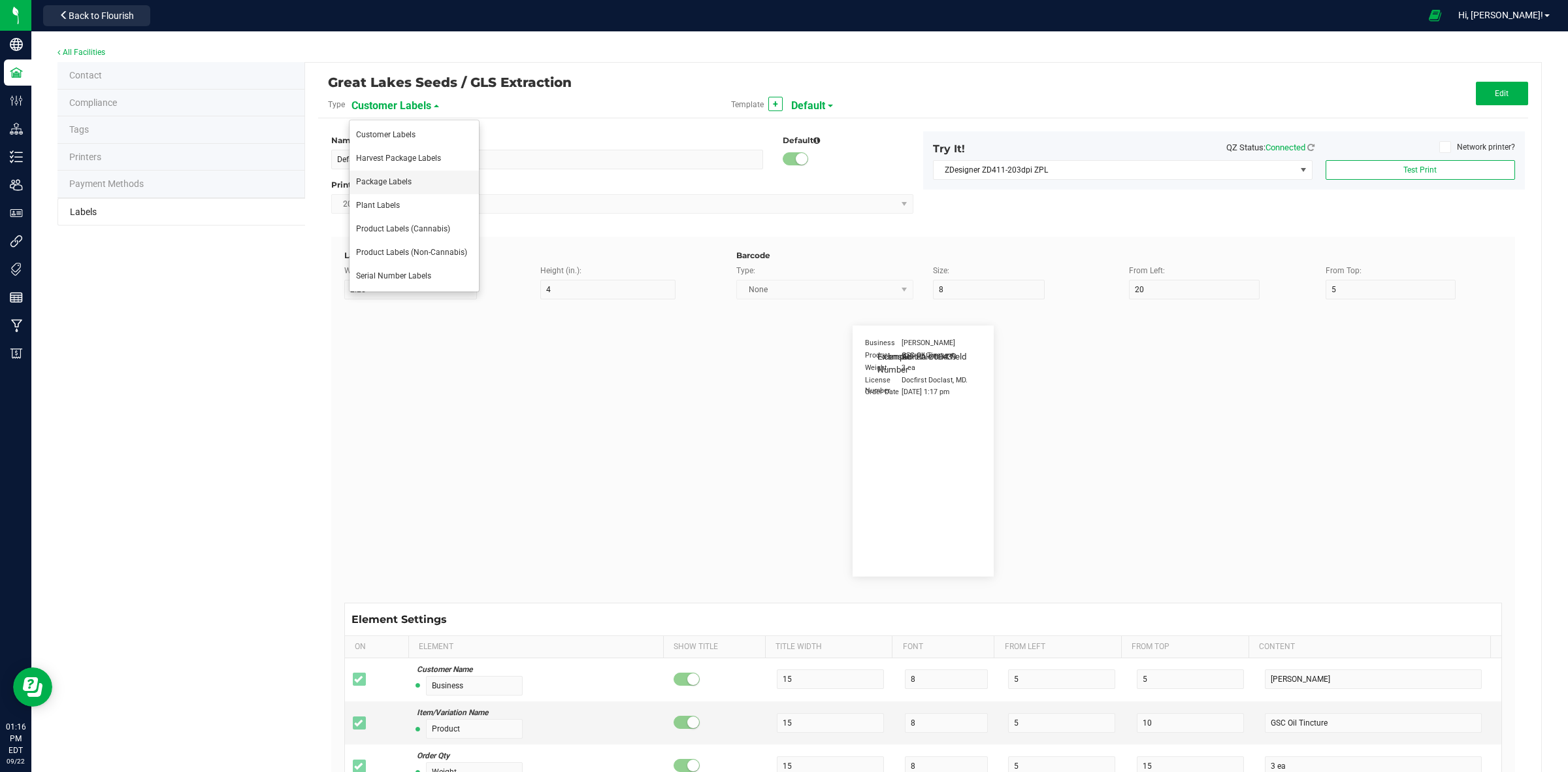
type input "Item Ref Field 5"
type input "25"
type input "10"
type input "35"
type input "Item Ref Field 5 Value"
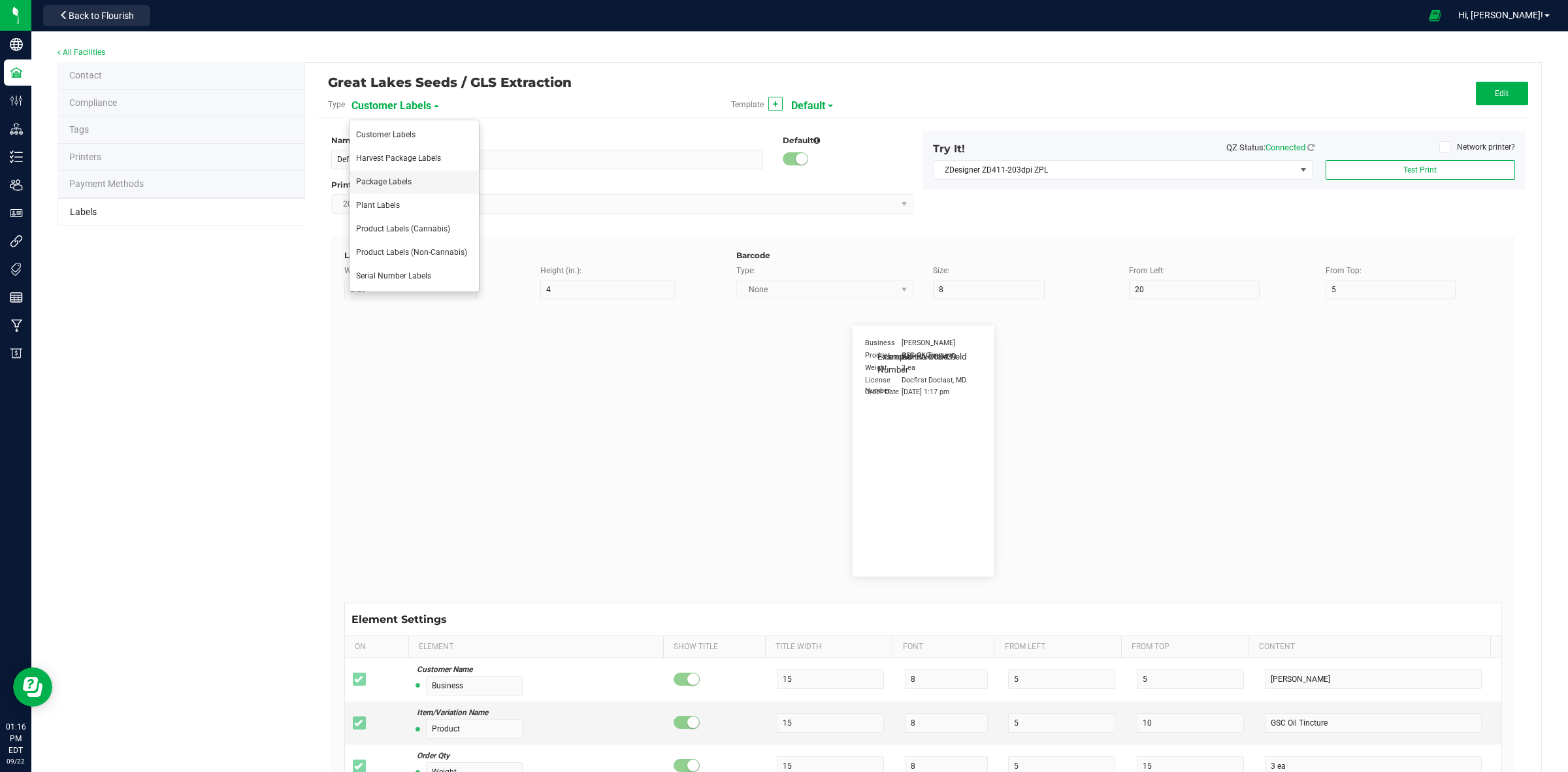
type input "NDC Number"
type input "25"
type input "10"
type input "35"
type input "[PHONE_NUMBER]"
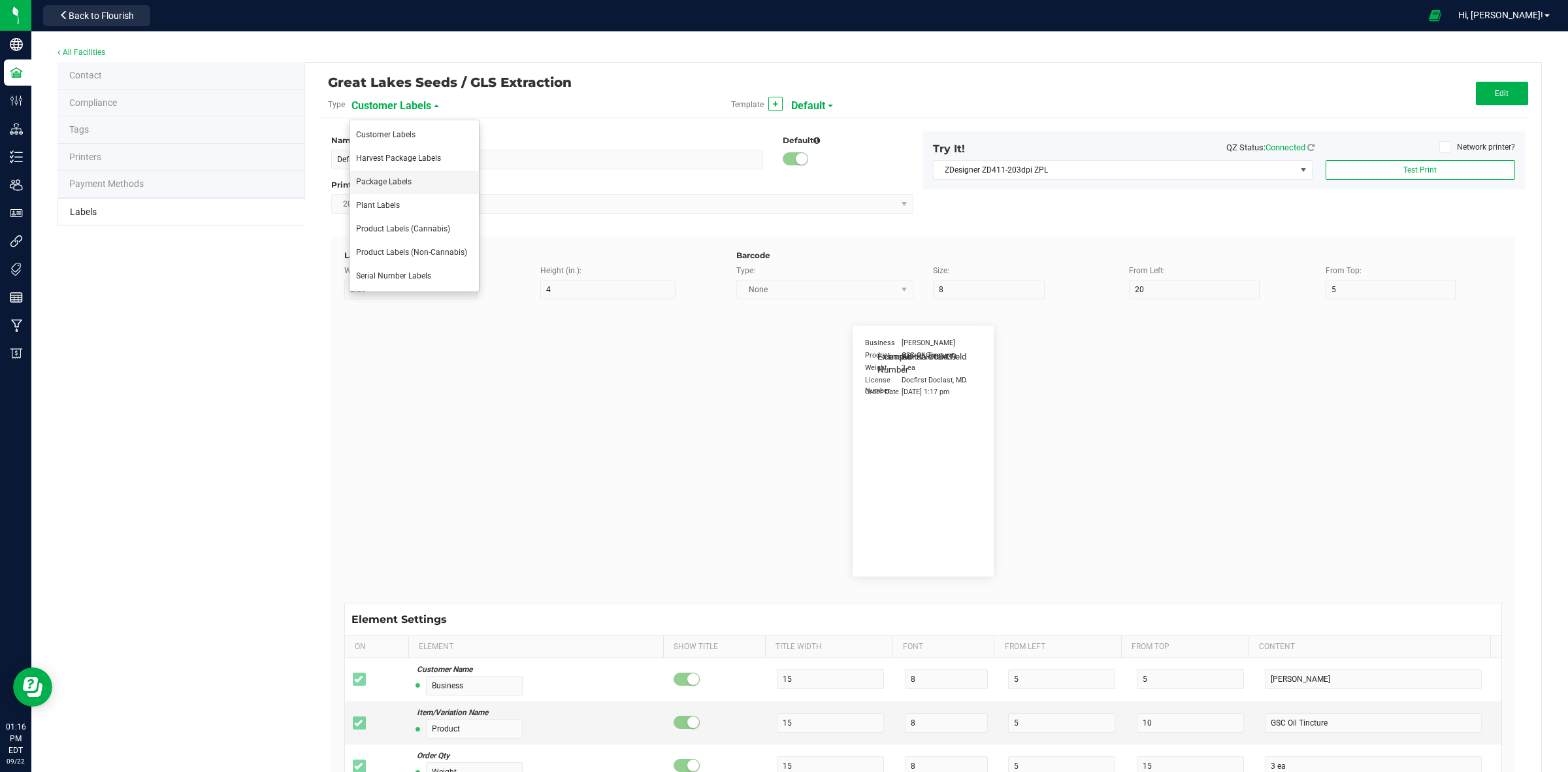
type input "Number of Servings"
type input "25"
type input "10"
type input "35"
type input "4 servings/item"
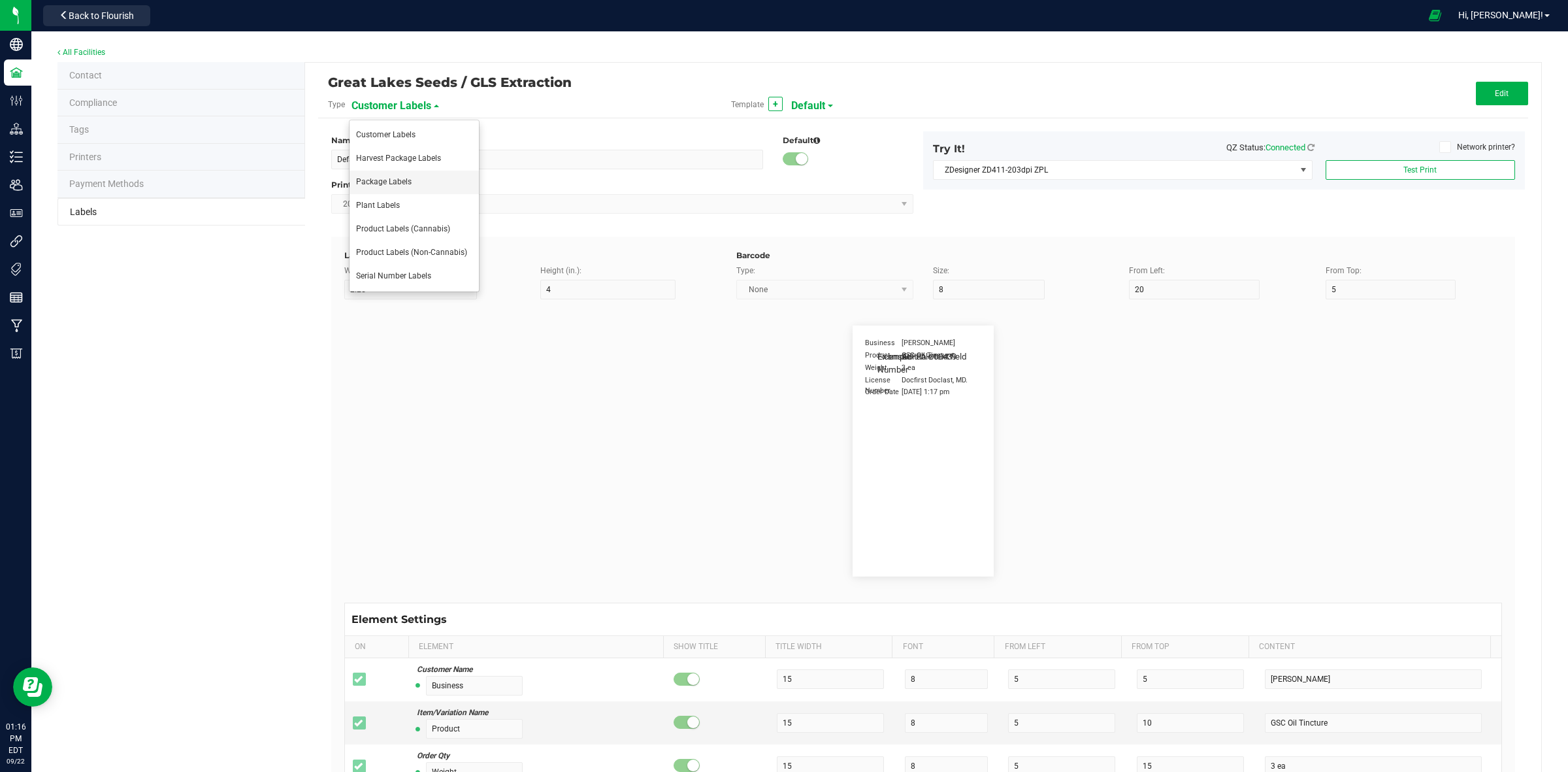
type input "Serving Size"
type input "25"
type input "10"
type input "35"
type input "1 cup"
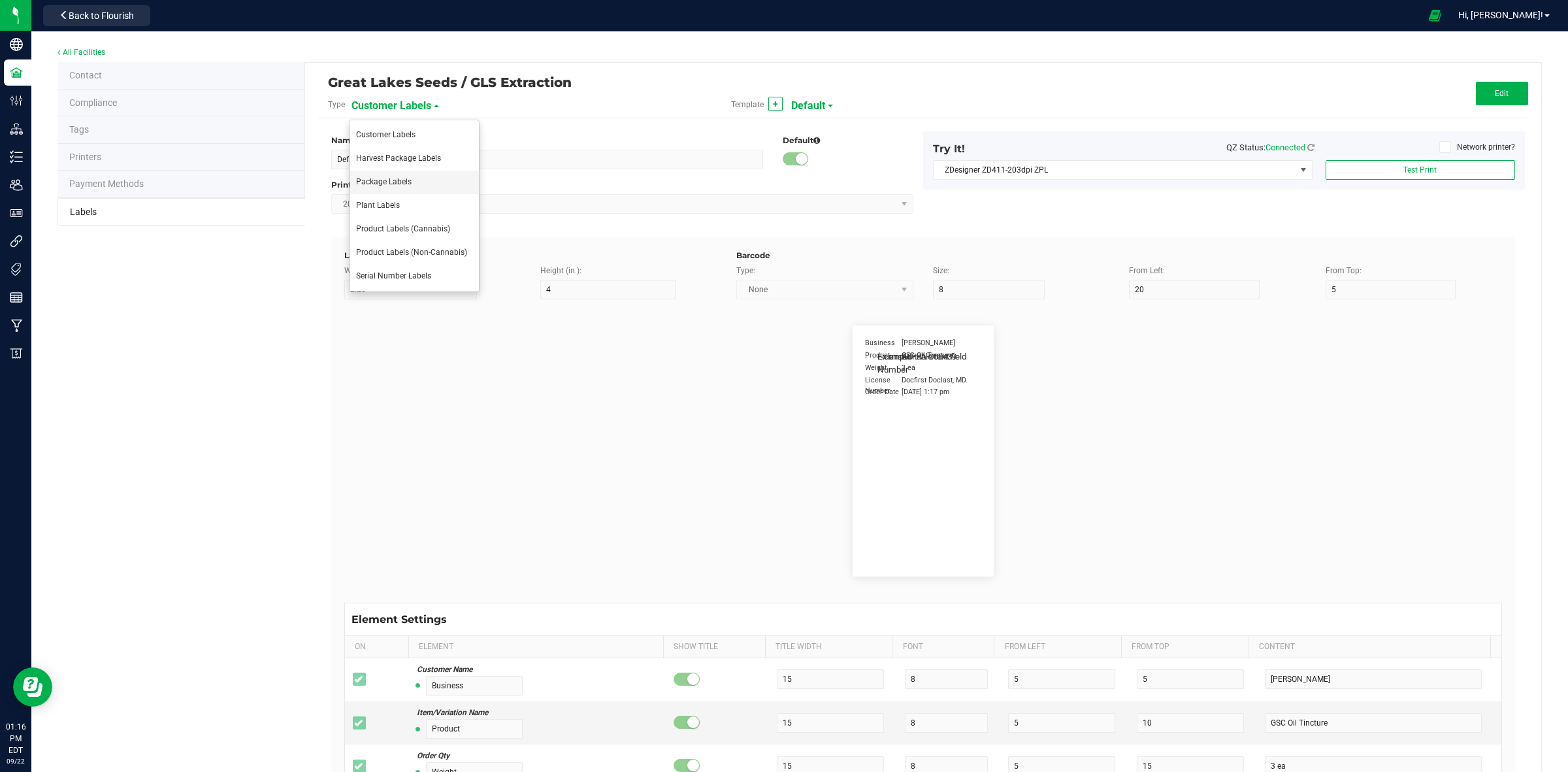
type input "Serving Size (Grams)"
type input "25"
type input "10"
type input "35"
type input "4 g"
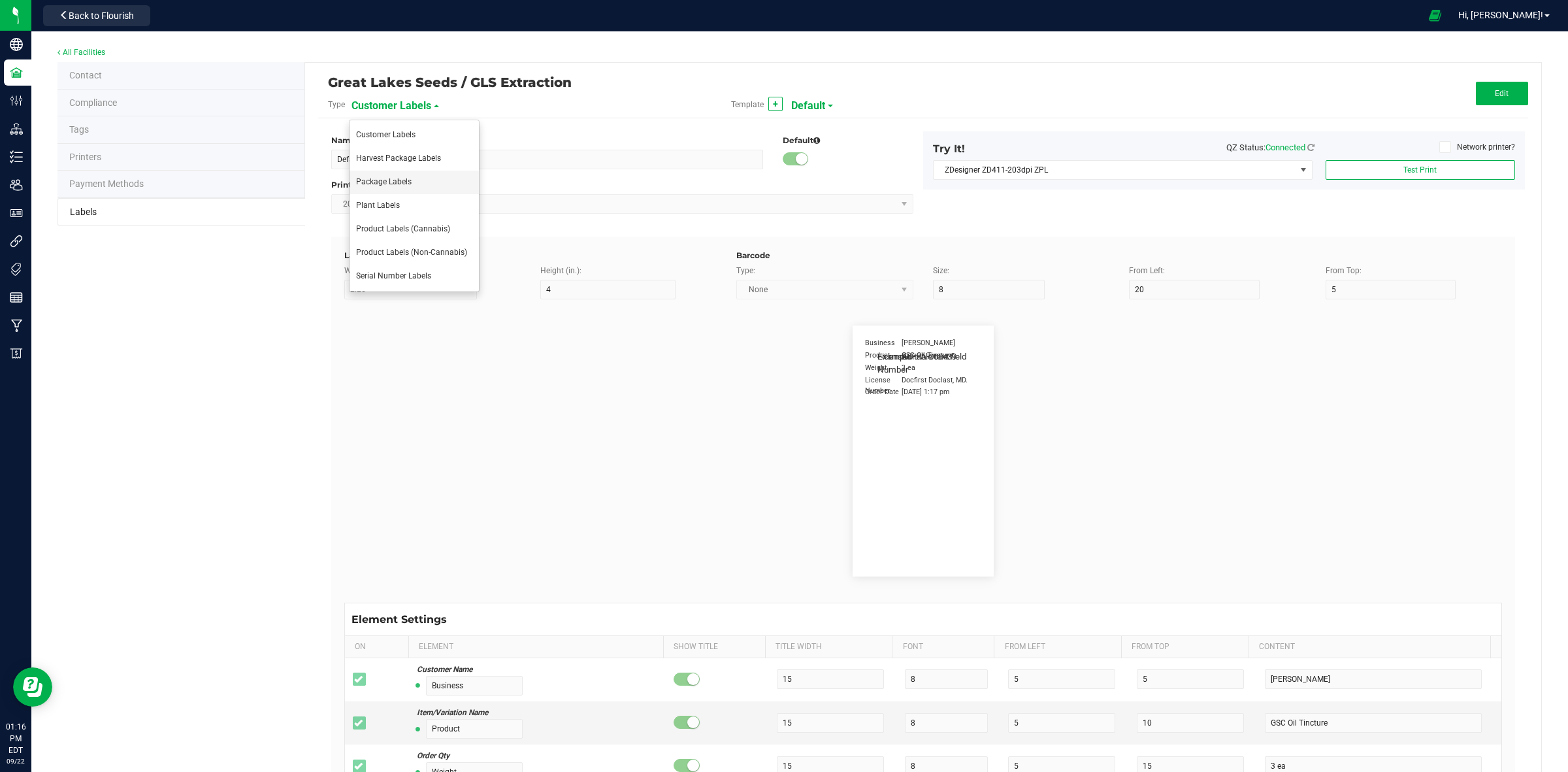
type input "Doses Per Unit"
type input "25"
type input "10"
type input "35"
type input "20"
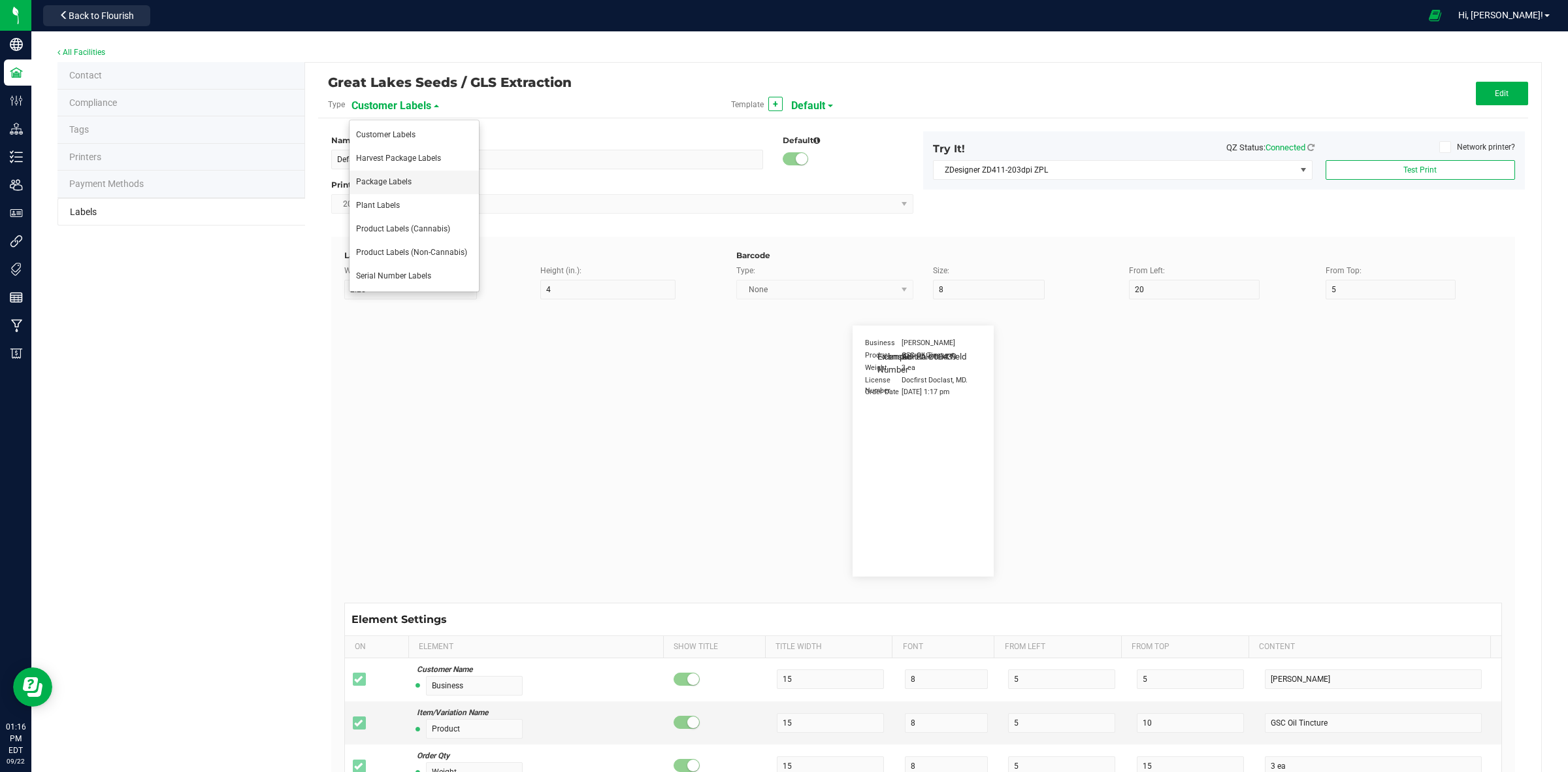
type input "Item Ingredients"
type input "25"
type input "10"
type input "35"
type input "Ingredient one, ingredient two"
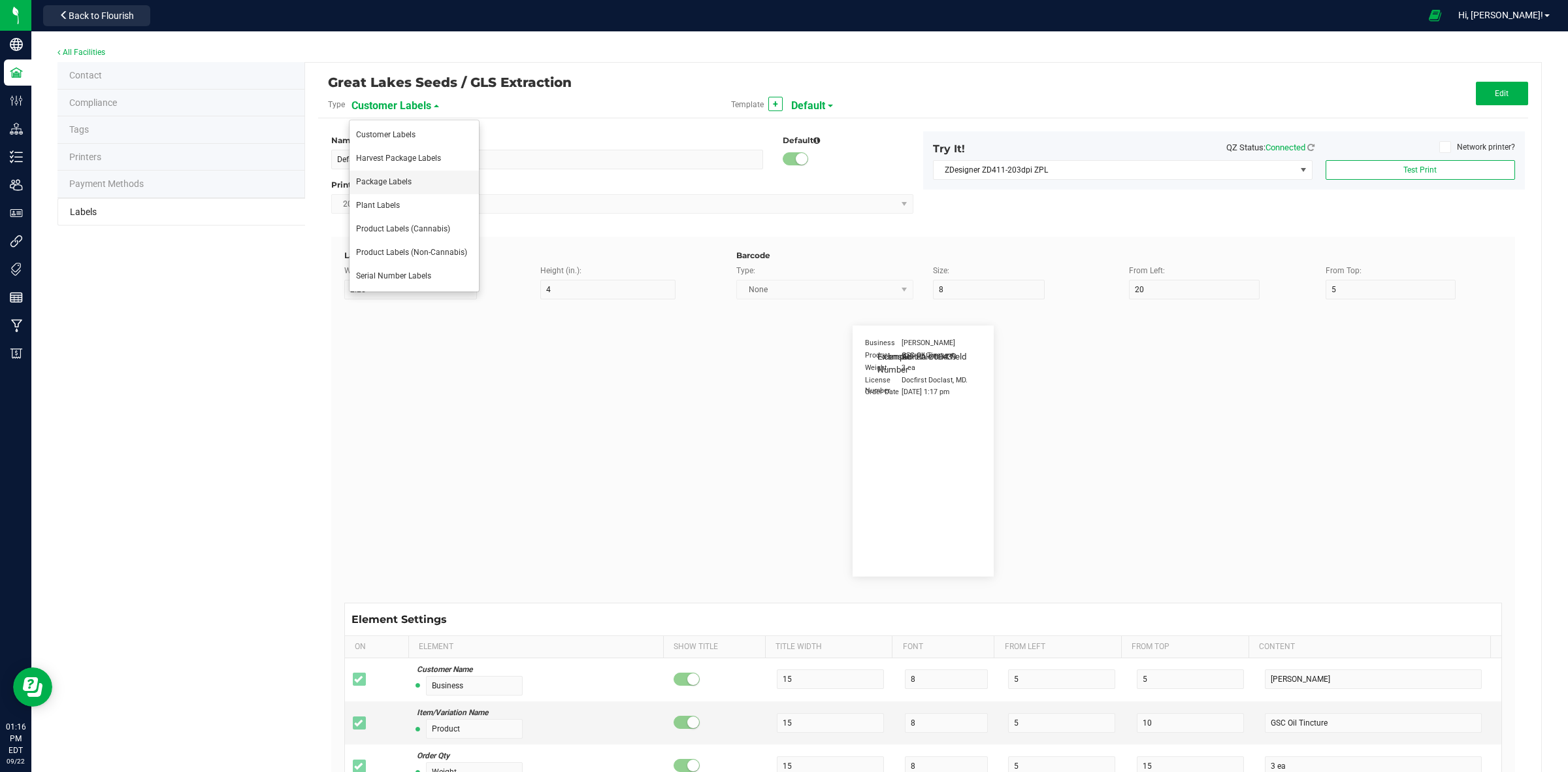
type input "METRC Item Ingredients"
type input "25"
type input "10"
type input "35"
type input "Ingredient one, ingredient two"
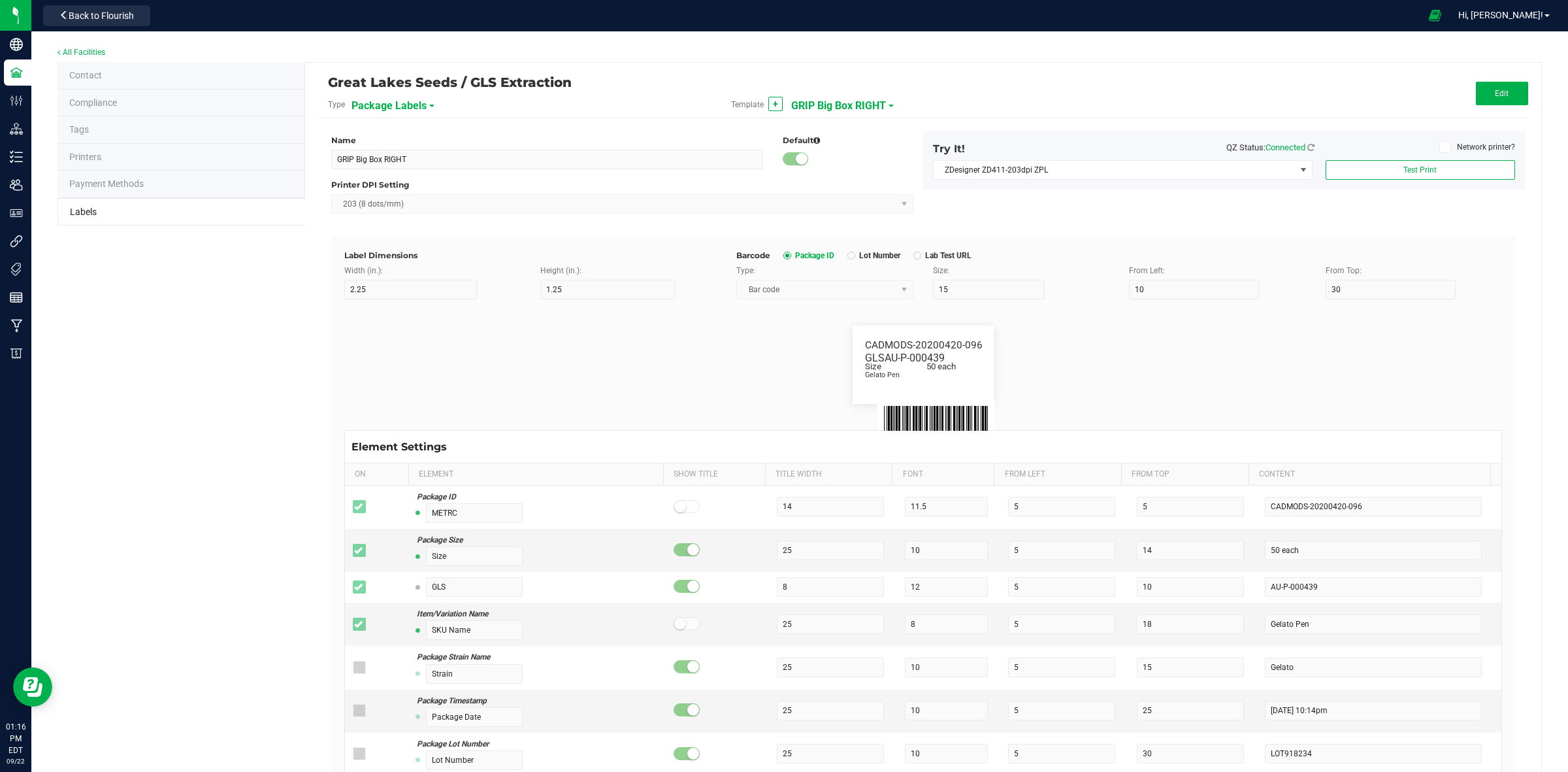
click at [835, 106] on span "GRIP Big Box RIGHT" at bounding box center [838, 105] width 94 height 22
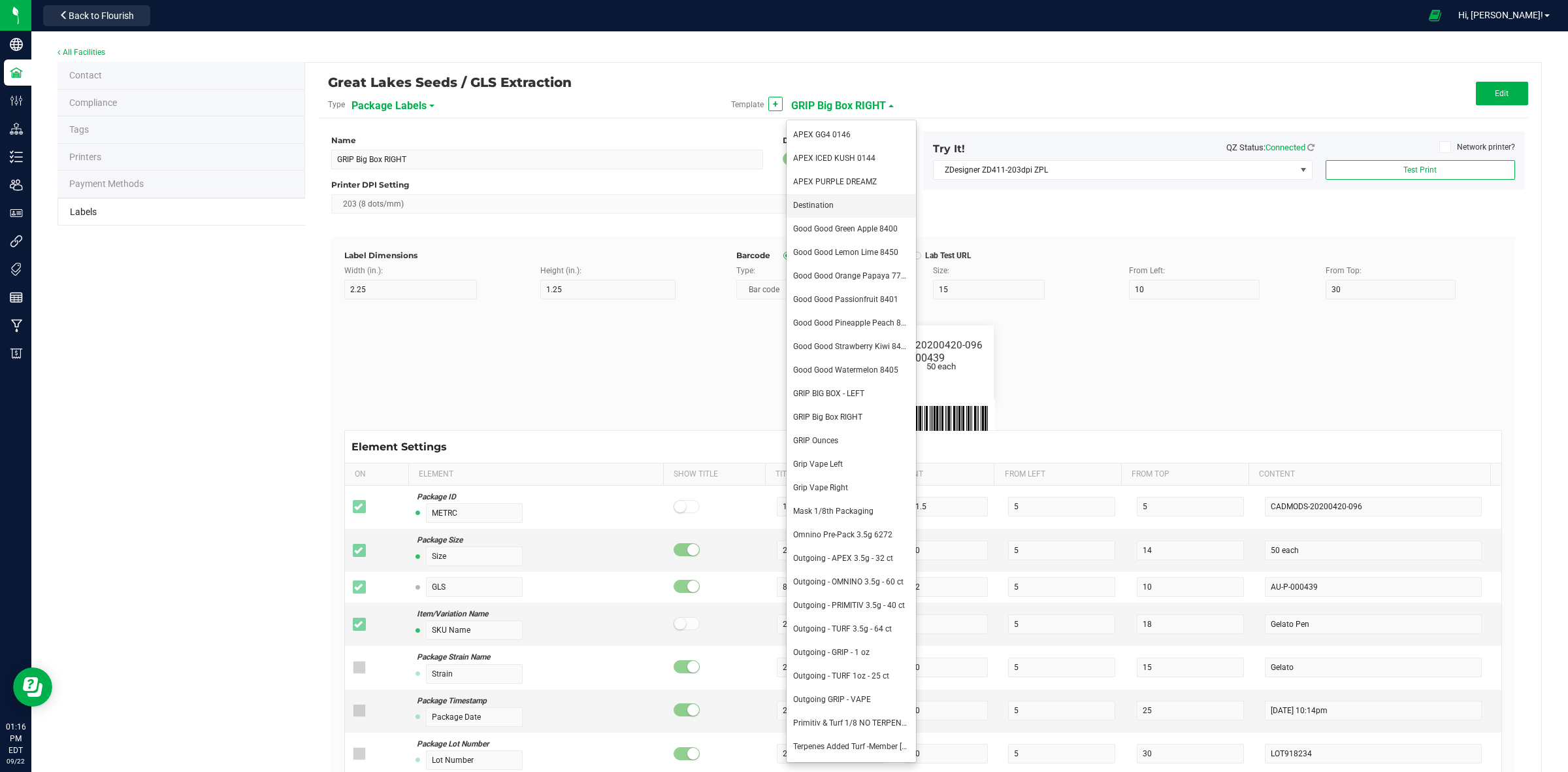
click at [833, 213] on li "Destination" at bounding box center [851, 206] width 130 height 23
type input "Destination"
type input "1.5"
type input "0.5"
type input "8"
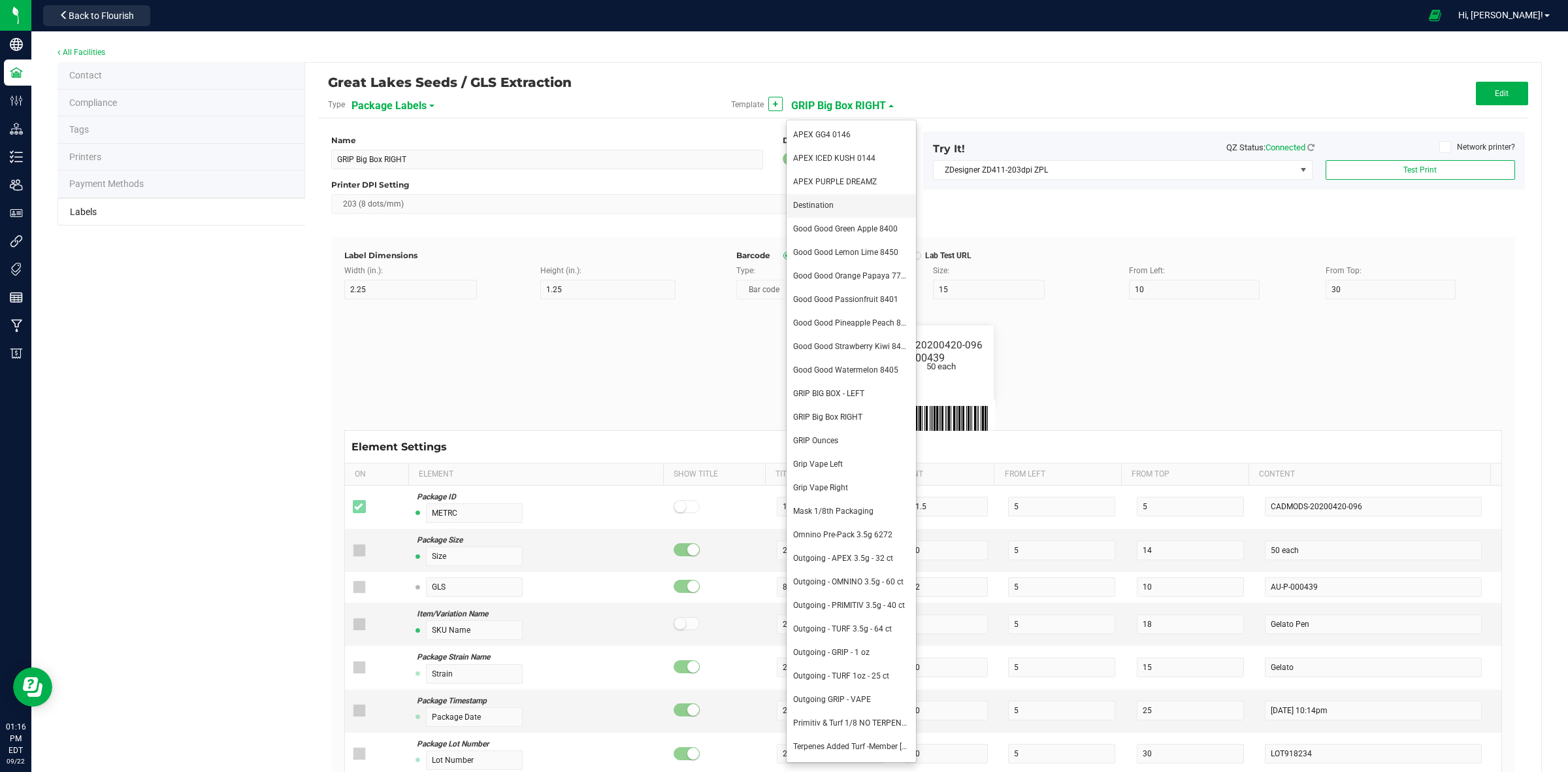
type input "36"
type input "43.5"
type input "Example"
type input "10"
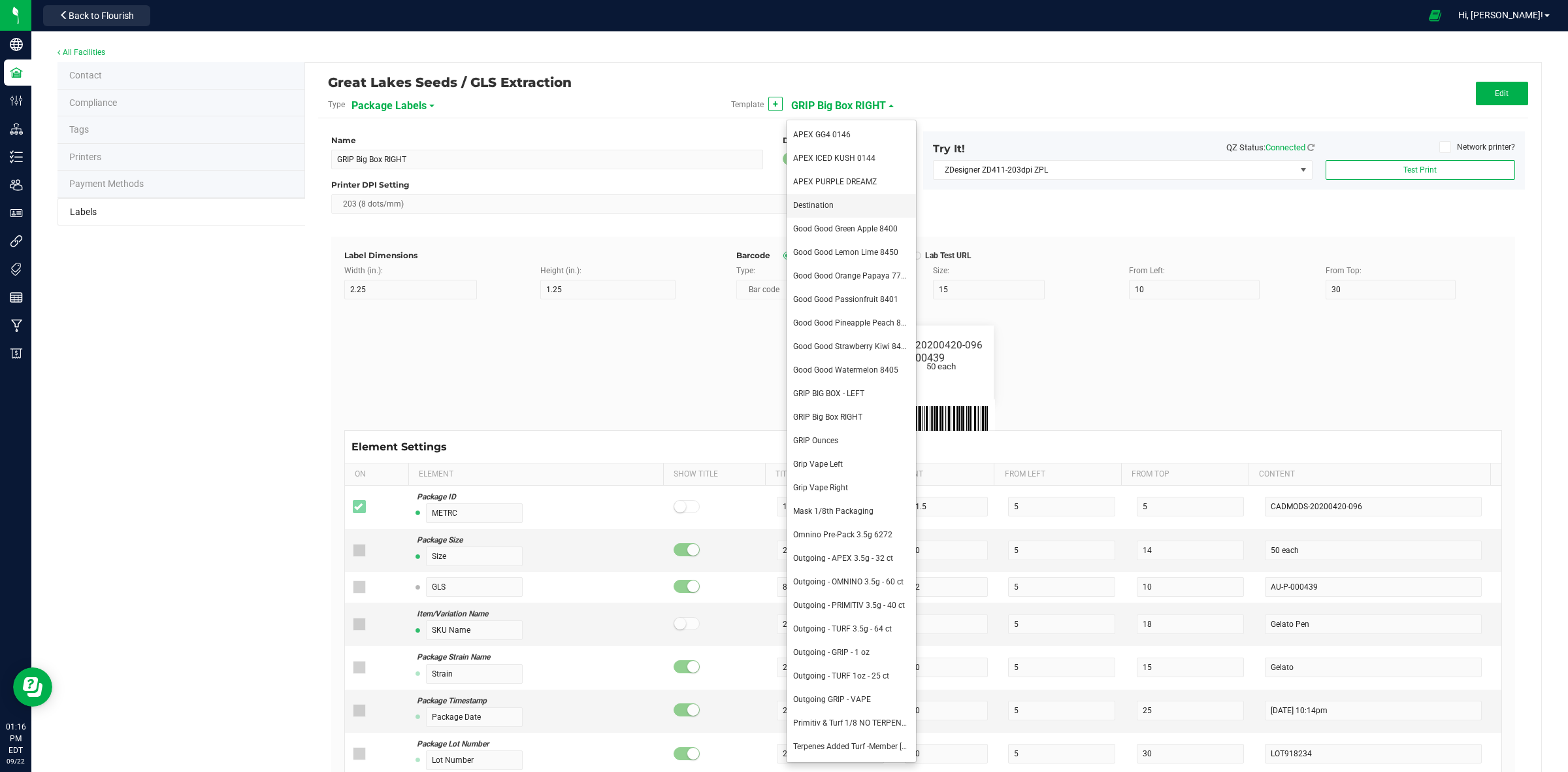
type input "14"
type input "8.5"
type input "Peaches And Cream"
type input "Package ID"
type input "5"
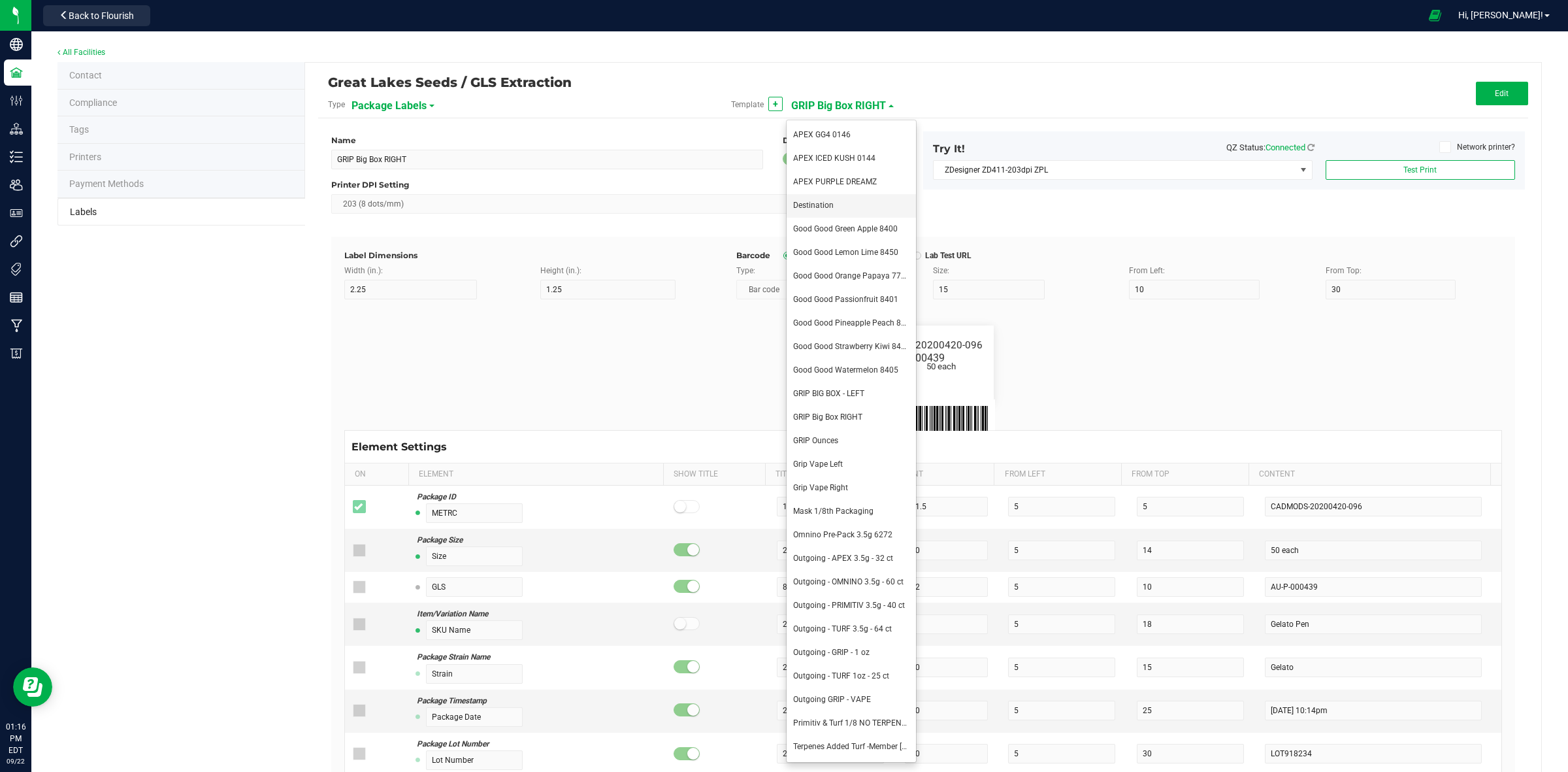
type input "CADMODS-20230420-096"
type input "SKU Name"
type input "25"
type input "10"
type input "Gelato Pen"
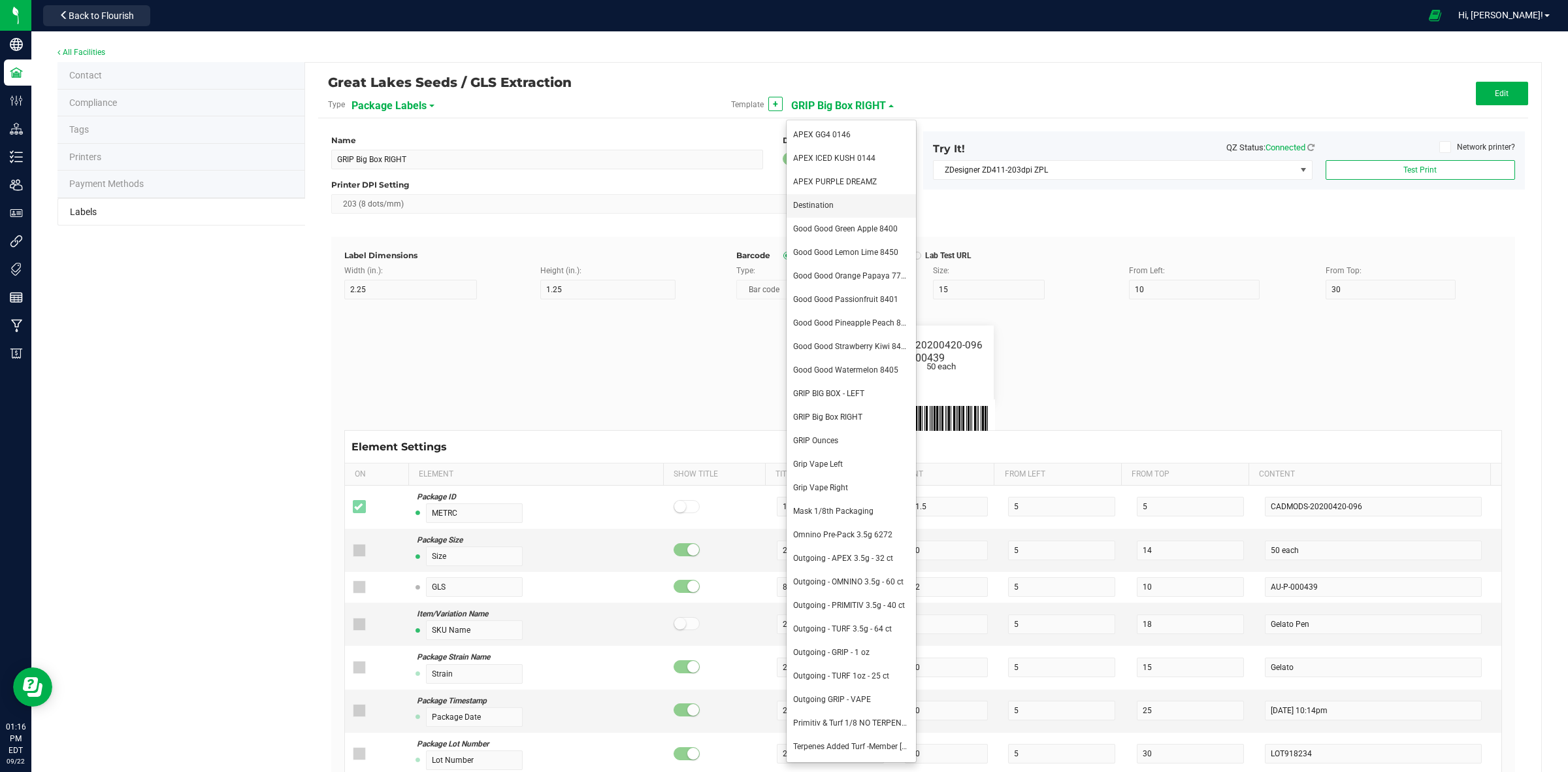
type input "Strain"
type input "10"
type input "15"
type input "Gelato"
type input "Size"
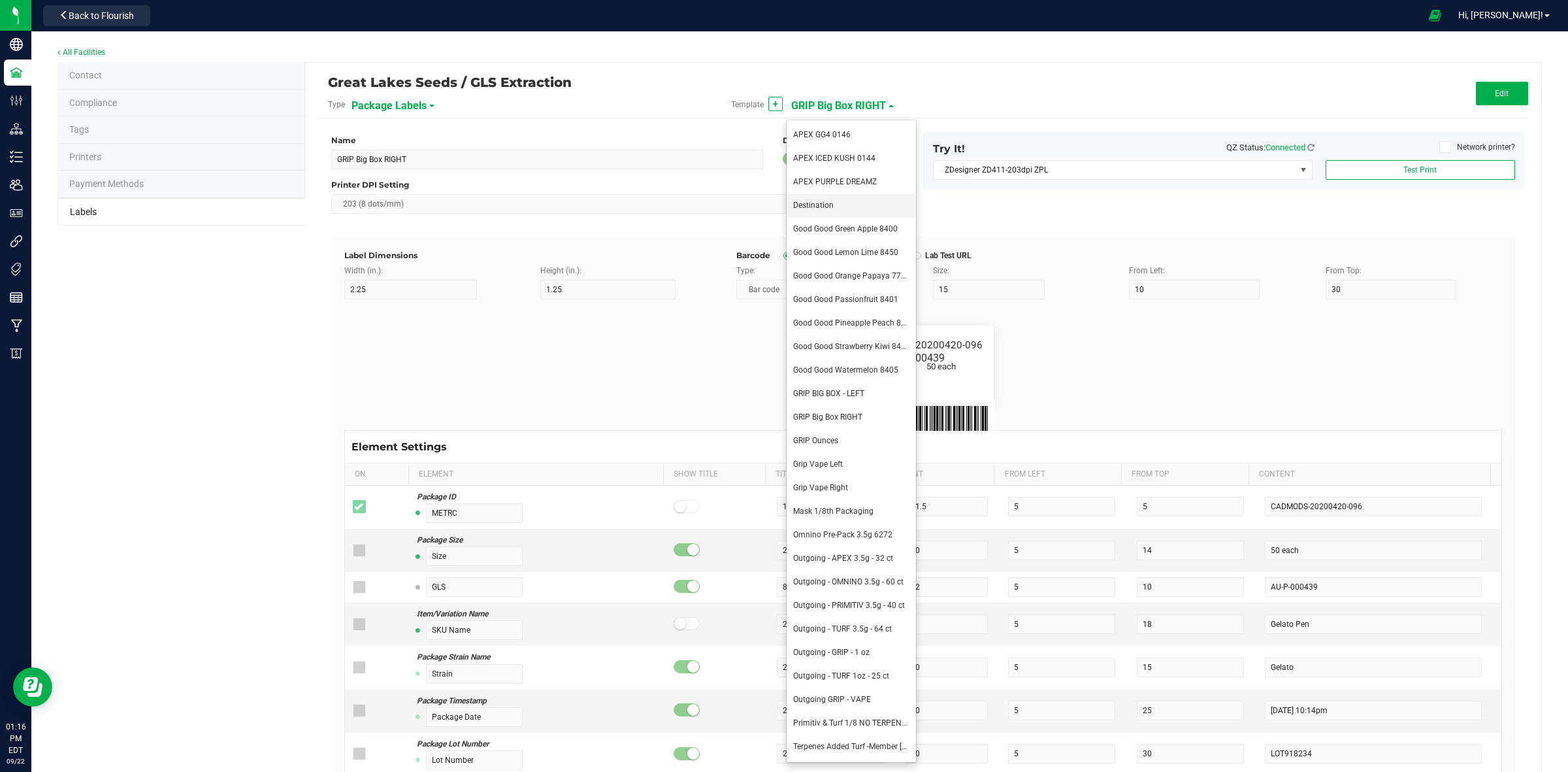
type input "20"
type input "44 ea"
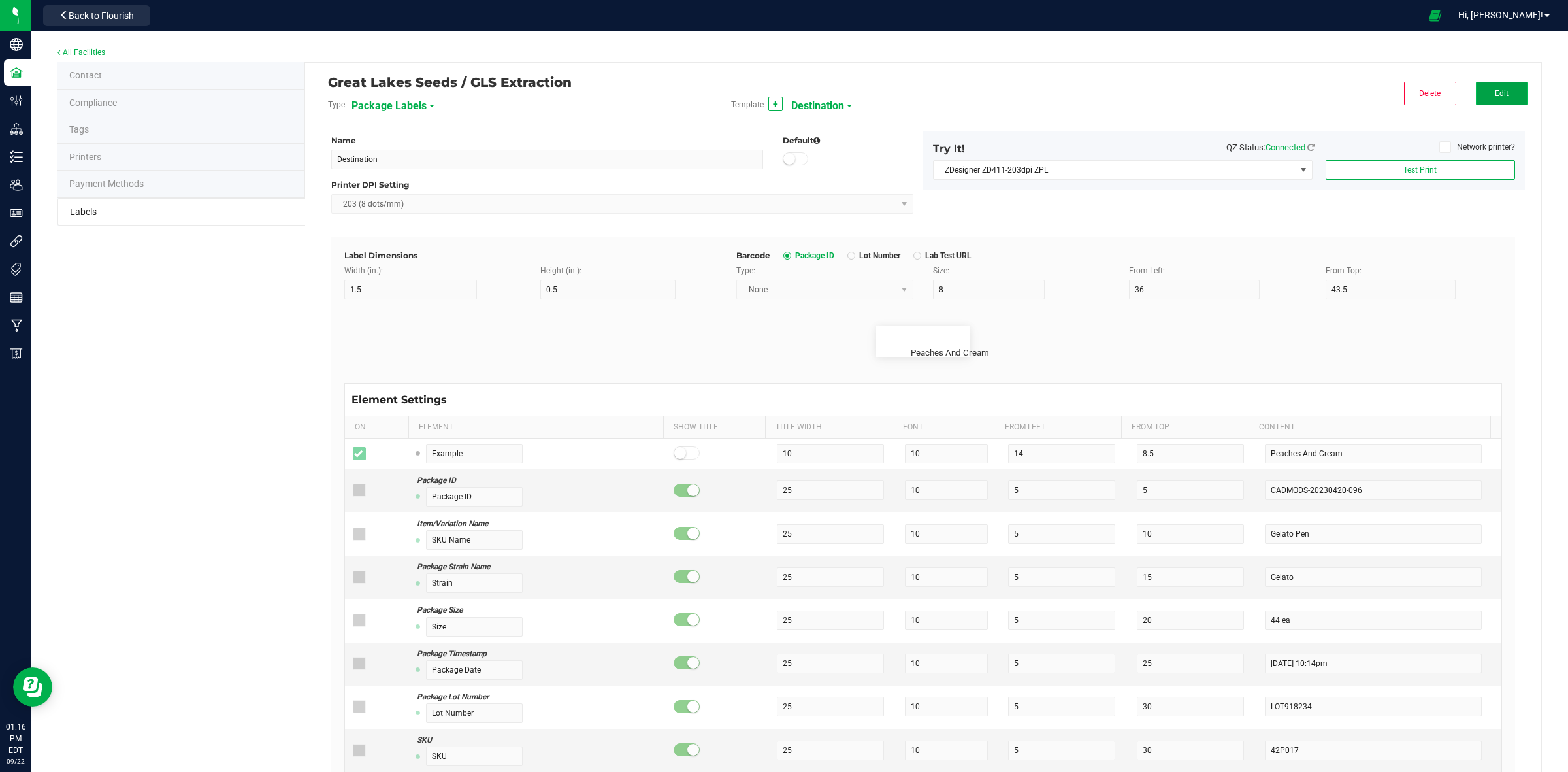
click at [1504, 95] on button "Edit" at bounding box center [1501, 94] width 52 height 23
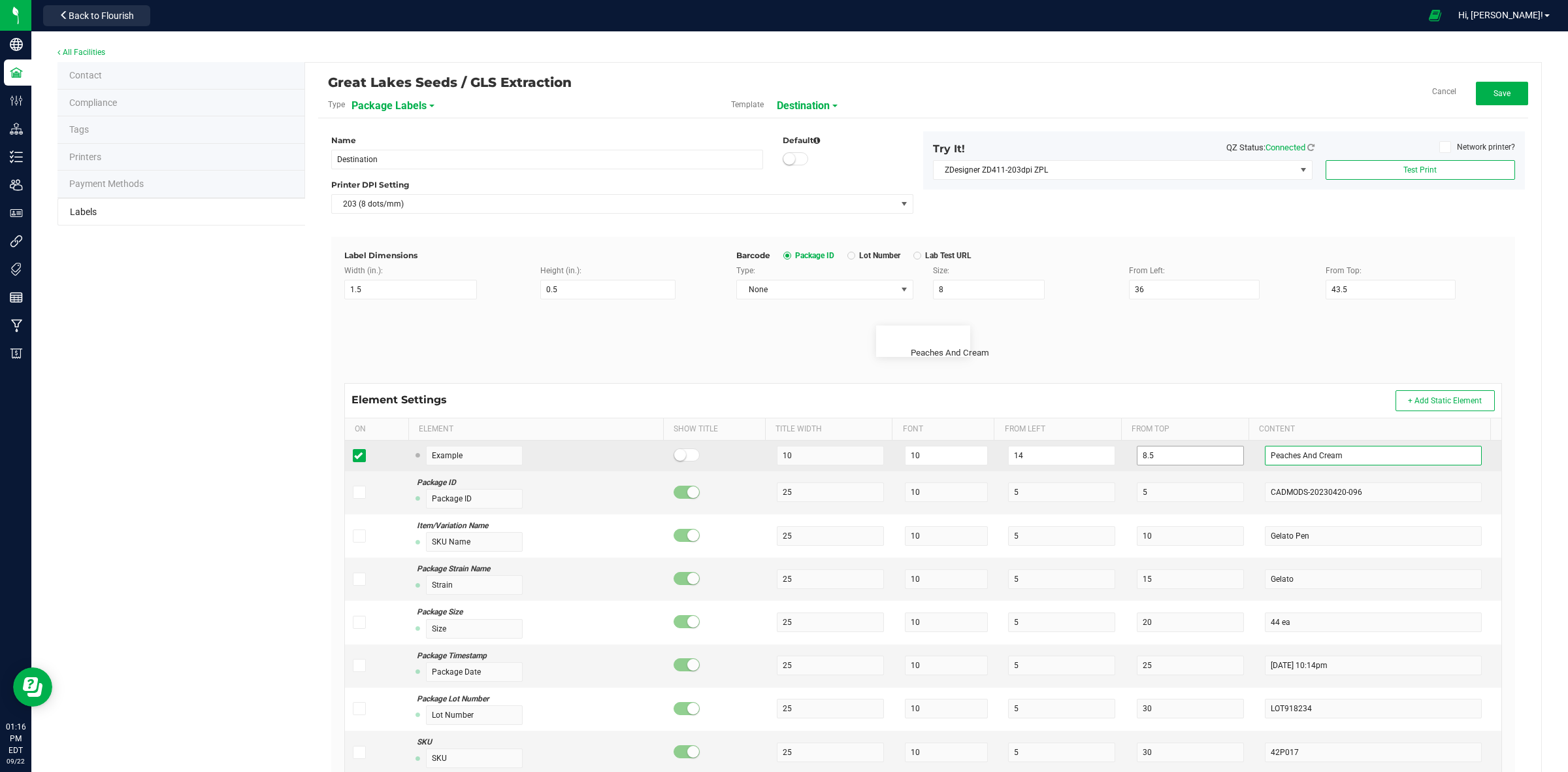
drag, startPoint x: 1338, startPoint y: 452, endPoint x: 1215, endPoint y: 452, distance: 123.0
click at [1229, 469] on tr "Example 10 10 14 8.5 Peaches And Cream" at bounding box center [923, 456] width 1157 height 31
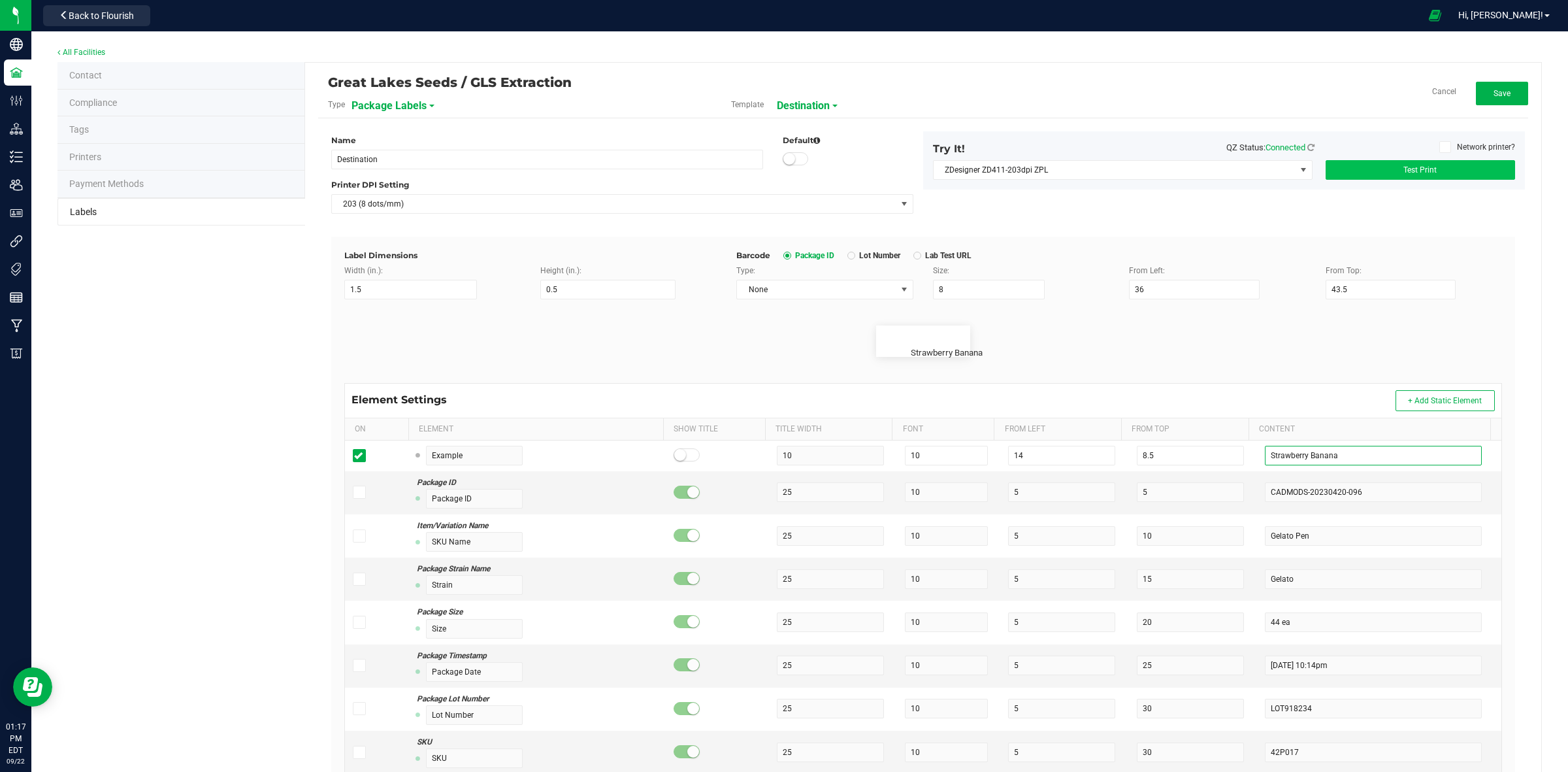
type input "Strawberry Banana"
click at [1403, 170] on span "Test Print" at bounding box center [1420, 170] width 34 height 10
click at [1403, 167] on span "Test Print" at bounding box center [1420, 170] width 34 height 10
click at [1403, 165] on span "Test Print" at bounding box center [1420, 170] width 34 height 10
click at [1405, 165] on span "Success!" at bounding box center [1420, 170] width 31 height 10
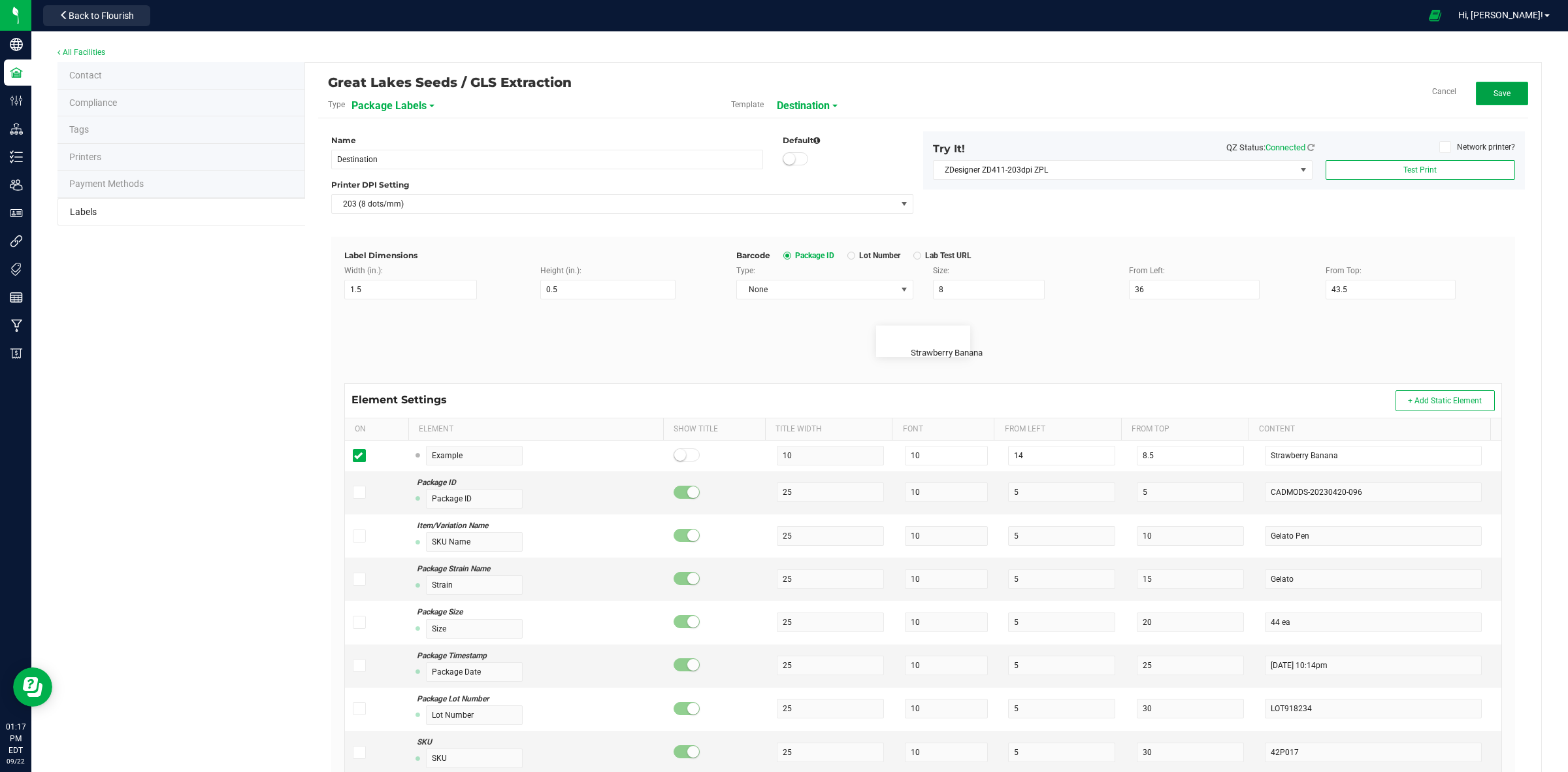
click at [1483, 99] on button "Save" at bounding box center [1501, 94] width 52 height 23
click at [124, 15] on span "Back to Flourish" at bounding box center [101, 15] width 65 height 10
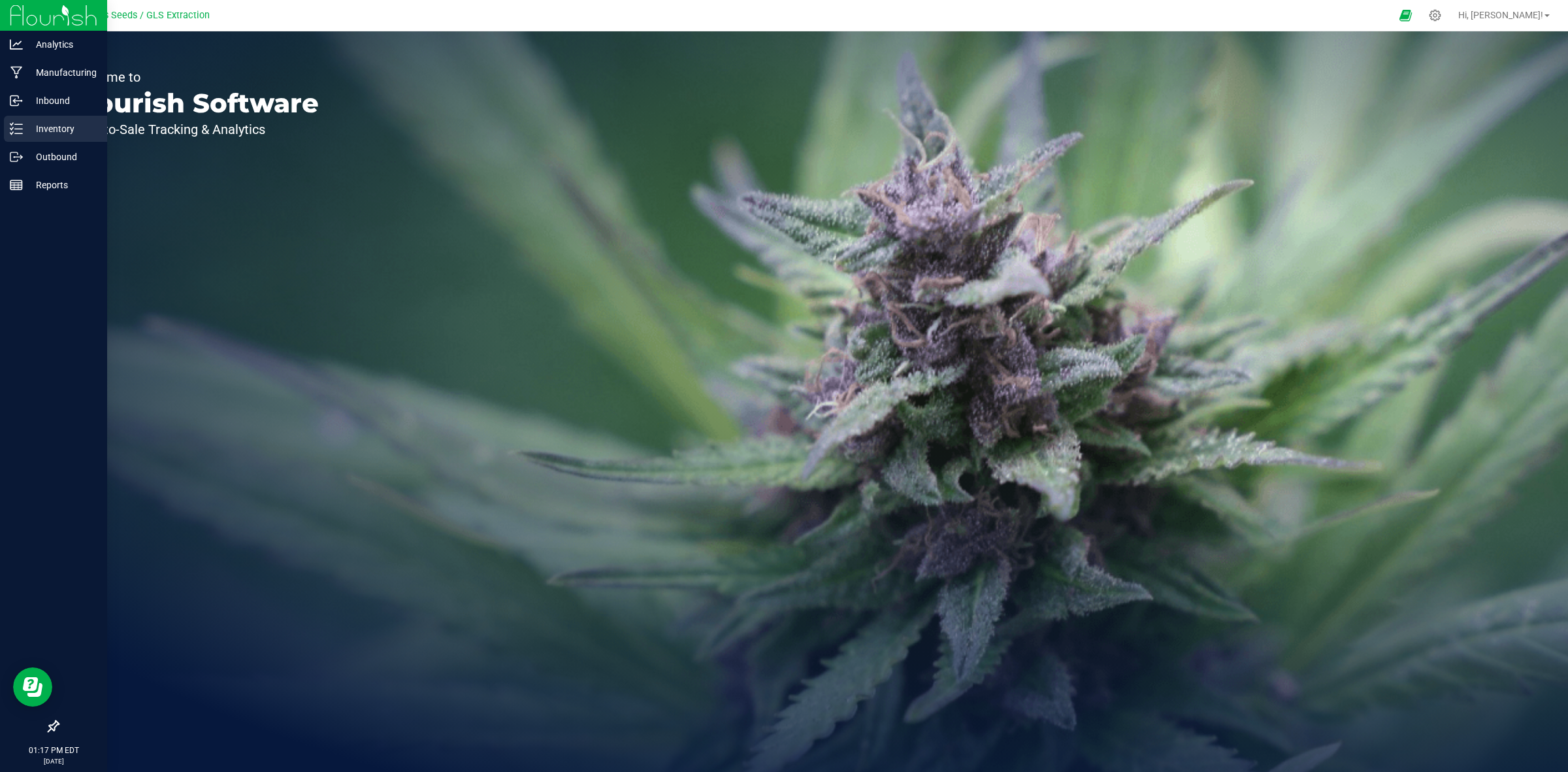
click at [40, 128] on p "Inventory" at bounding box center [61, 128] width 78 height 15
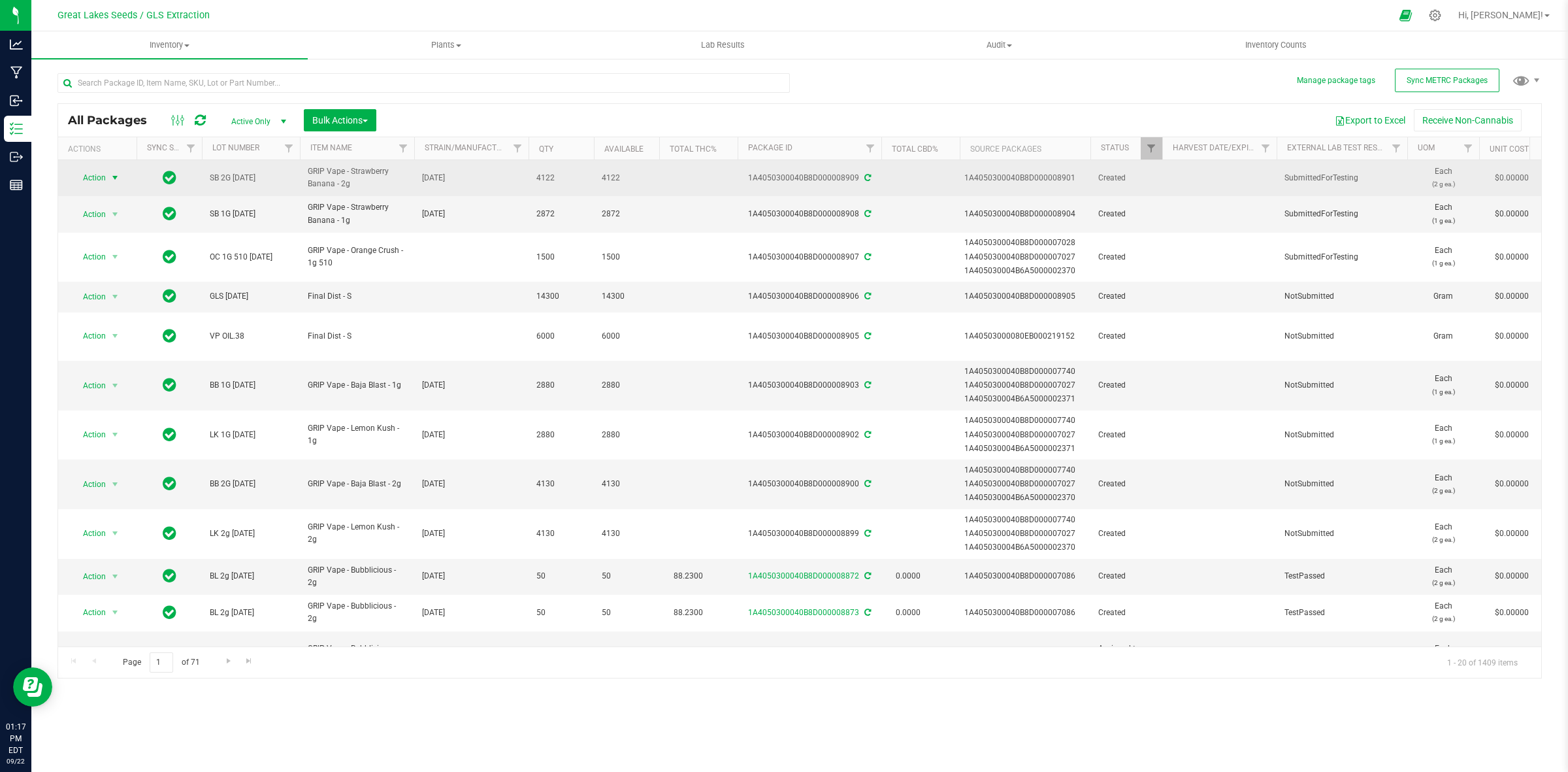
click at [86, 177] on span "Action" at bounding box center [89, 177] width 35 height 18
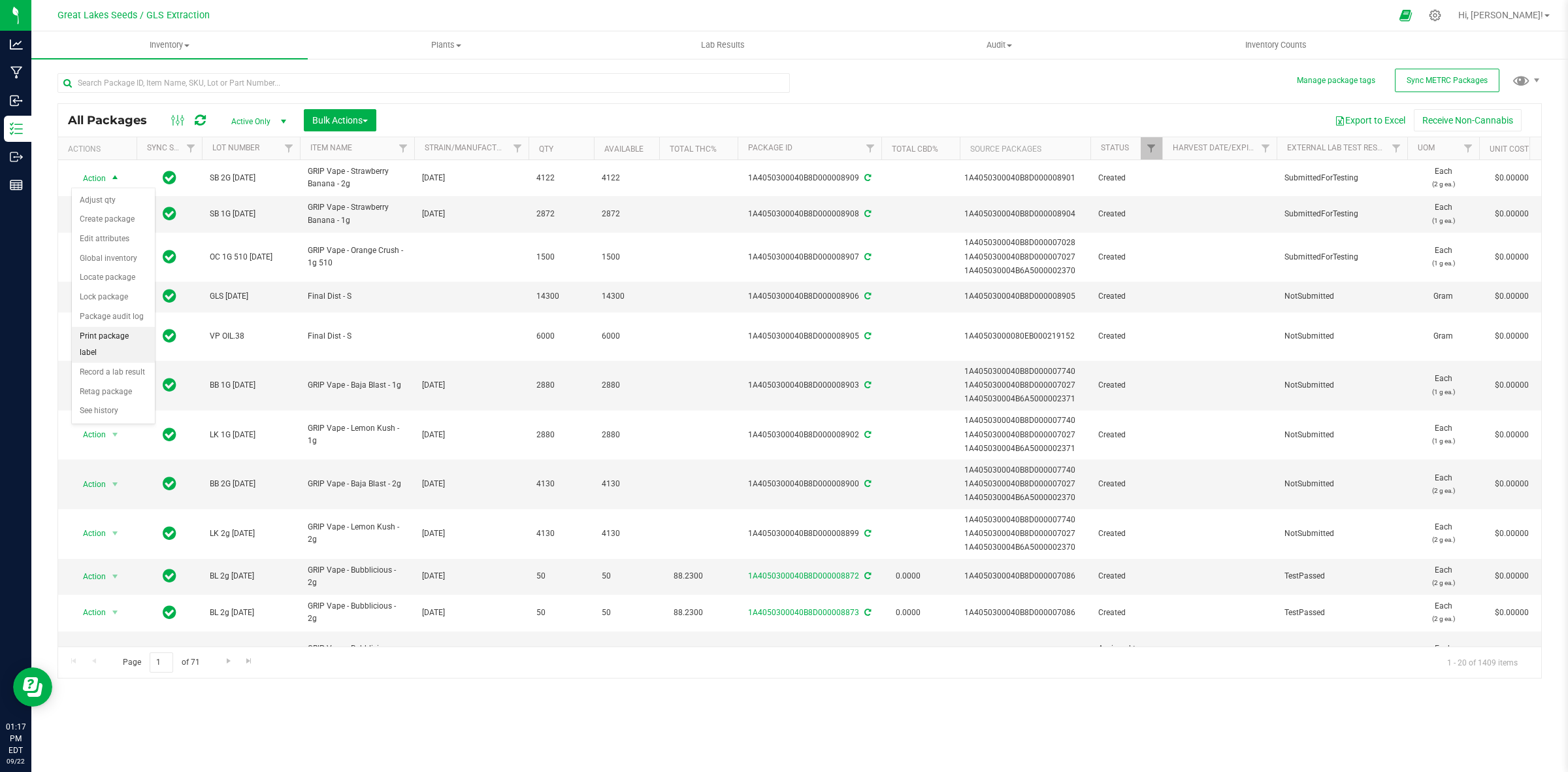
click at [140, 340] on li "Print package label" at bounding box center [113, 344] width 83 height 36
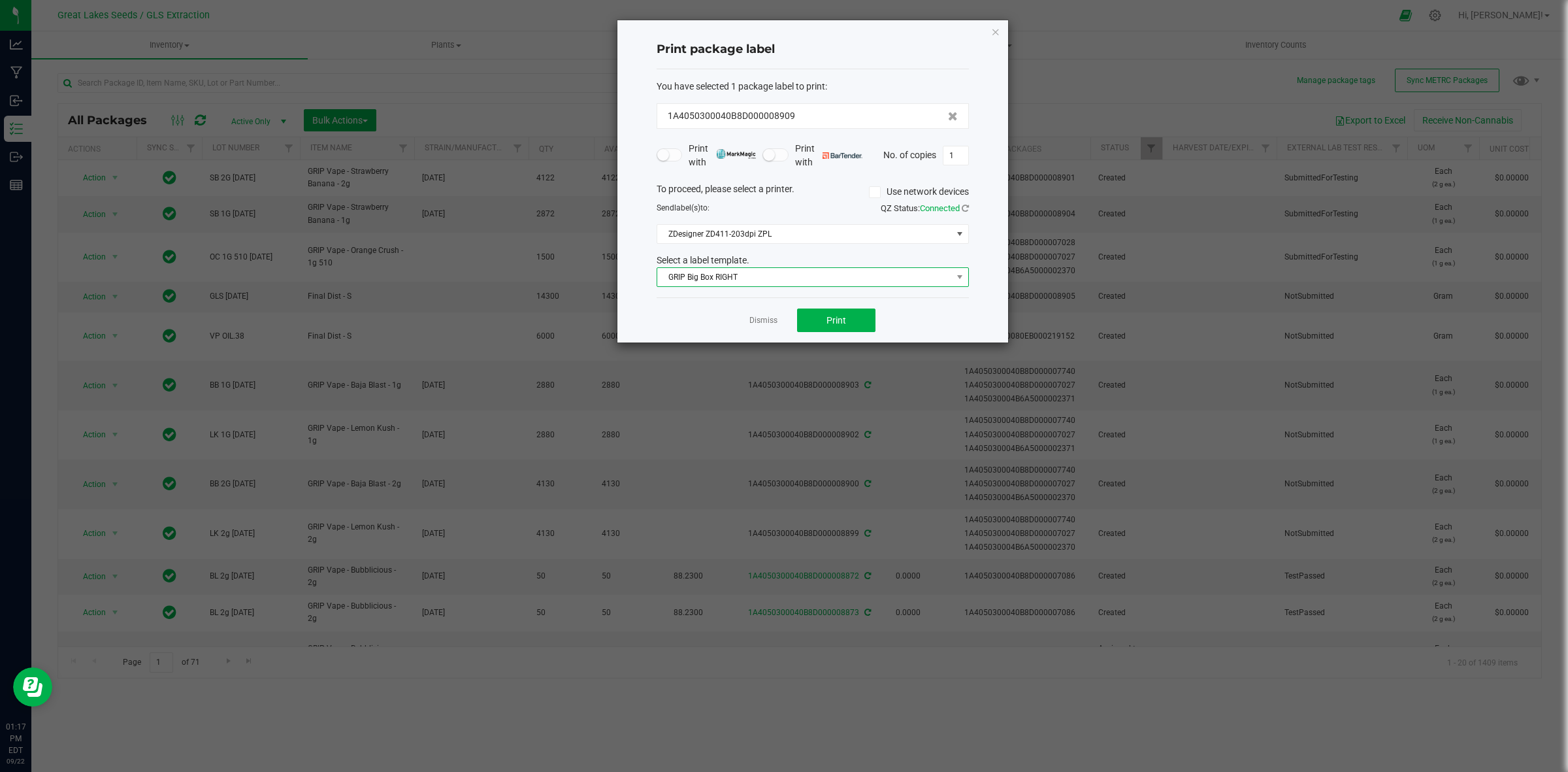
click at [784, 276] on span "GRIP Big Box RIGHT" at bounding box center [804, 277] width 295 height 18
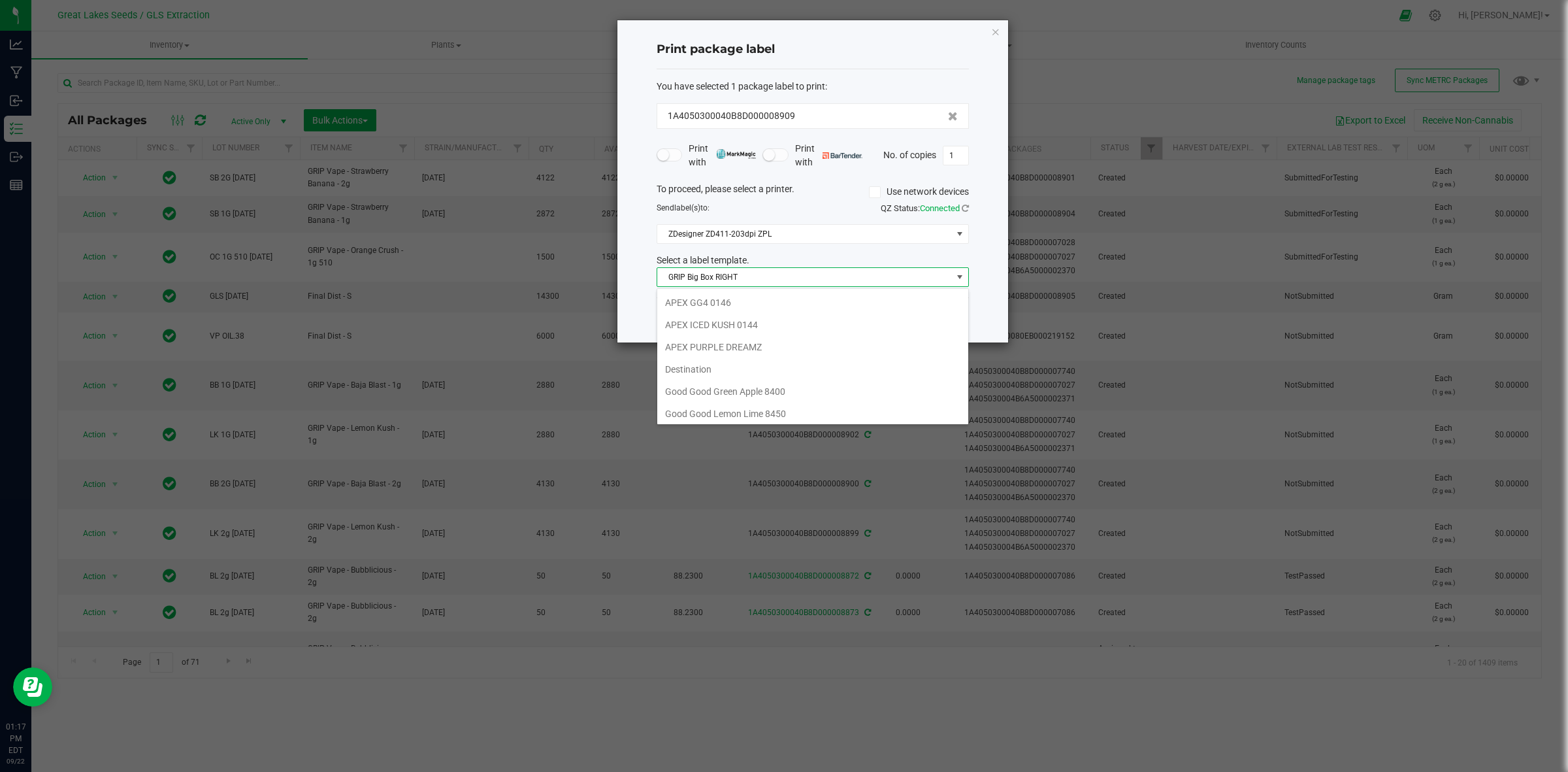
click at [755, 370] on li "Destination" at bounding box center [812, 369] width 311 height 22
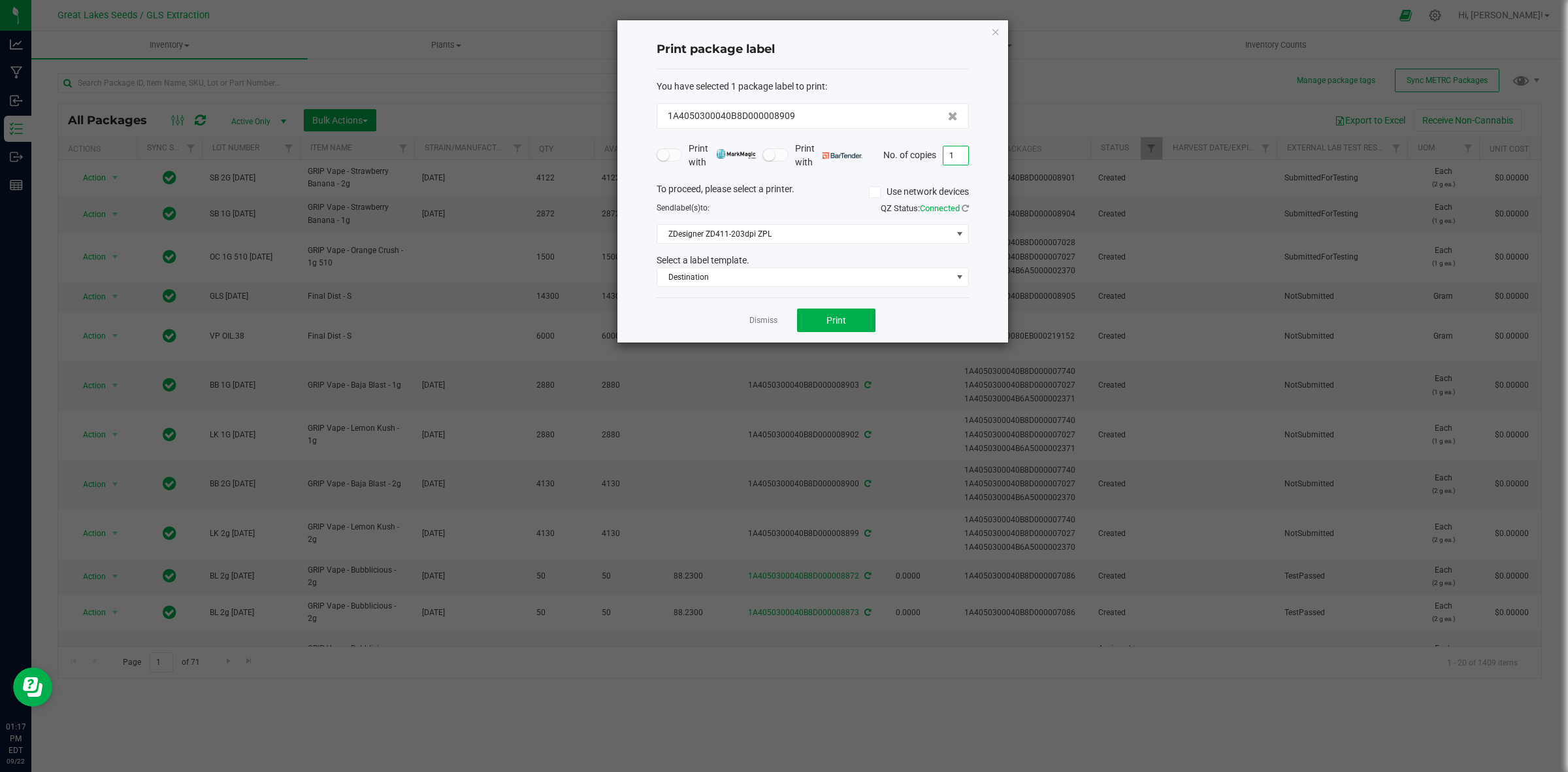
click at [961, 154] on input "1" at bounding box center [956, 155] width 25 height 18
type input "2,350"
click at [841, 321] on span "Print" at bounding box center [836, 320] width 20 height 10
